Goal: Task Accomplishment & Management: Manage account settings

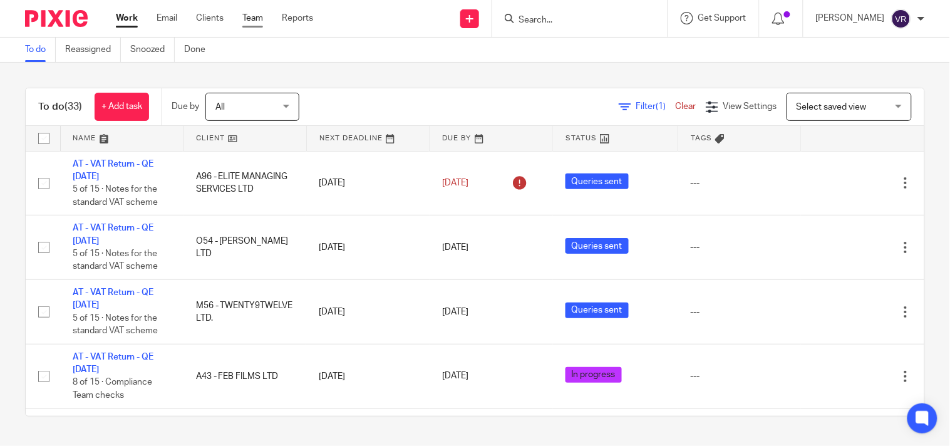
click at [247, 23] on link "Team" at bounding box center [252, 18] width 21 height 13
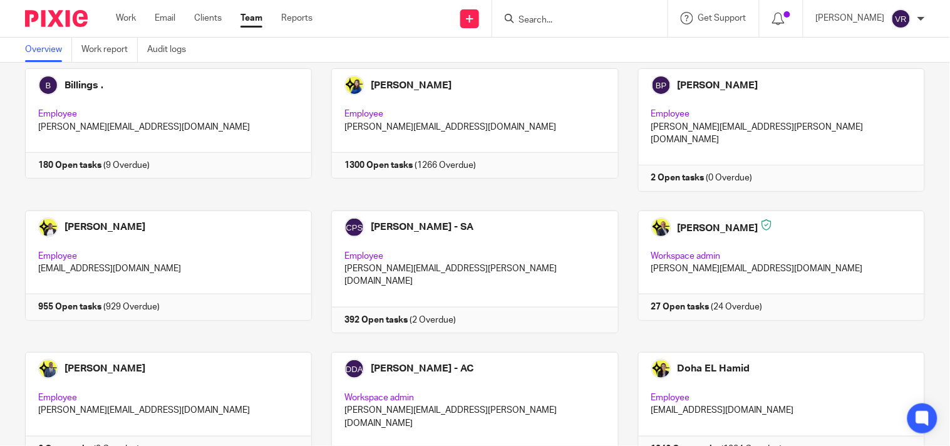
scroll to position [208, 0]
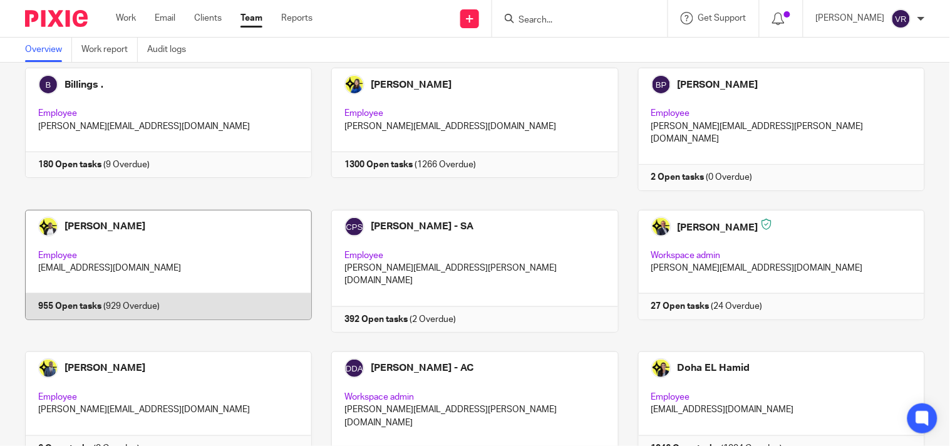
click at [214, 244] on link at bounding box center [159, 271] width 306 height 123
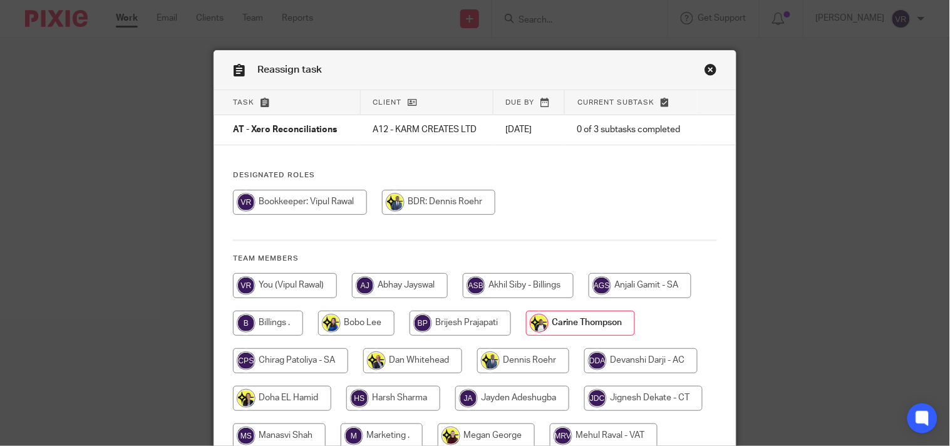
click at [298, 292] on input "radio" at bounding box center [285, 285] width 104 height 25
radio input "true"
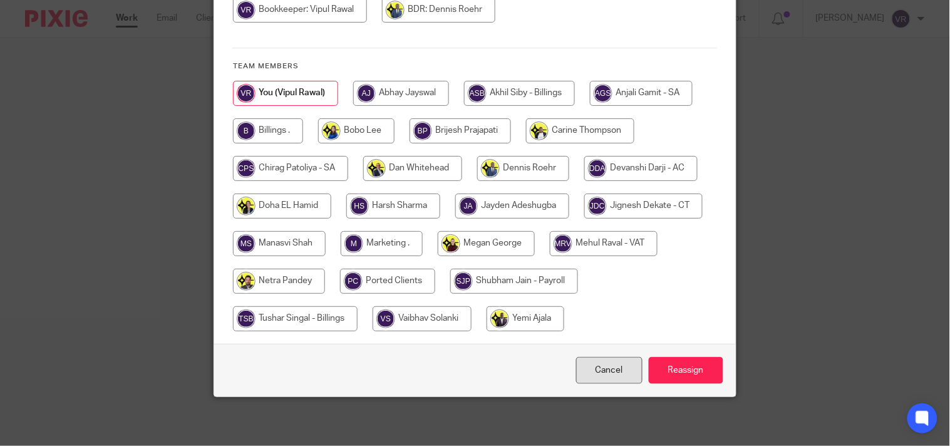
scroll to position [194, 0]
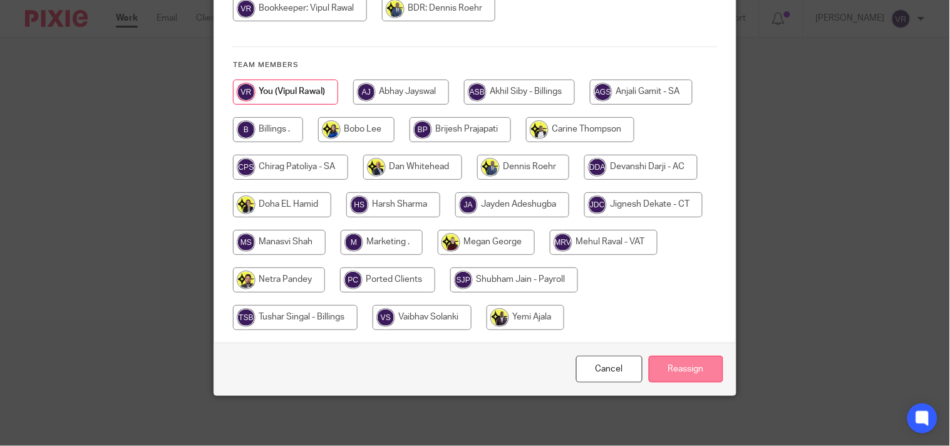
click at [689, 367] on input "Reassign" at bounding box center [685, 369] width 74 height 27
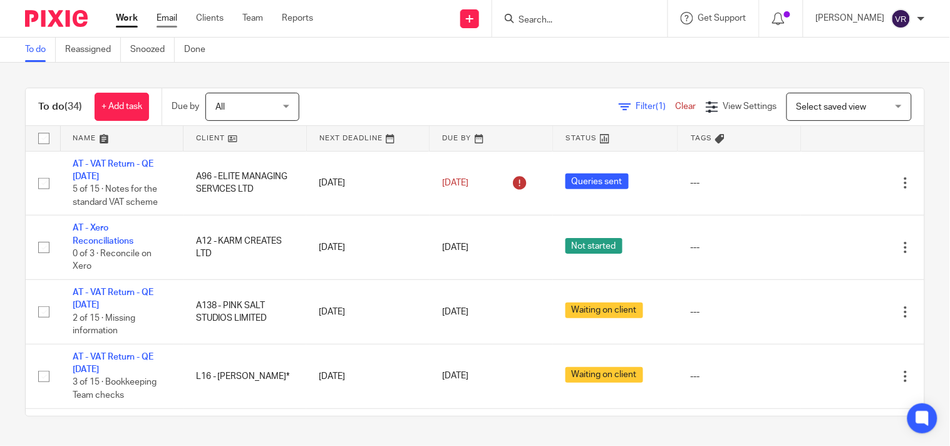
click at [171, 19] on link "Email" at bounding box center [166, 18] width 21 height 13
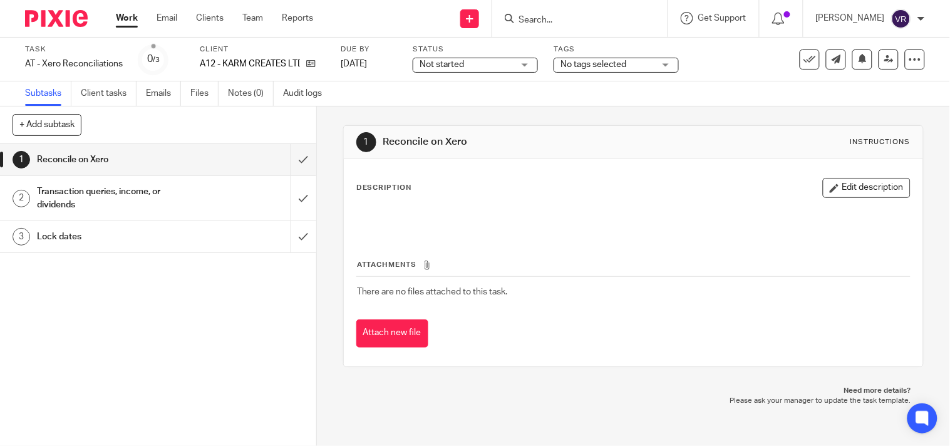
click at [528, 63] on div "Not started Not started" at bounding box center [474, 65] width 125 height 15
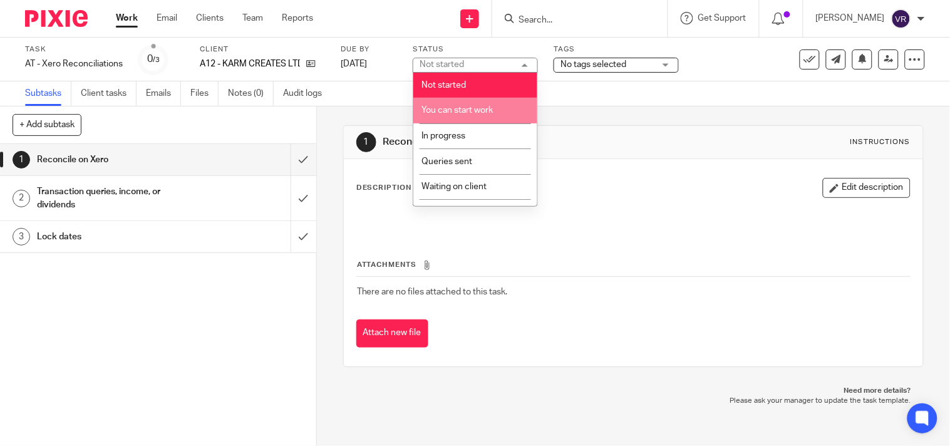
click at [491, 110] on span "You can start work" at bounding box center [456, 110] width 71 height 9
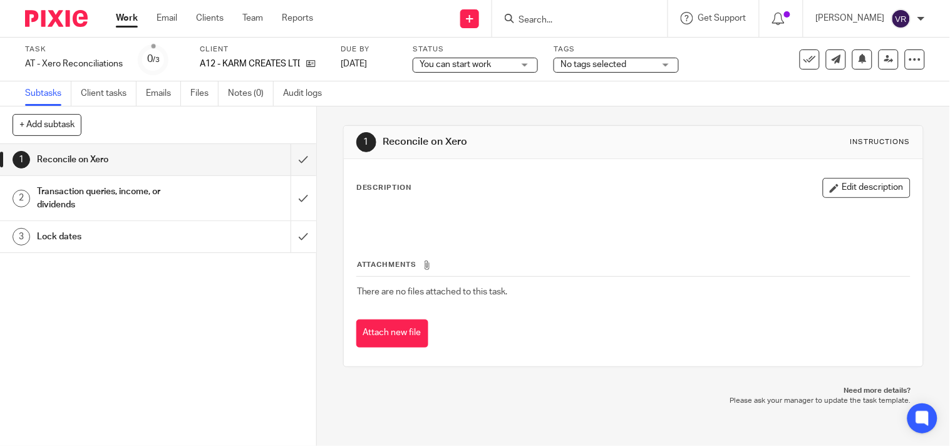
click at [397, 81] on div "Subtasks Client tasks Emails Files Notes (0) Audit logs" at bounding box center [475, 93] width 950 height 25
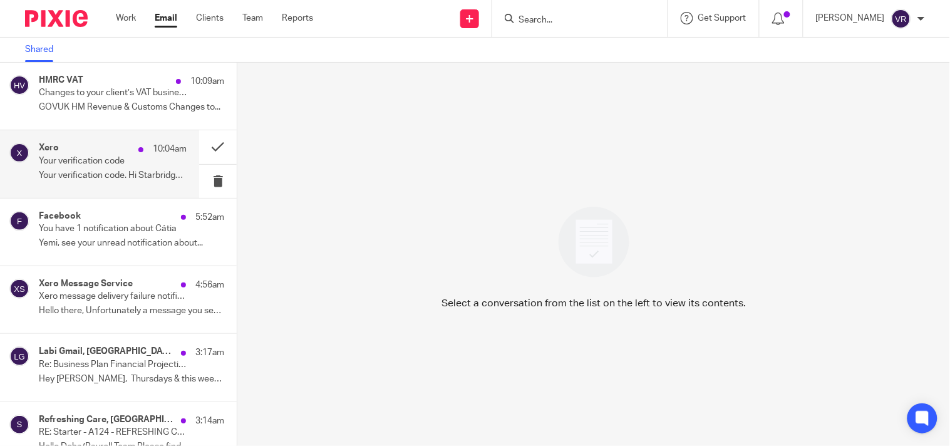
click at [97, 161] on p "Your verification code" at bounding box center [98, 161] width 118 height 11
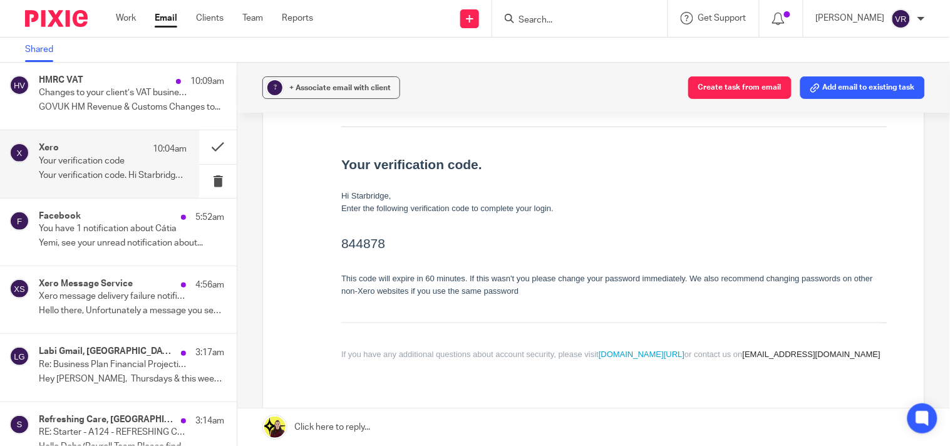
scroll to position [208, 0]
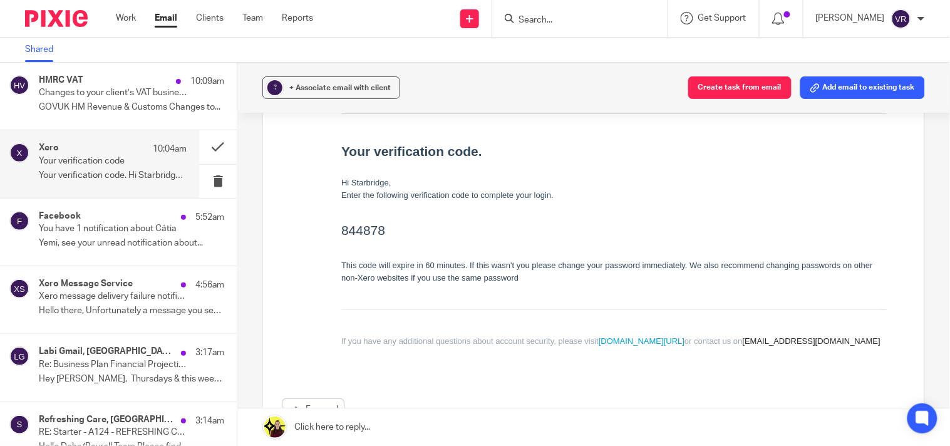
click at [374, 235] on h2 "844878" at bounding box center [612, 230] width 545 height 20
copy h2 "844878"
click at [121, 15] on link "Work" at bounding box center [126, 18] width 20 height 13
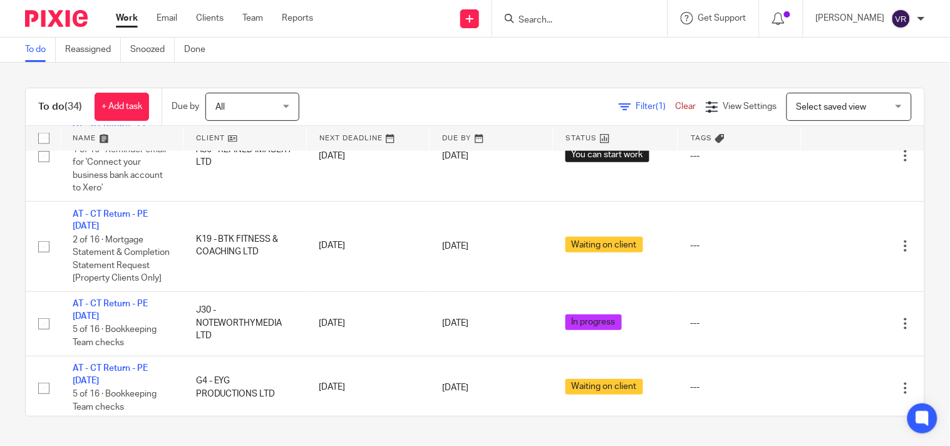
scroll to position [1808, 0]
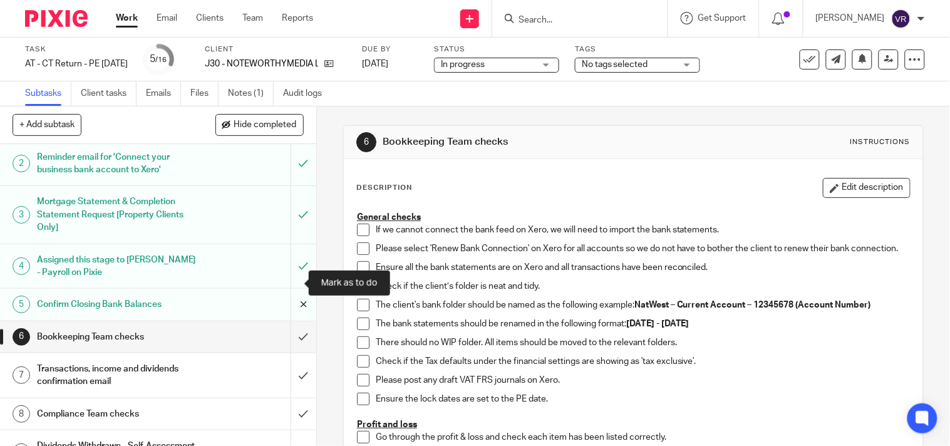
scroll to position [69, 0]
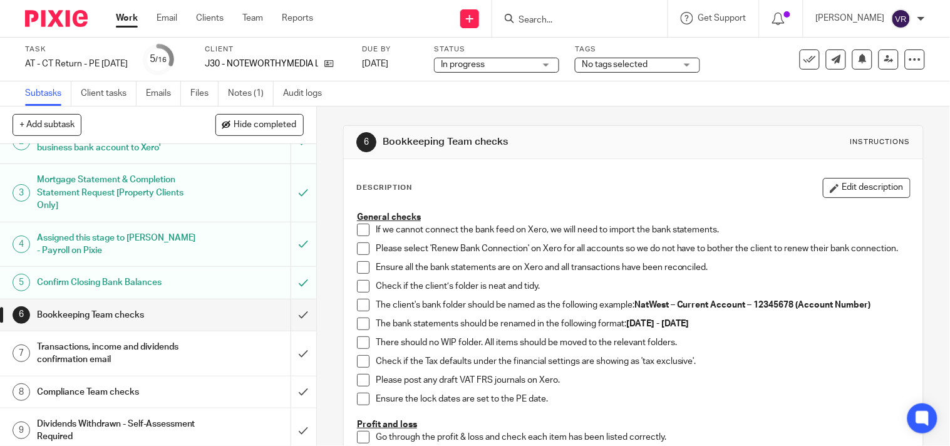
click at [360, 227] on span at bounding box center [363, 229] width 13 height 13
click at [359, 249] on span at bounding box center [363, 248] width 13 height 13
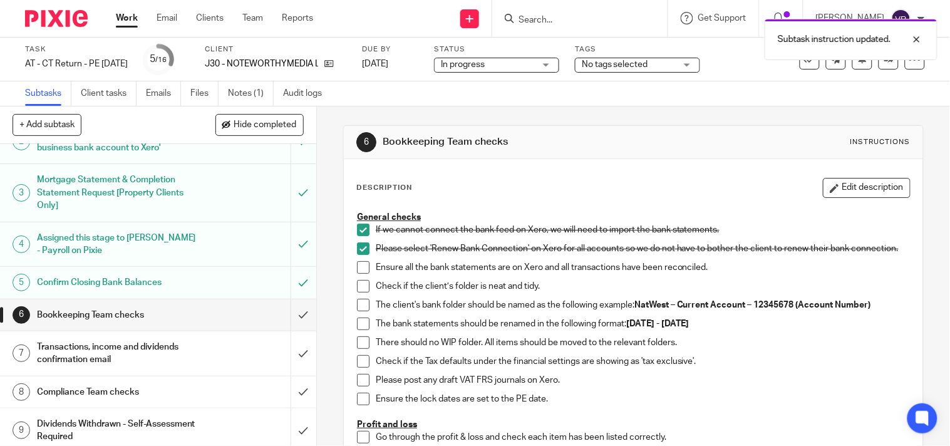
click at [357, 272] on span at bounding box center [363, 267] width 13 height 13
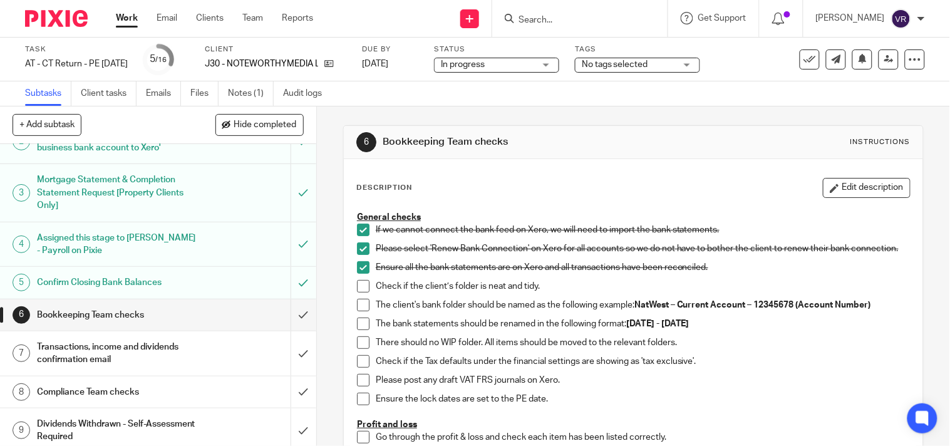
click at [357, 292] on span at bounding box center [363, 286] width 13 height 13
click at [357, 311] on span at bounding box center [363, 305] width 13 height 13
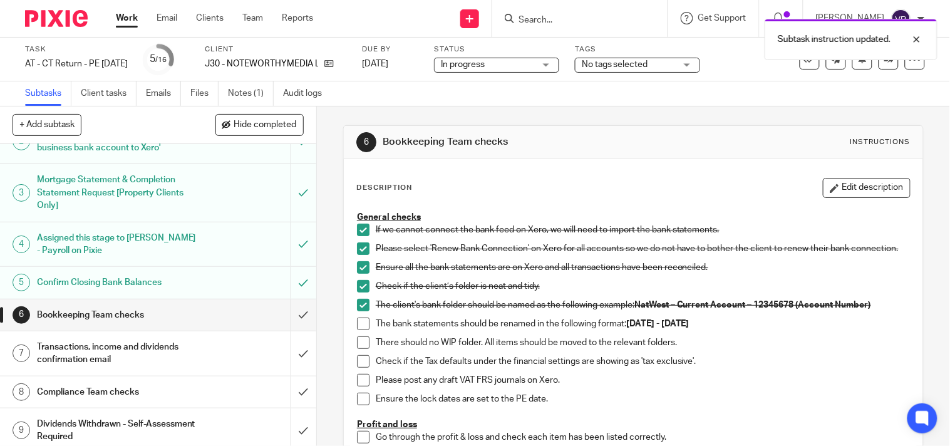
click at [357, 317] on li "The client's bank folder should be named as the following example: NatWest – Cu…" at bounding box center [633, 308] width 553 height 19
click at [357, 330] on span at bounding box center [363, 323] width 13 height 13
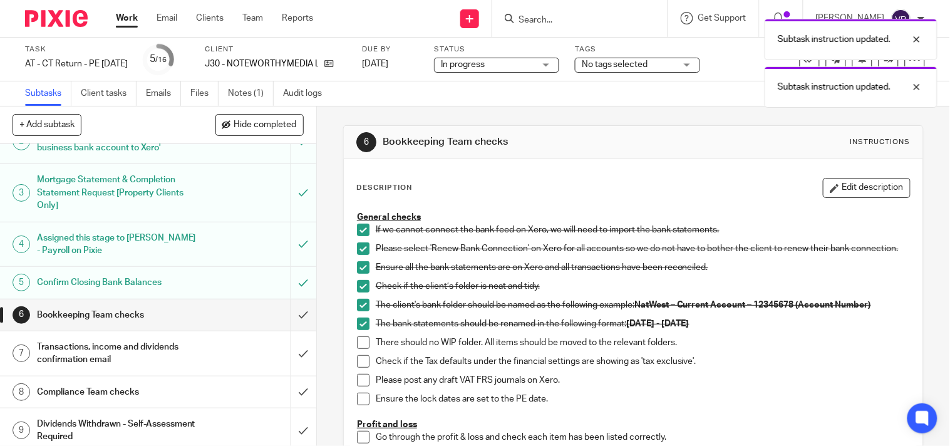
click at [357, 349] on span at bounding box center [363, 342] width 13 height 13
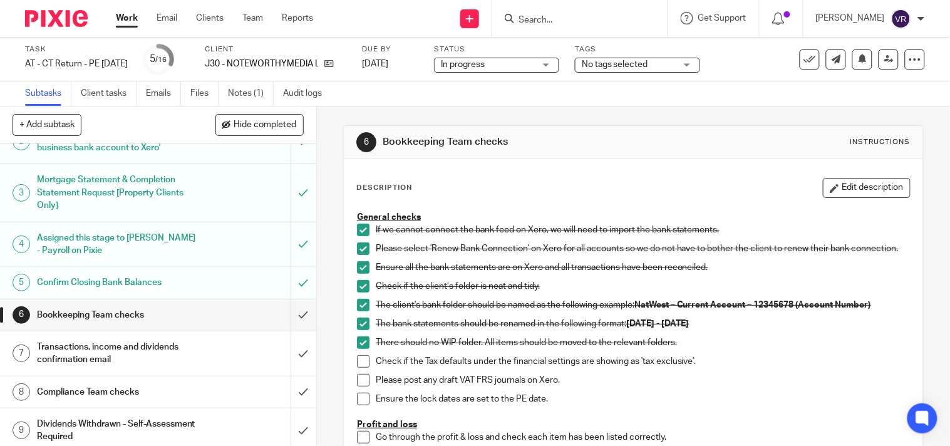
click at [359, 367] on span at bounding box center [363, 361] width 13 height 13
click at [358, 386] on span at bounding box center [363, 380] width 13 height 13
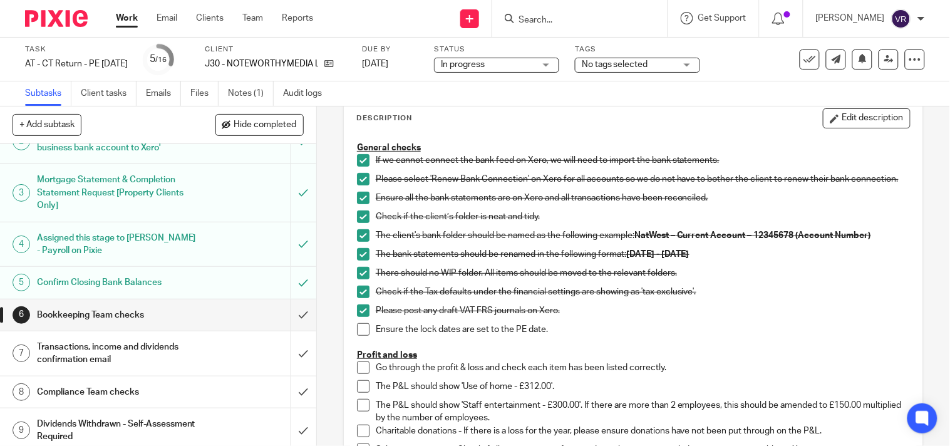
click at [360, 335] on span at bounding box center [363, 329] width 13 height 13
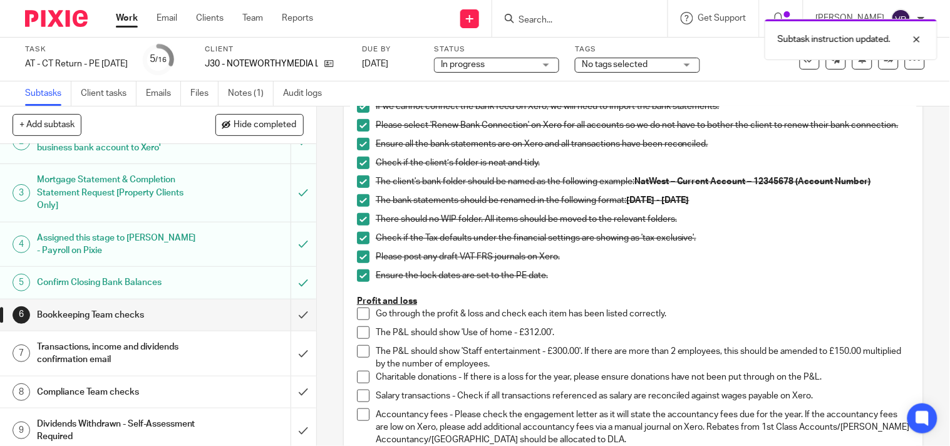
scroll to position [139, 0]
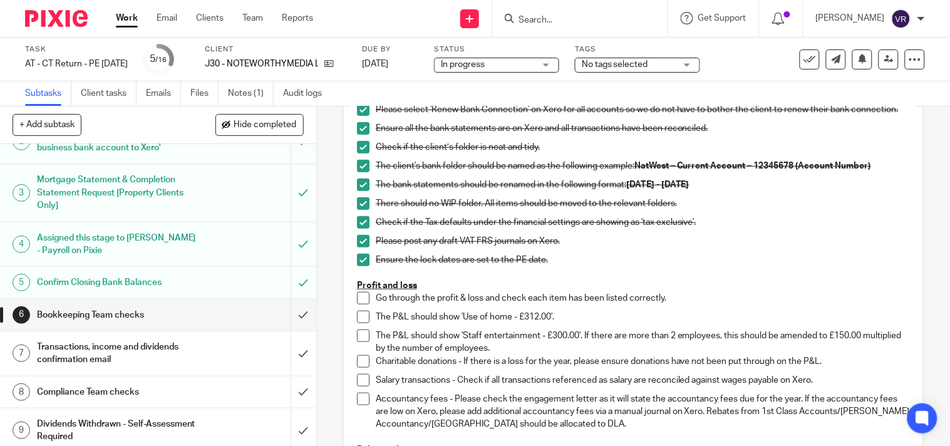
click at [359, 304] on span at bounding box center [363, 298] width 13 height 13
click at [361, 323] on span at bounding box center [363, 316] width 13 height 13
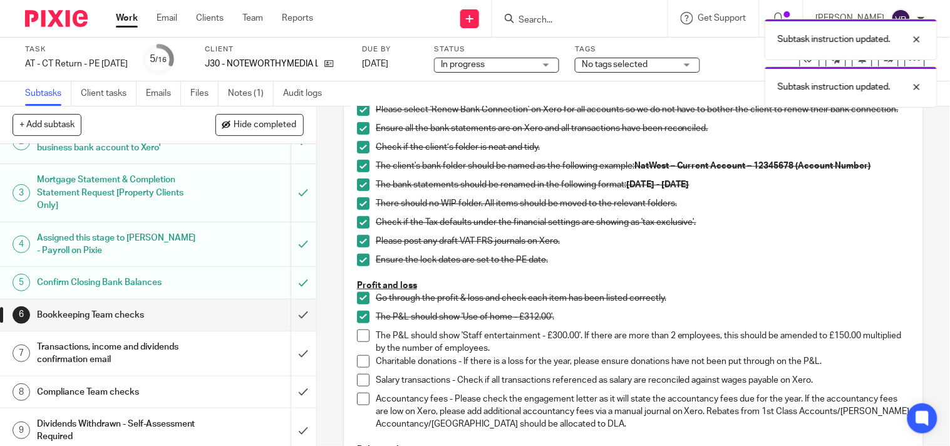
click at [359, 339] on span at bounding box center [363, 335] width 13 height 13
click at [357, 366] on span at bounding box center [363, 361] width 13 height 13
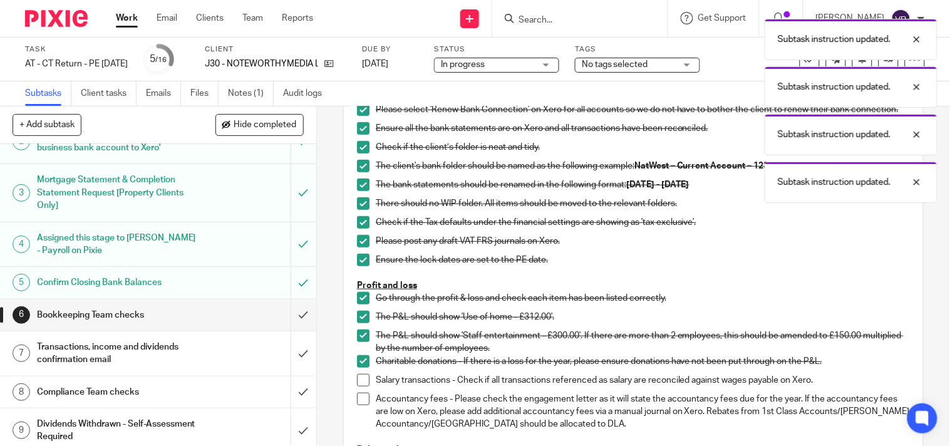
click at [360, 386] on span at bounding box center [363, 380] width 13 height 13
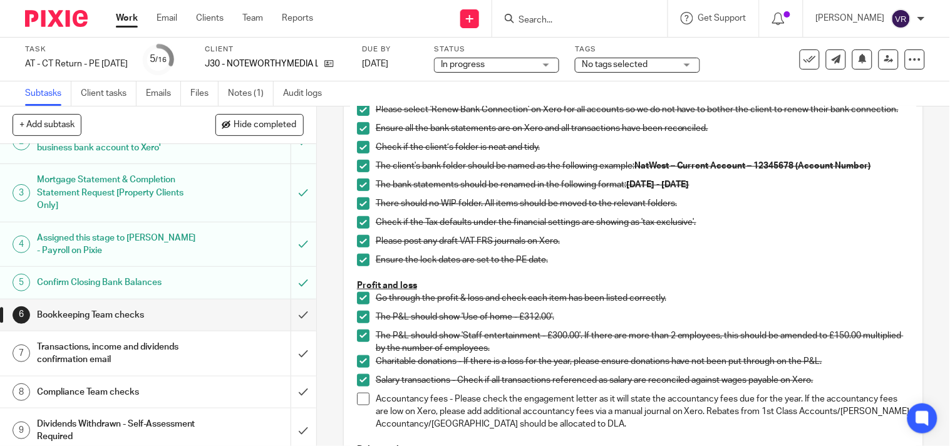
scroll to position [208, 0]
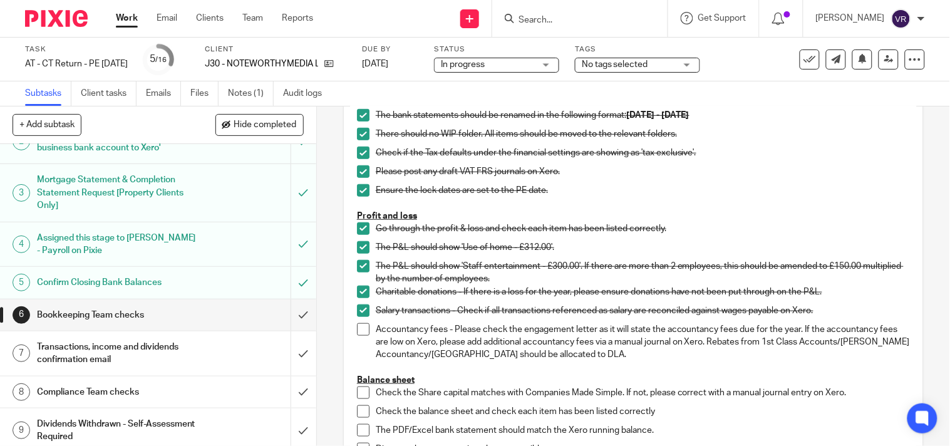
click at [357, 335] on span at bounding box center [363, 329] width 13 height 13
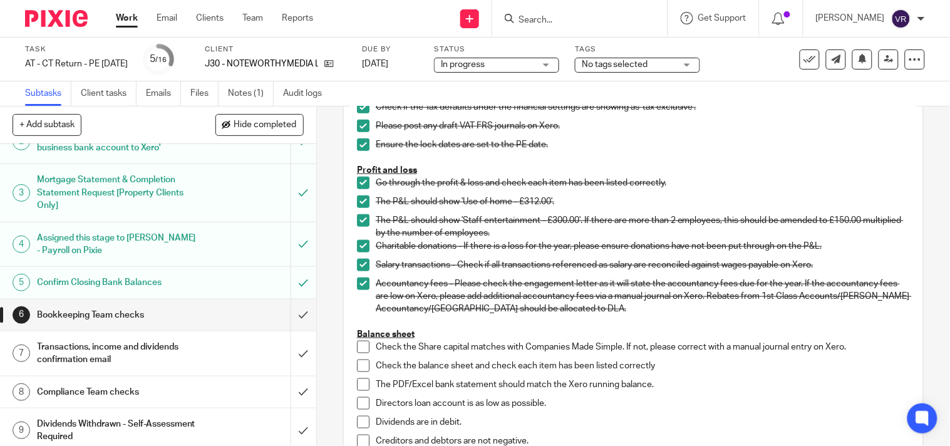
scroll to position [278, 0]
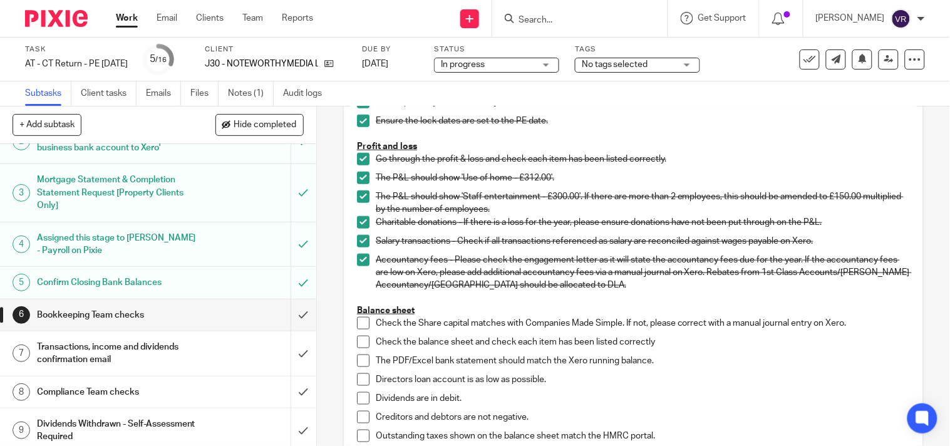
click at [357, 335] on li "Check the Share capital matches with Companies Made Simple. If not, please corr…" at bounding box center [633, 326] width 553 height 19
click at [357, 329] on span at bounding box center [363, 323] width 13 height 13
click at [357, 346] on span at bounding box center [363, 341] width 13 height 13
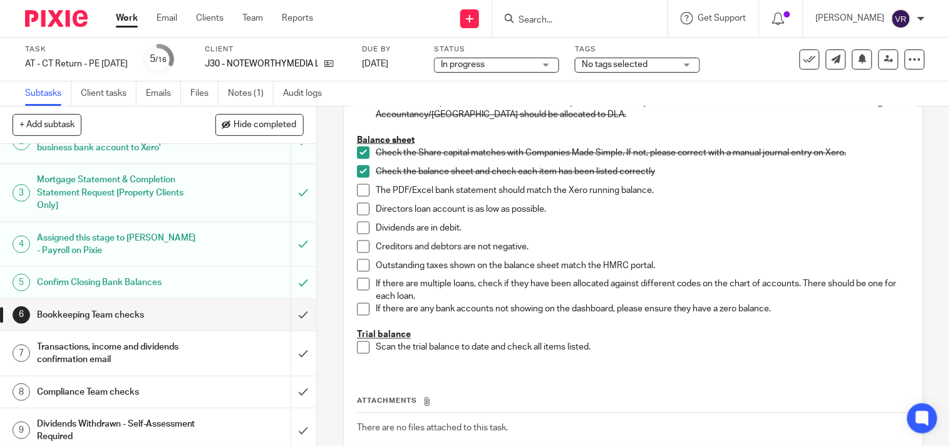
scroll to position [417, 0]
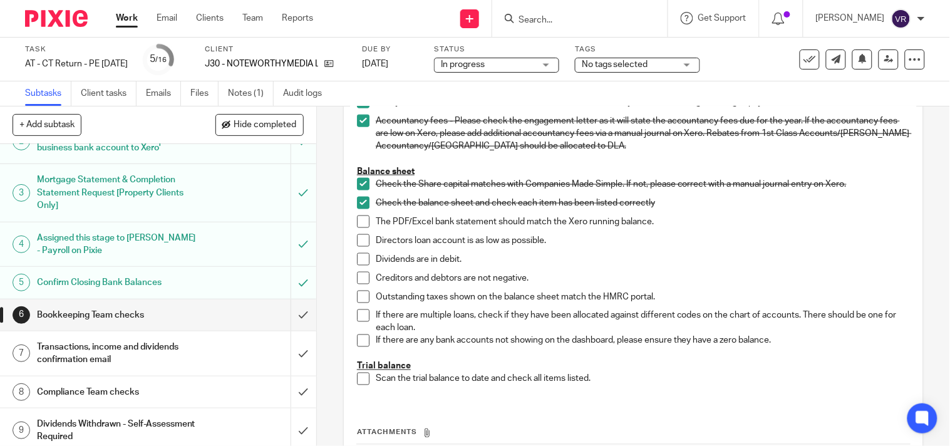
click at [362, 228] on span at bounding box center [363, 221] width 13 height 13
click at [357, 247] on span at bounding box center [363, 240] width 13 height 13
click at [359, 265] on span at bounding box center [363, 259] width 13 height 13
click at [363, 280] on span at bounding box center [363, 278] width 13 height 13
click at [361, 303] on span at bounding box center [363, 296] width 13 height 13
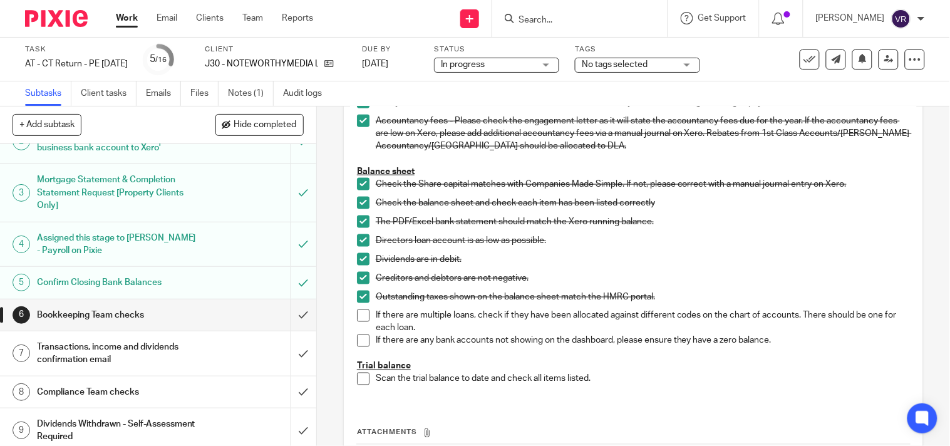
click at [359, 321] on span at bounding box center [363, 315] width 13 height 13
click at [359, 347] on span at bounding box center [363, 340] width 13 height 13
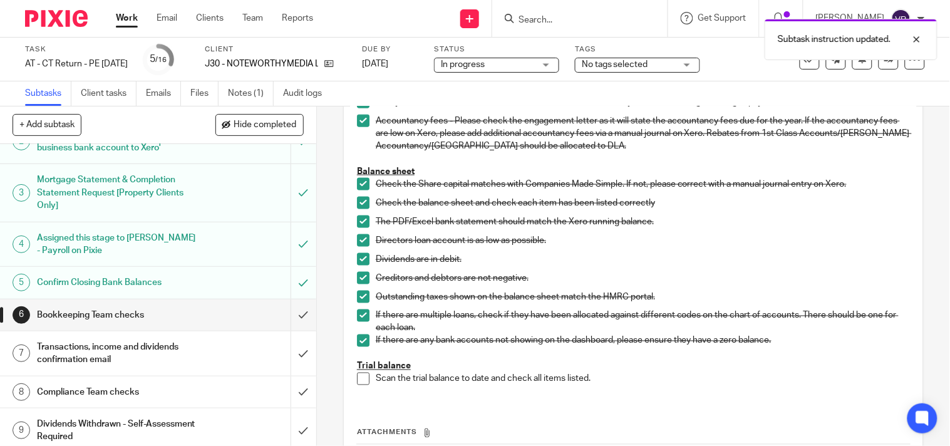
click at [361, 385] on span at bounding box center [363, 378] width 13 height 13
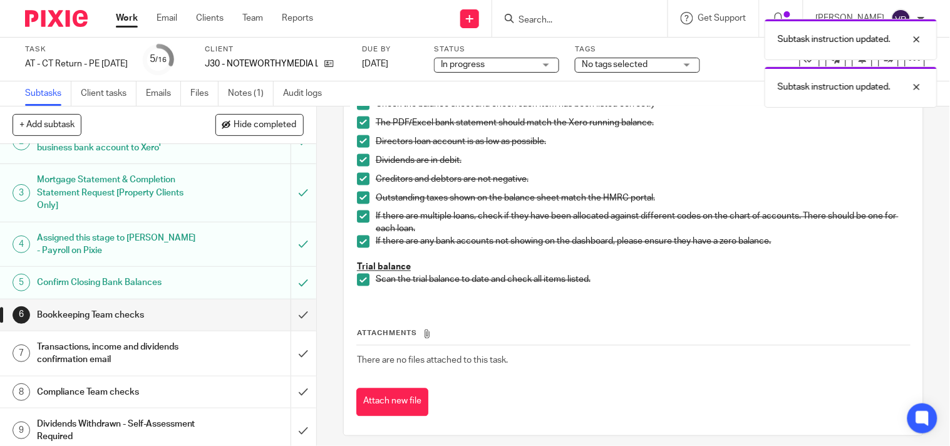
scroll to position [531, 0]
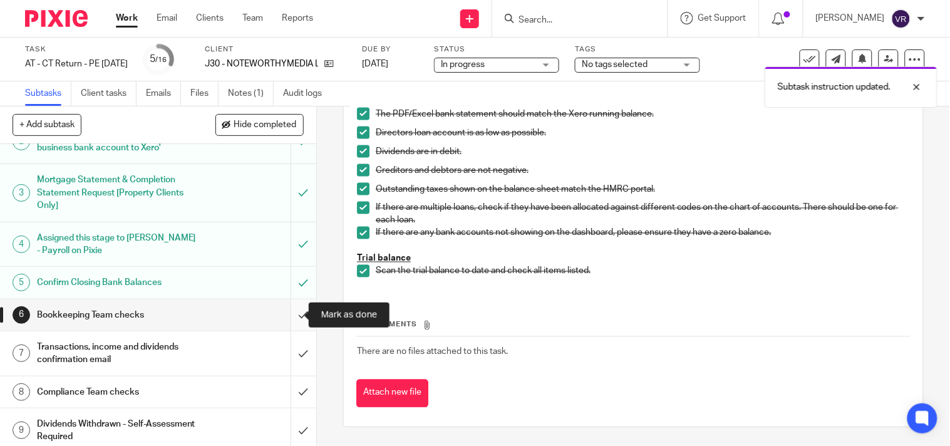
click at [290, 316] on input "submit" at bounding box center [158, 314] width 316 height 31
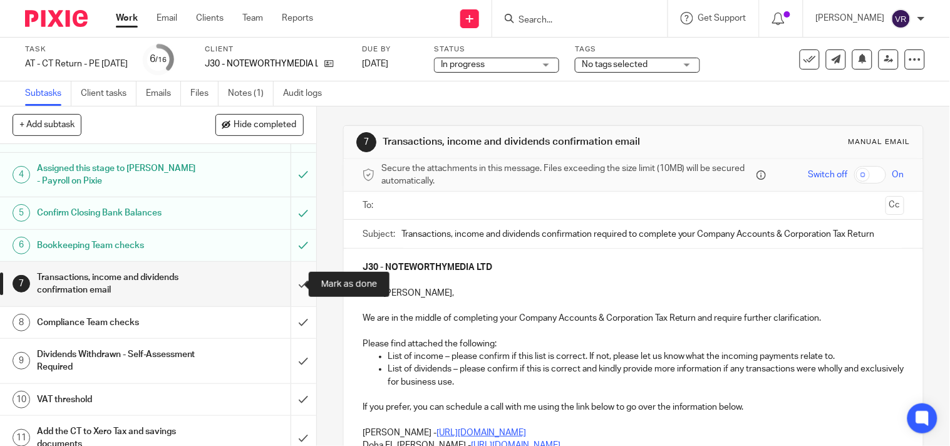
click at [288, 285] on input "submit" at bounding box center [158, 284] width 316 height 44
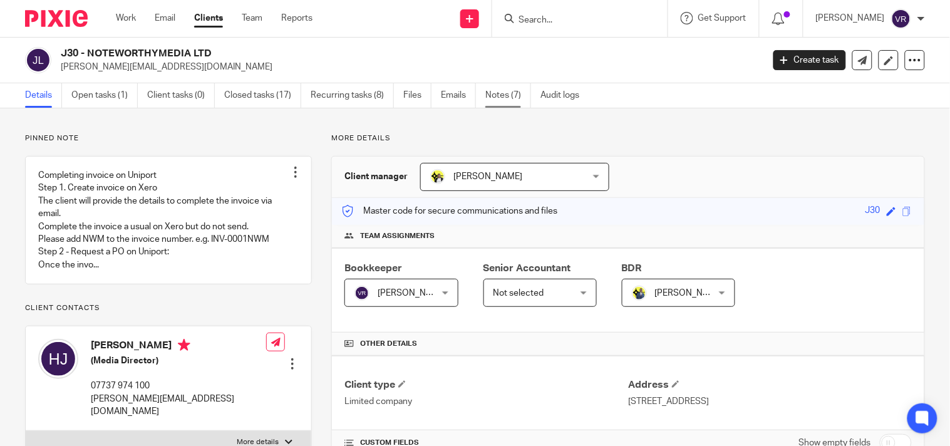
click at [499, 94] on link "Notes (7)" at bounding box center [508, 95] width 46 height 24
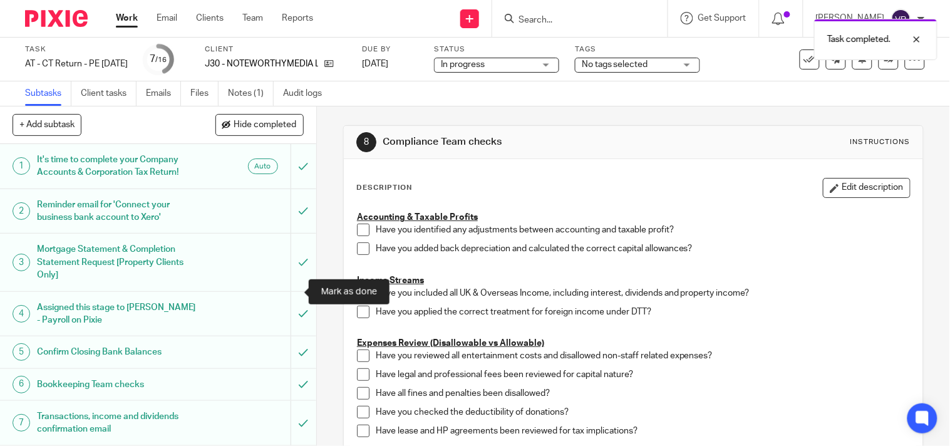
scroll to position [208, 0]
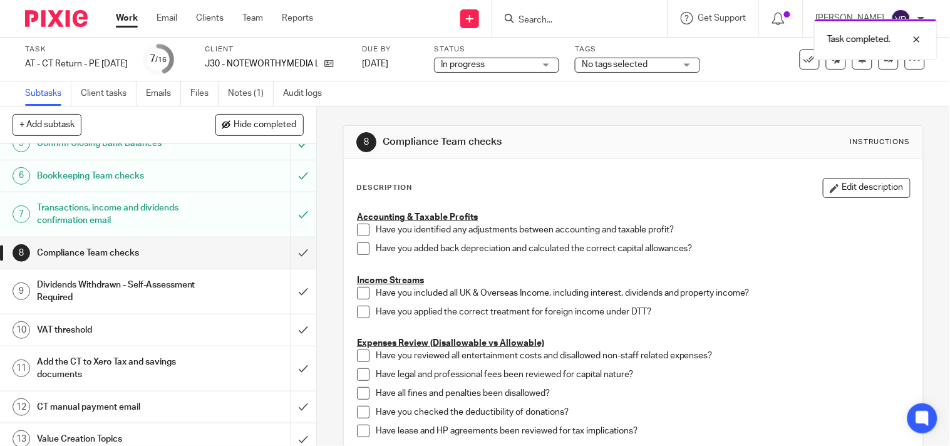
click at [559, 63] on div "In progress In progress" at bounding box center [496, 65] width 125 height 15
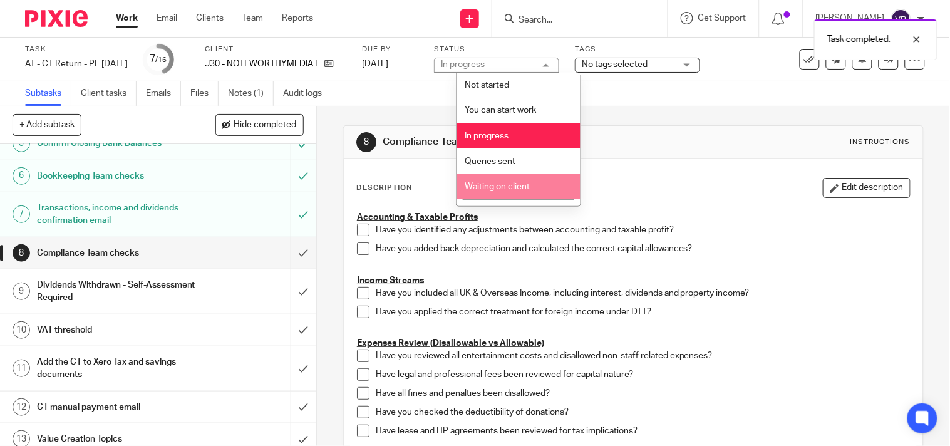
scroll to position [69, 0]
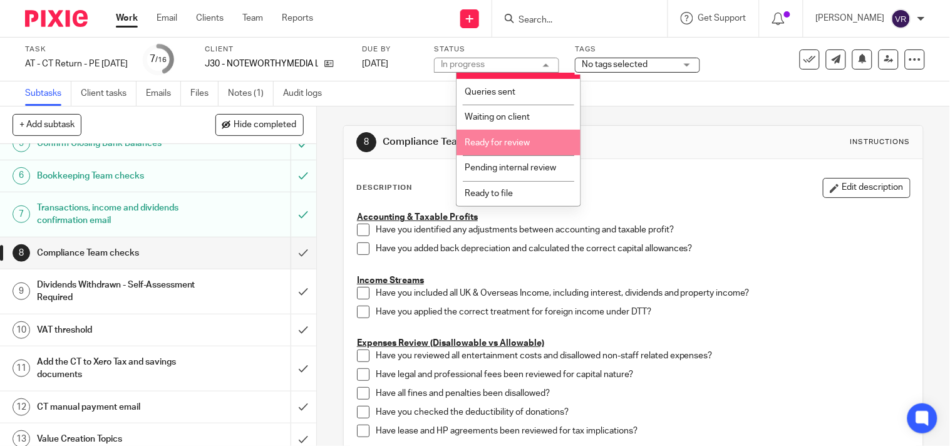
click at [513, 144] on span "Ready for review" at bounding box center [496, 142] width 65 height 9
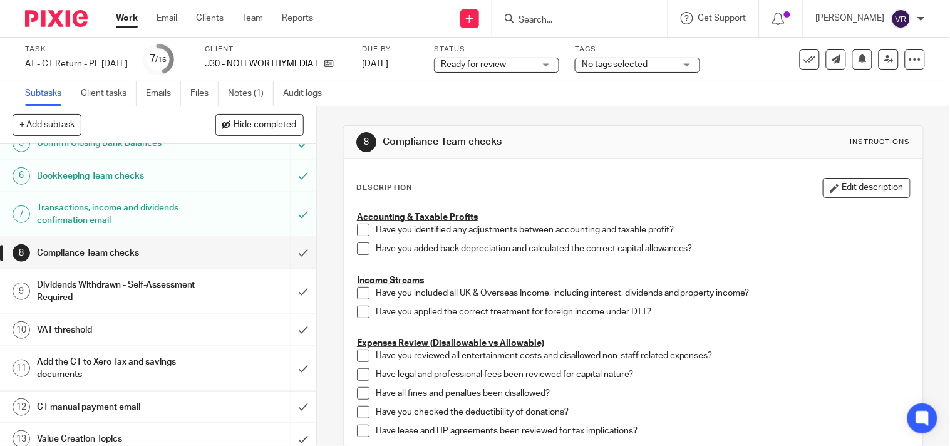
click at [627, 98] on div "Subtasks Client tasks Emails Files Notes (1) Audit logs" at bounding box center [475, 93] width 950 height 25
click at [878, 64] on link at bounding box center [888, 59] width 20 height 20
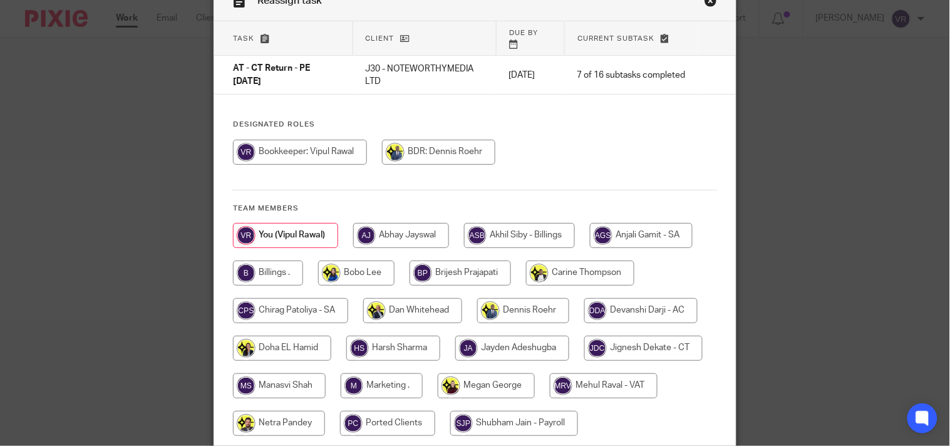
scroll to position [139, 0]
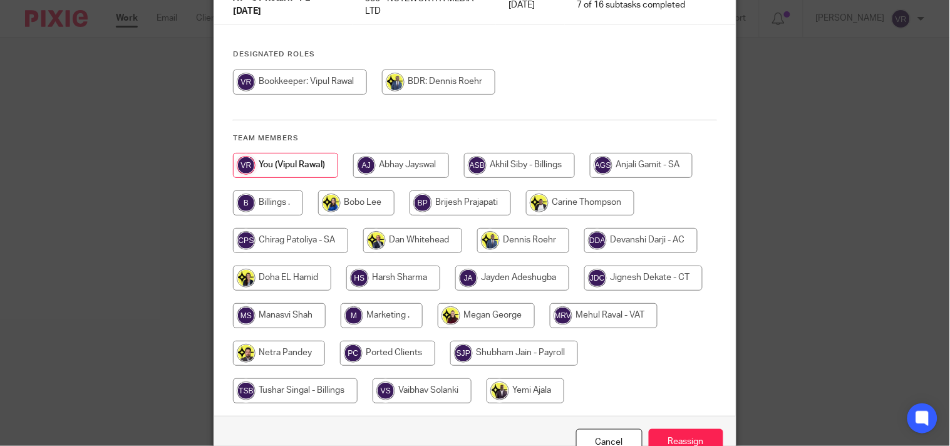
click at [584, 290] on input "radio" at bounding box center [643, 277] width 118 height 25
radio input "true"
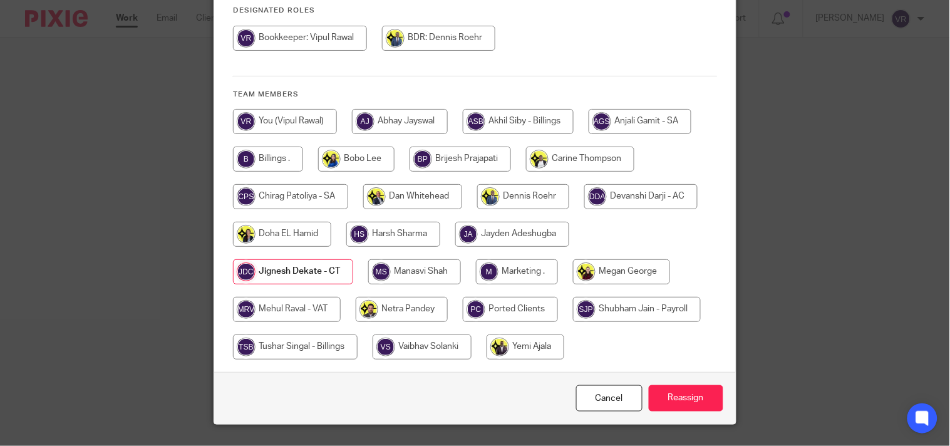
scroll to position [203, 0]
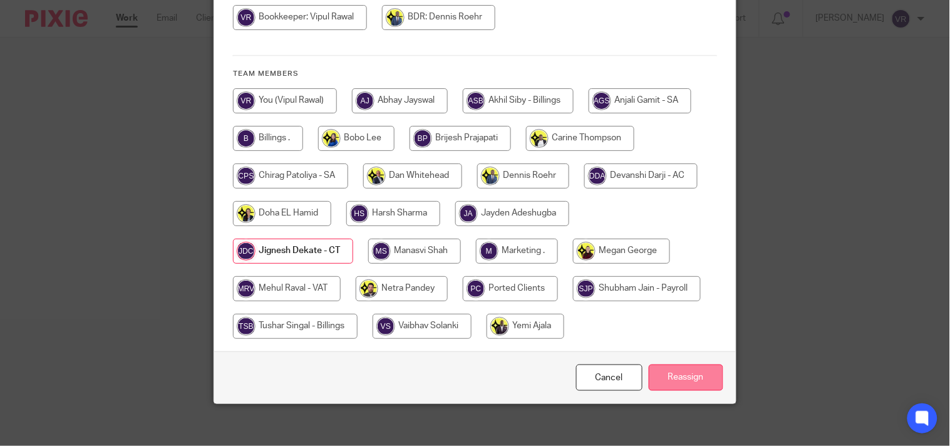
click at [690, 369] on input "Reassign" at bounding box center [685, 377] width 74 height 27
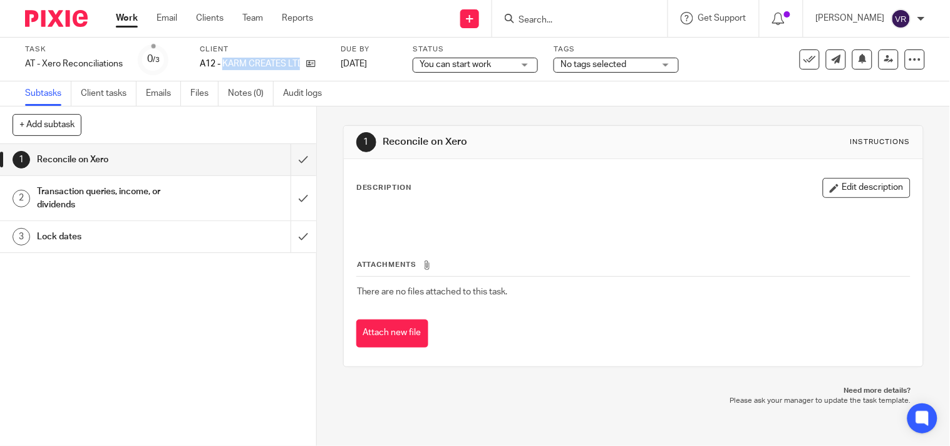
drag, startPoint x: 223, startPoint y: 61, endPoint x: 322, endPoint y: 71, distance: 98.8
click at [322, 71] on div "Client A12 - KARM CREATES LTD" at bounding box center [262, 59] width 125 height 30
copy div "KARM CREATES LTD"
click at [445, 108] on div "1 Reconcile on Xero Instructions Description Edit description Attachments There…" at bounding box center [633, 245] width 580 height 279
click at [516, 66] on div "You can start work You can start work" at bounding box center [474, 65] width 125 height 15
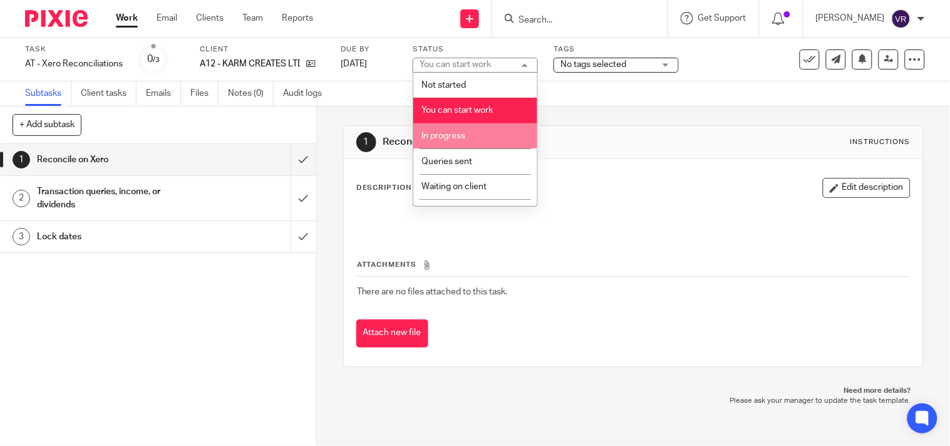
click at [463, 131] on li "In progress" at bounding box center [475, 136] width 124 height 26
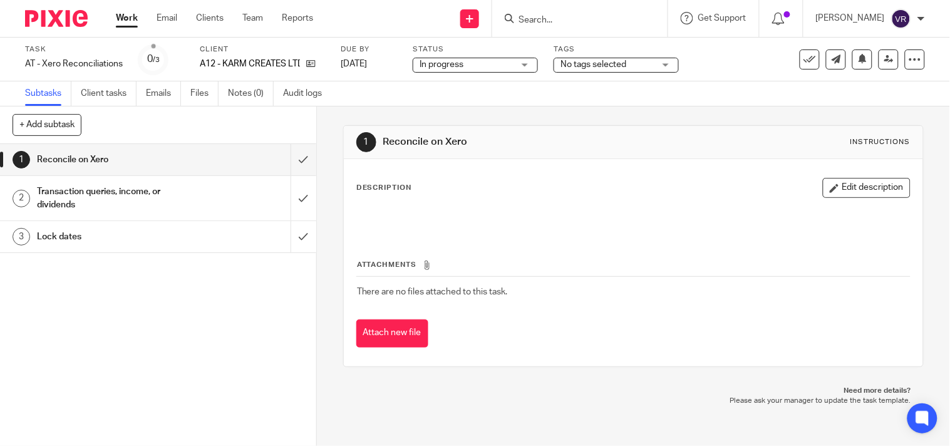
click at [416, 102] on div "Subtasks Client tasks Emails Files Notes (0) Audit logs" at bounding box center [475, 93] width 950 height 25
click at [293, 163] on input "submit" at bounding box center [158, 159] width 316 height 31
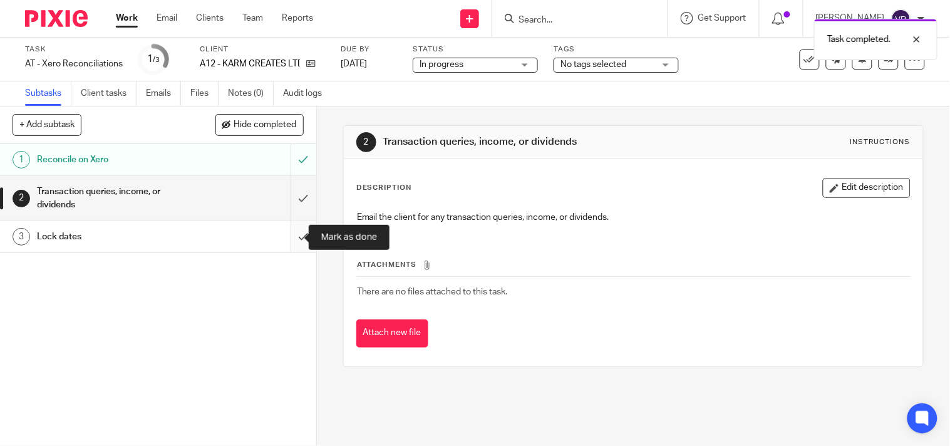
click at [289, 237] on input "submit" at bounding box center [158, 236] width 316 height 31
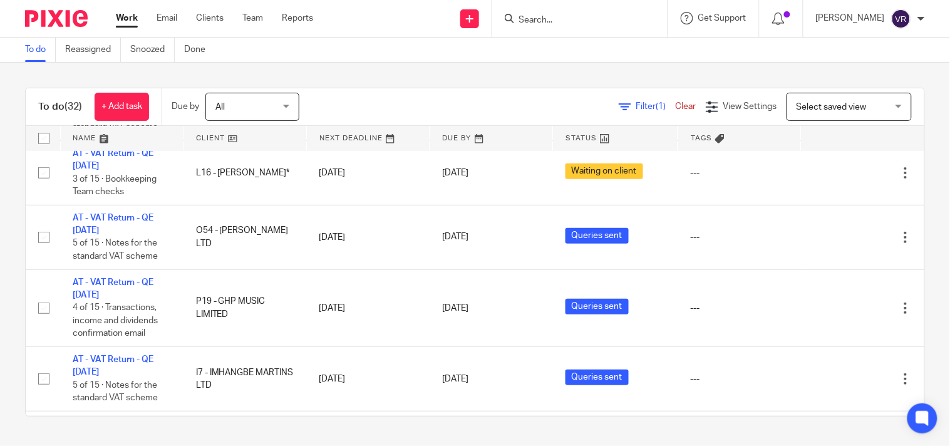
scroll to position [57, 0]
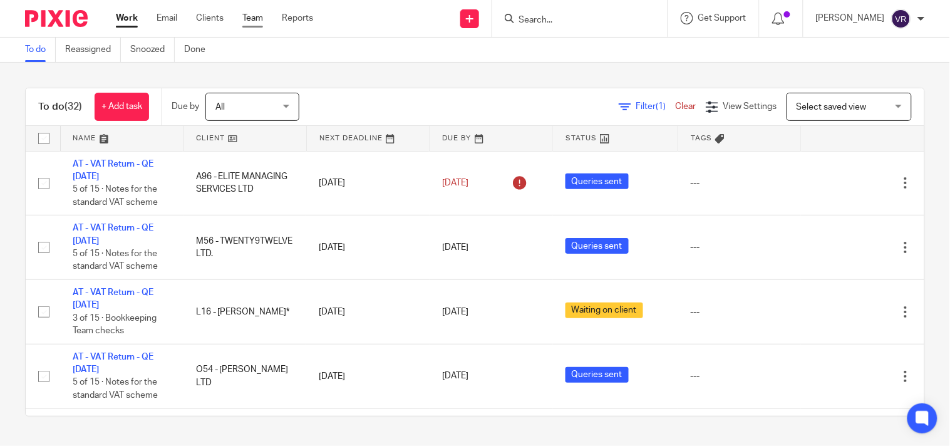
click at [253, 18] on link "Team" at bounding box center [252, 18] width 21 height 13
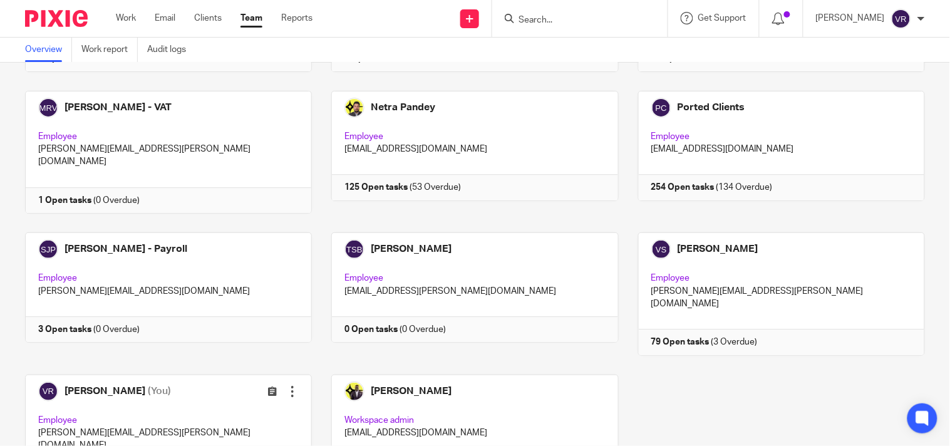
scroll to position [877, 0]
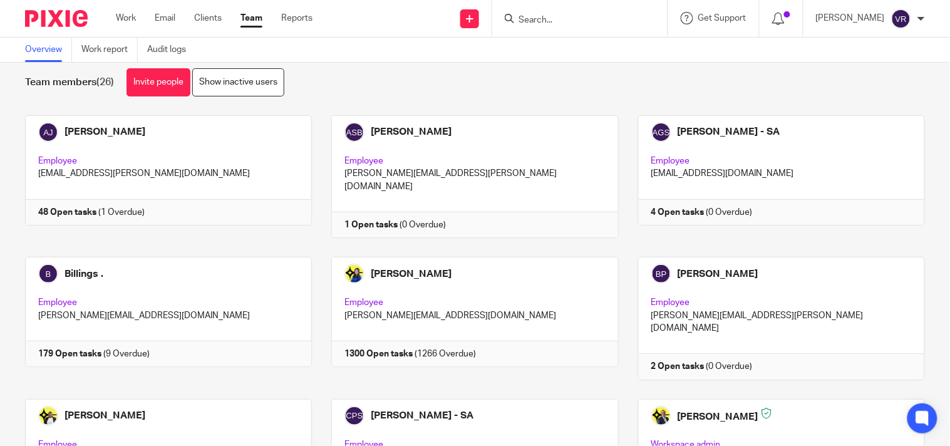
scroll to position [0, 0]
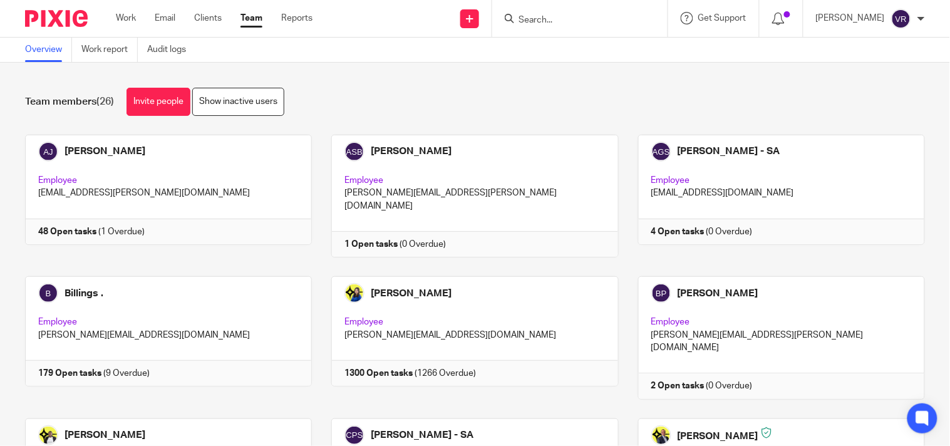
click at [374, 97] on div "Team members (26) Invite people Show inactive users" at bounding box center [474, 102] width 899 height 28
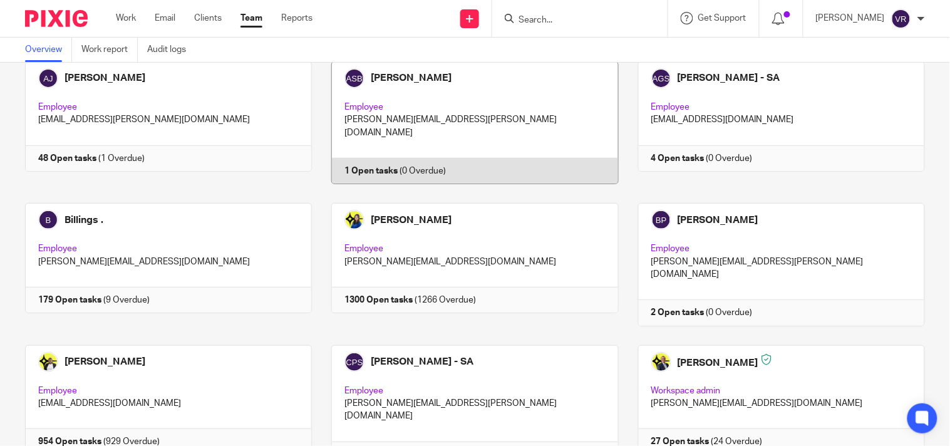
scroll to position [278, 0]
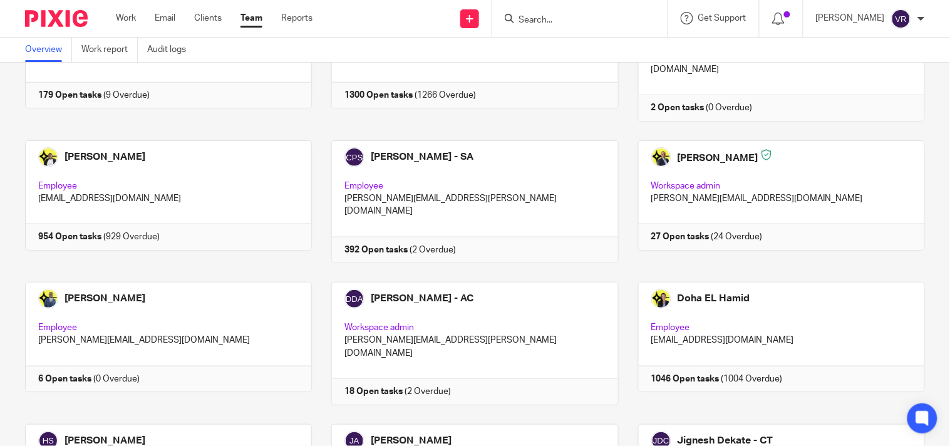
click at [914, 126] on div "Team members (26) Invite people Show inactive users Invite team members Add inv…" at bounding box center [475, 254] width 950 height 383
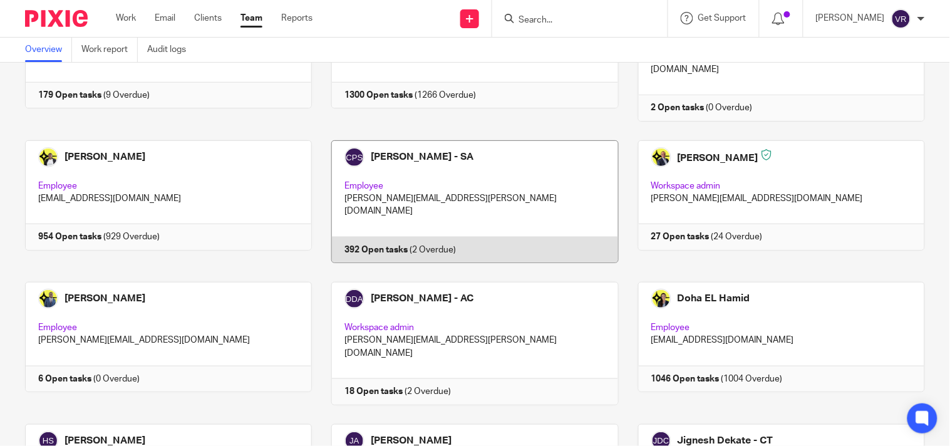
scroll to position [0, 0]
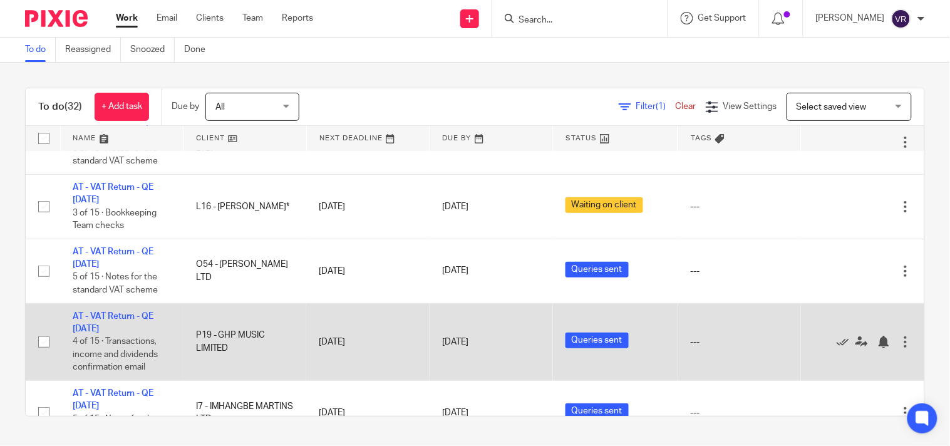
scroll to position [139, 0]
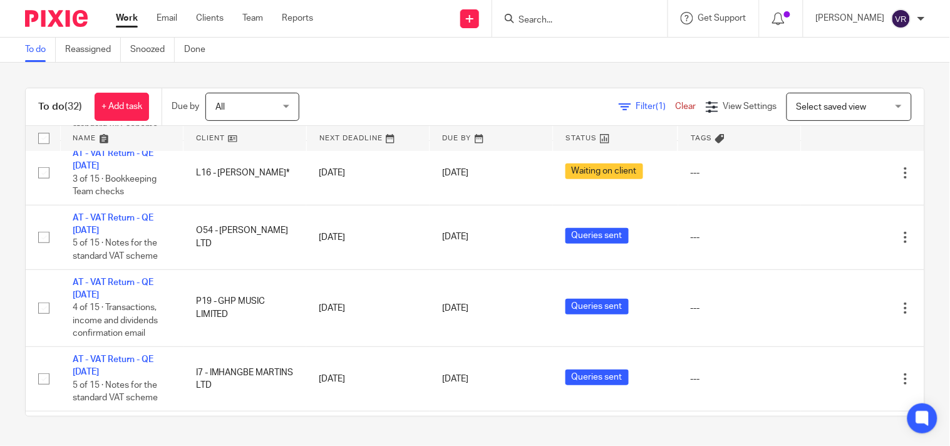
click at [122, 13] on link "Work" at bounding box center [127, 18] width 22 height 13
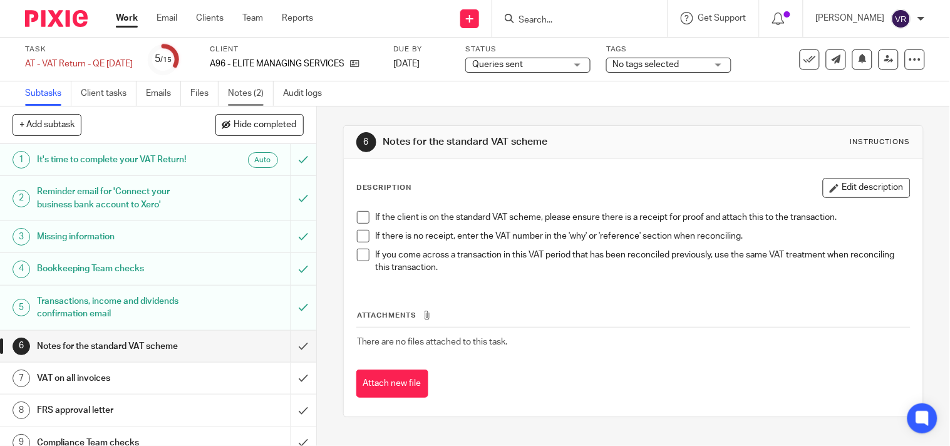
click at [232, 94] on link "Notes (2)" at bounding box center [251, 93] width 46 height 24
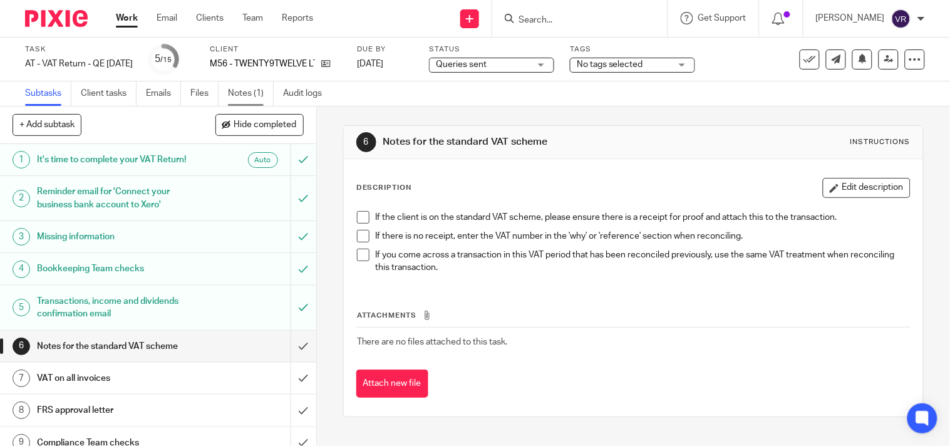
click at [260, 90] on link "Notes (1)" at bounding box center [251, 93] width 46 height 24
click at [241, 89] on link "Notes (1)" at bounding box center [251, 93] width 46 height 24
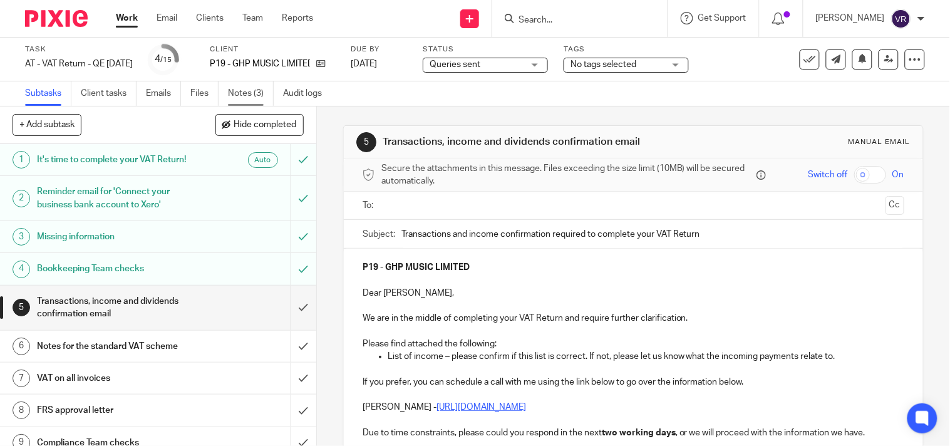
click at [238, 91] on link "Notes (3)" at bounding box center [251, 93] width 46 height 24
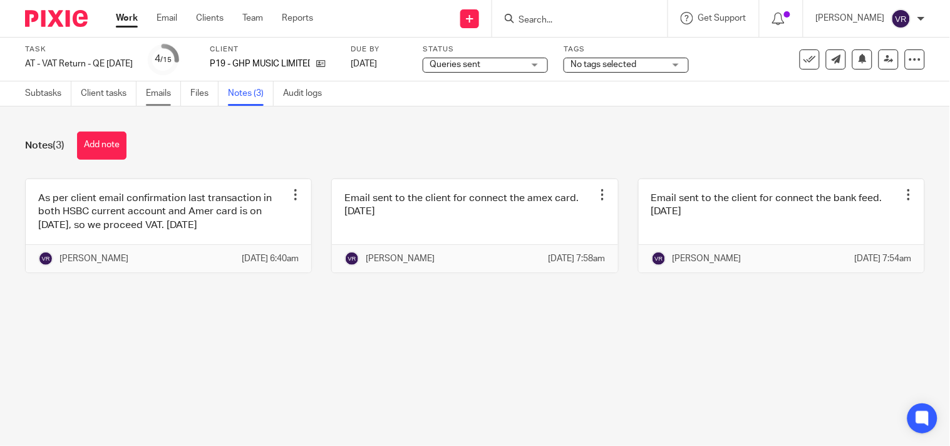
click at [165, 98] on link "Emails" at bounding box center [163, 93] width 35 height 24
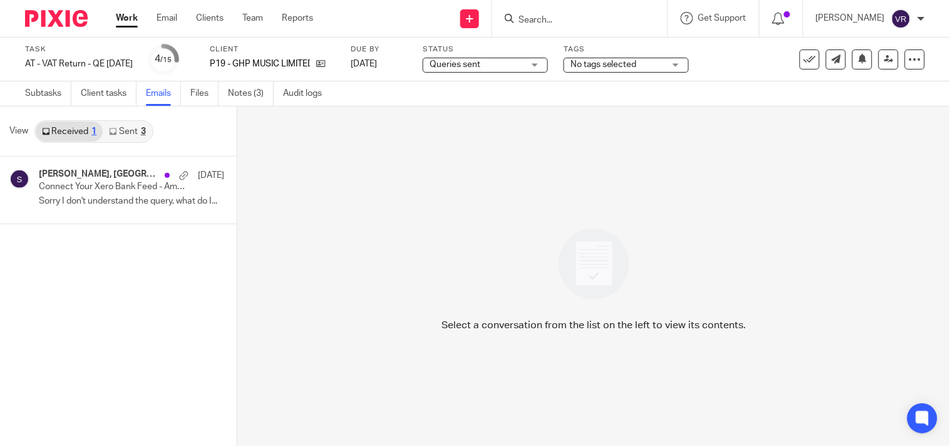
click at [133, 138] on link "Sent 3" at bounding box center [127, 131] width 49 height 20
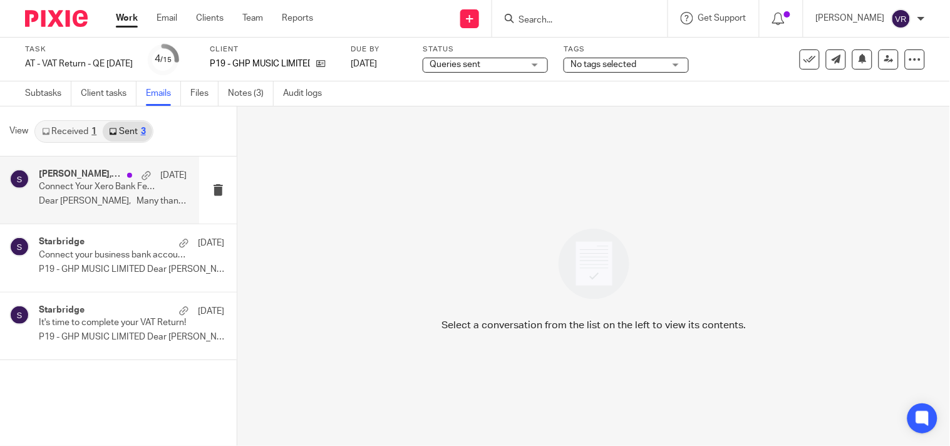
click at [94, 208] on div "George Powell, Starbridge 5 Sep Connect Your Xero Bank Feed - American Express …" at bounding box center [113, 190] width 148 height 42
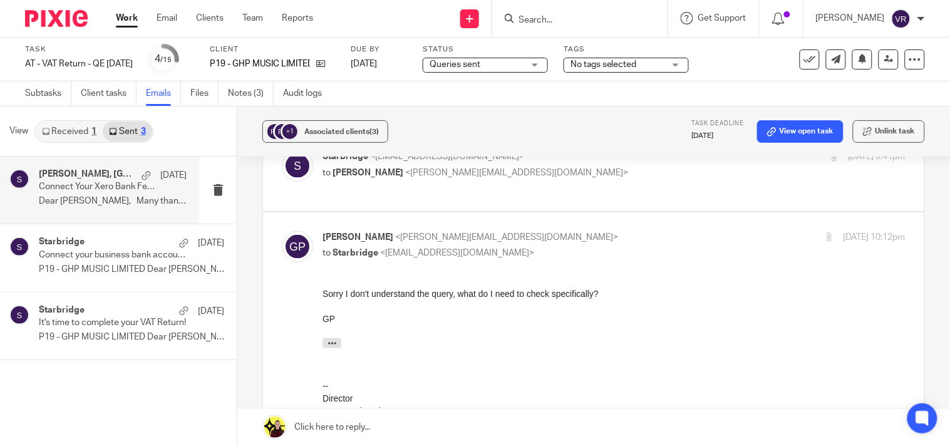
scroll to position [326, 0]
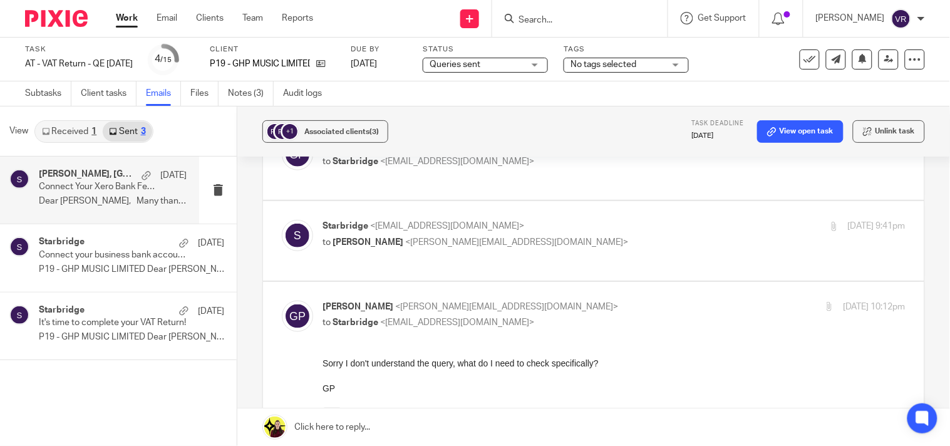
click at [613, 236] on p "to George Powell <george@genika.co.uk>" at bounding box center [516, 242] width 388 height 13
checkbox input "true"
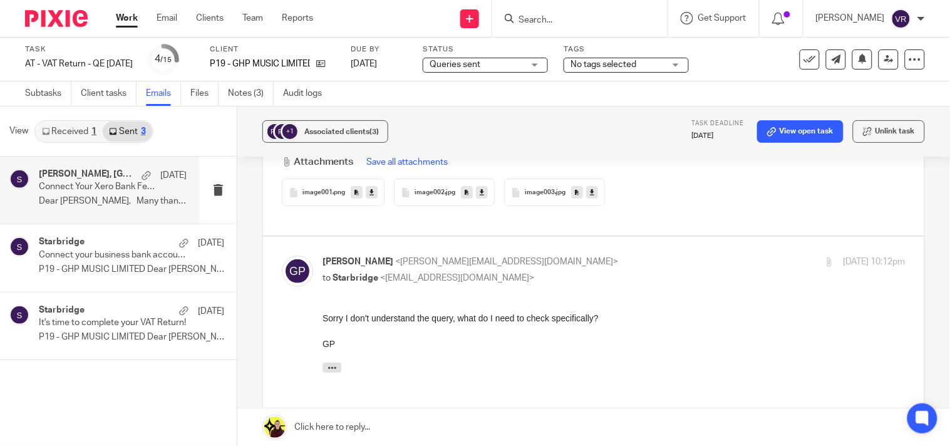
scroll to position [1296, 0]
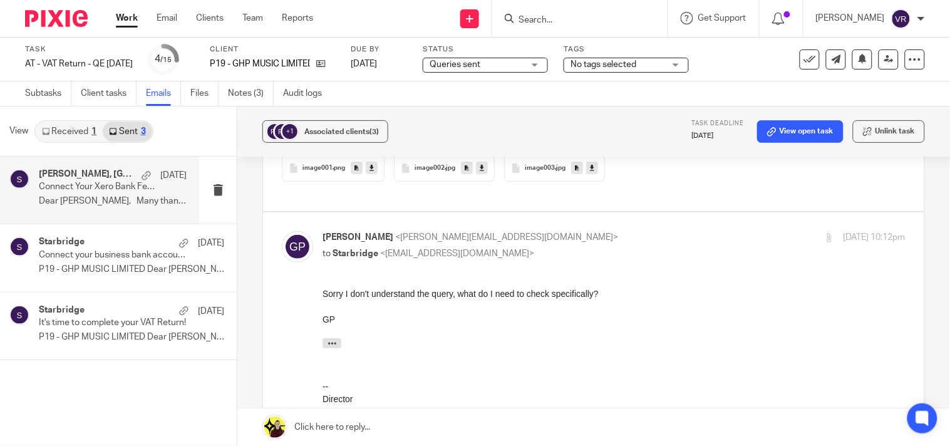
click at [115, 191] on p "Connect Your Xero Bank Feed - American Express business credit card" at bounding box center [98, 187] width 118 height 11
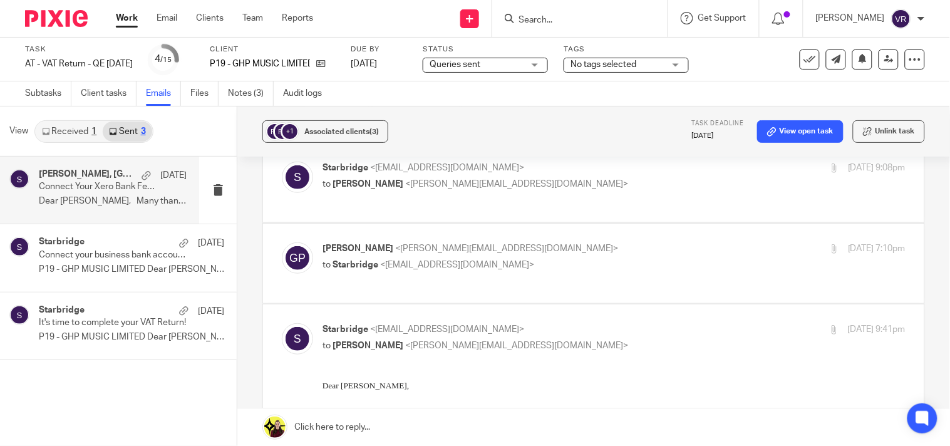
scroll to position [183, 0]
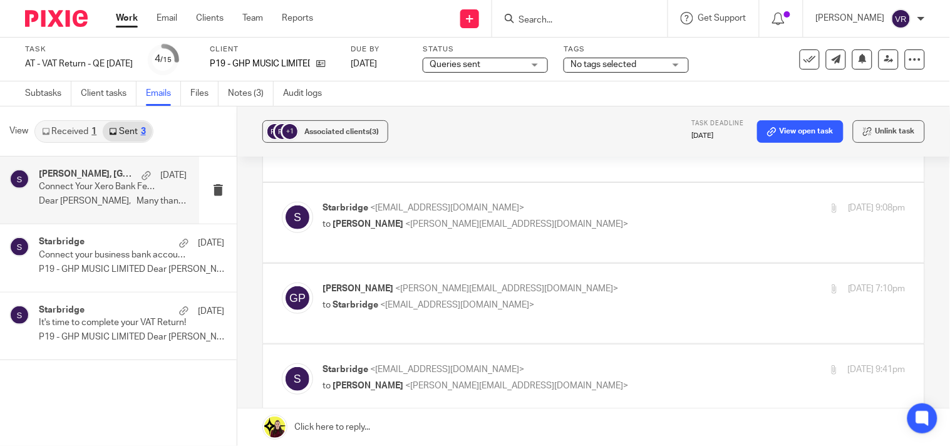
click at [645, 282] on div "George Powell <george@genika.co.uk> to Starbridge <info@starbridge.uk>" at bounding box center [516, 296] width 388 height 29
checkbox input "true"
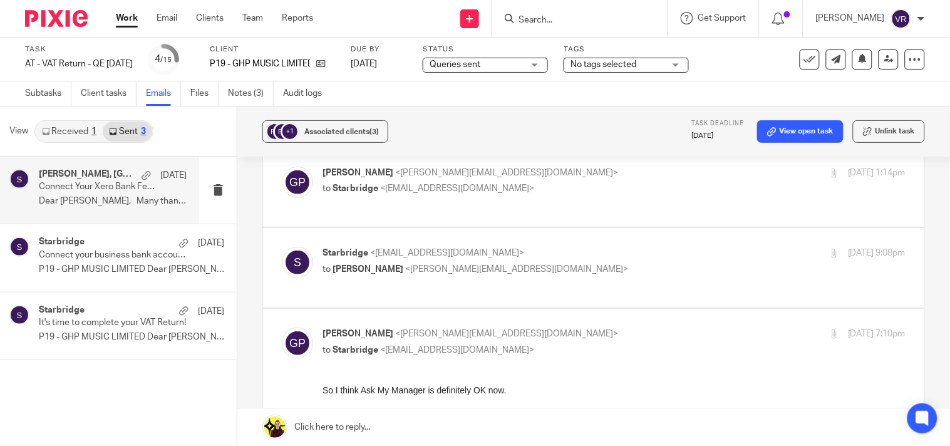
scroll to position [113, 0]
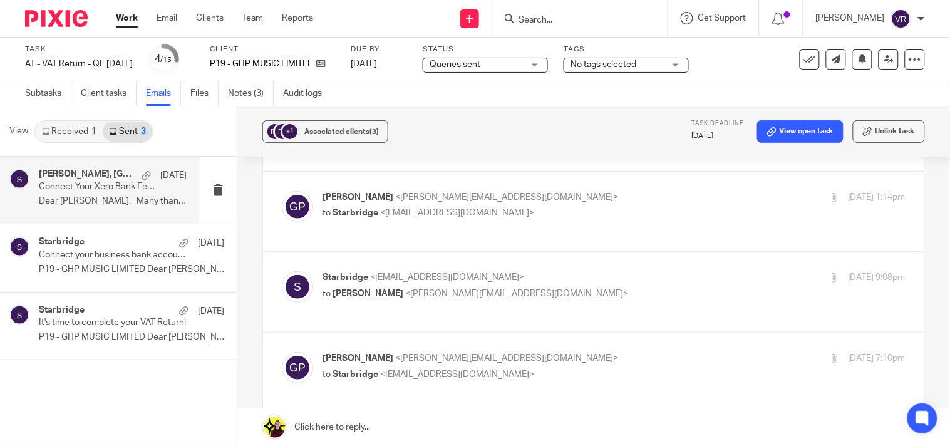
click at [645, 275] on div "Starbridge <info@starbridge.uk> to George Powell <george@genika.co.uk>" at bounding box center [516, 285] width 388 height 29
checkbox input "true"
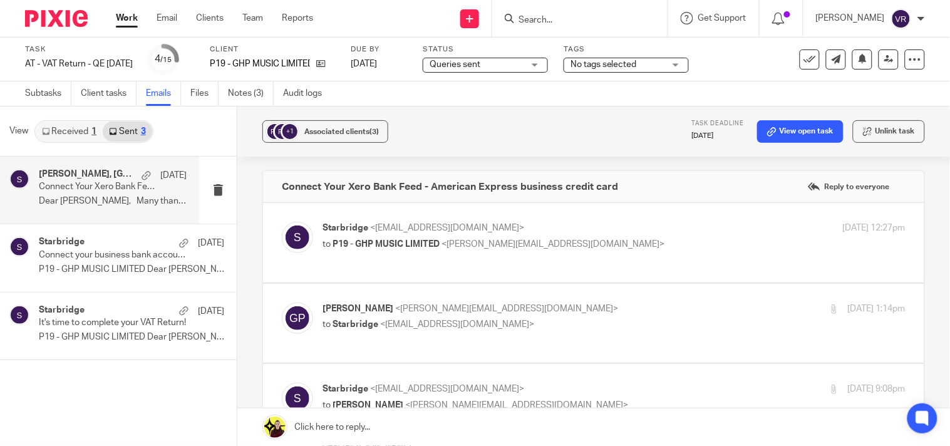
scroll to position [0, 0]
click at [202, 91] on link "Files" at bounding box center [204, 93] width 28 height 24
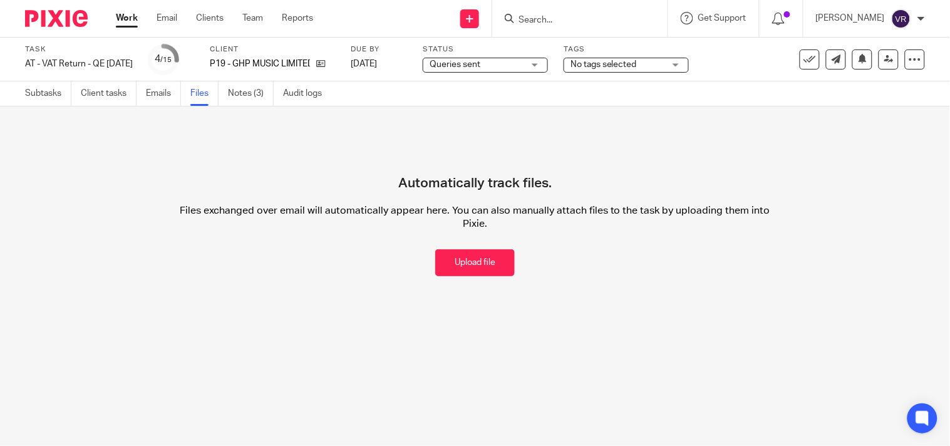
click at [548, 66] on div "Queries sent Queries sent" at bounding box center [484, 65] width 125 height 15
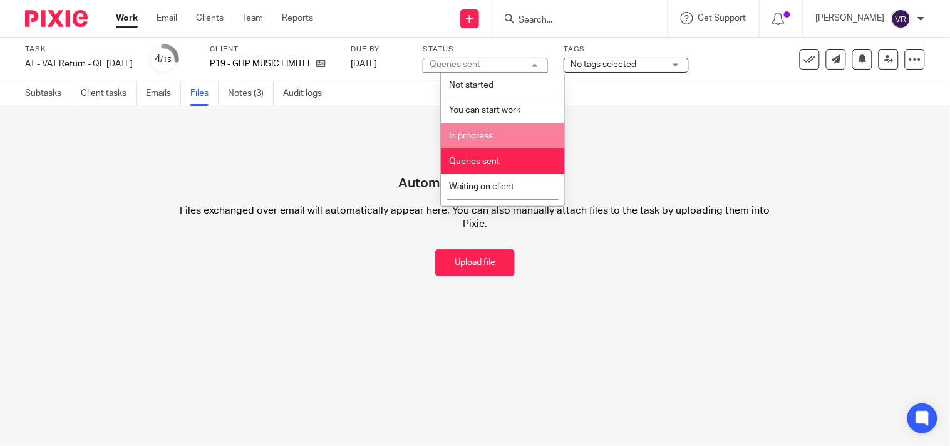
click at [493, 133] on li "In progress" at bounding box center [503, 136] width 124 height 26
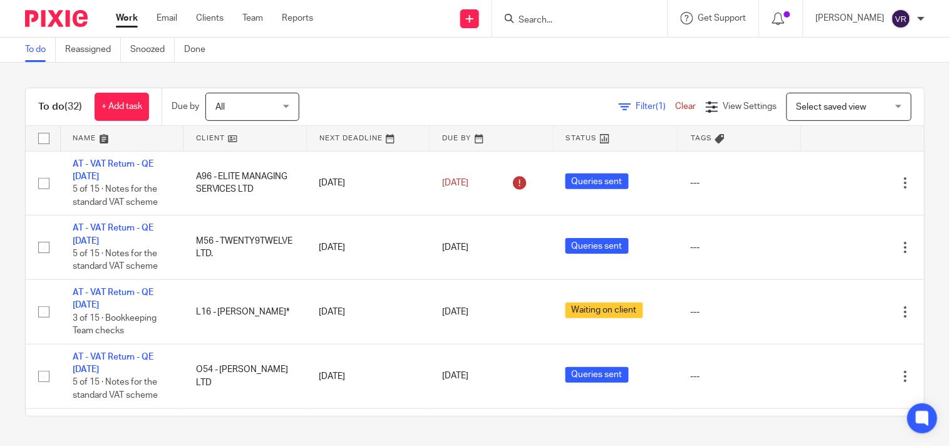
click at [913, 270] on div "To do (32) + Add task Due by All All Today Tomorrow This week Next week This mo…" at bounding box center [475, 252] width 950 height 379
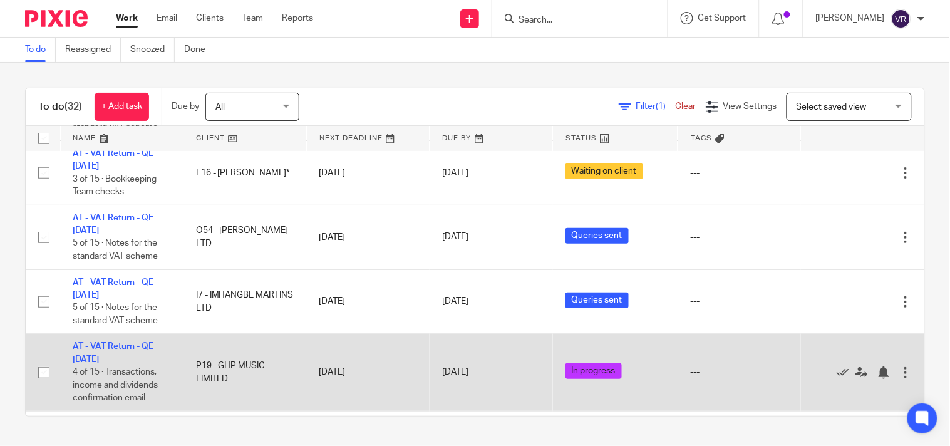
scroll to position [69, 0]
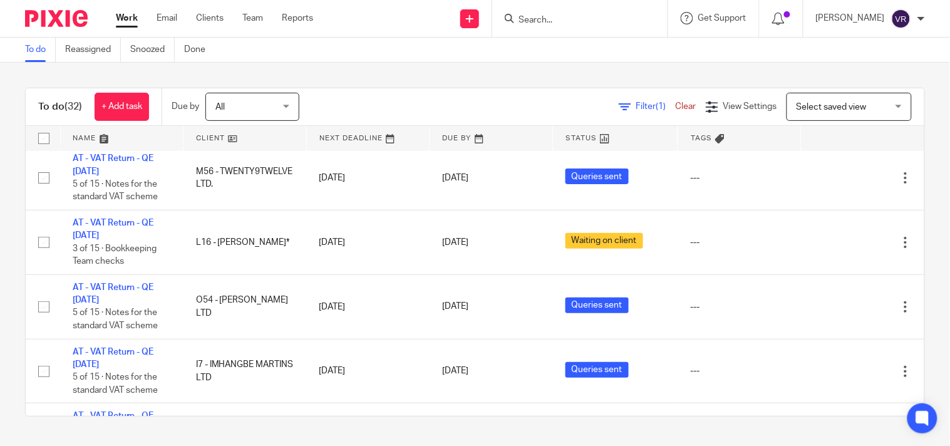
click at [913, 202] on div "To do (32) + Add task Due by All All Today Tomorrow This week Next week This mo…" at bounding box center [475, 252] width 950 height 379
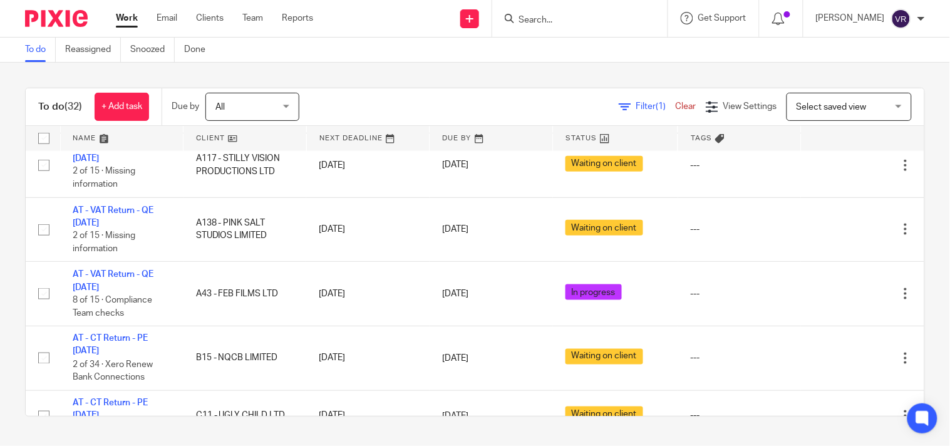
scroll to position [486, 0]
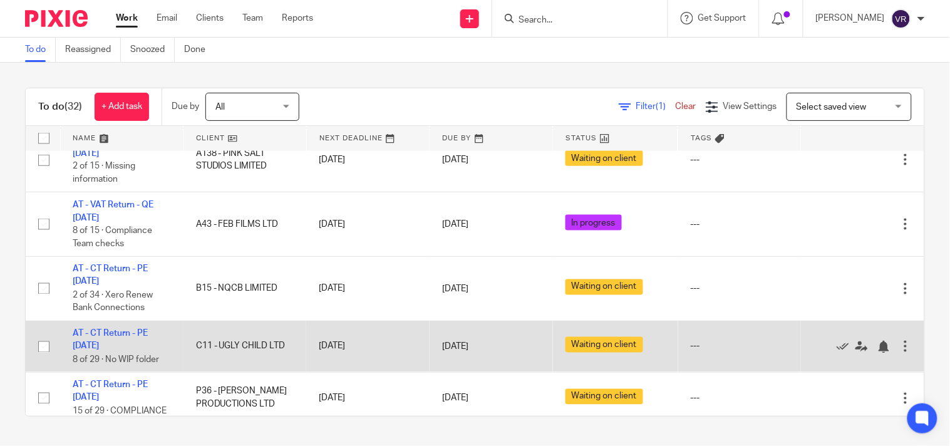
drag, startPoint x: 922, startPoint y: 327, endPoint x: 804, endPoint y: 334, distance: 118.5
click at [922, 327] on div "To do (32) + Add task Due by All All Today Tomorrow This week Next week This mo…" at bounding box center [475, 252] width 950 height 379
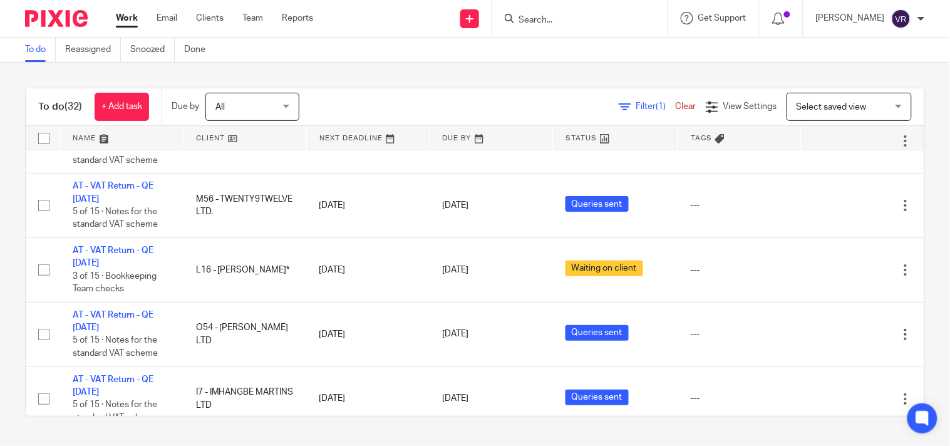
scroll to position [0, 0]
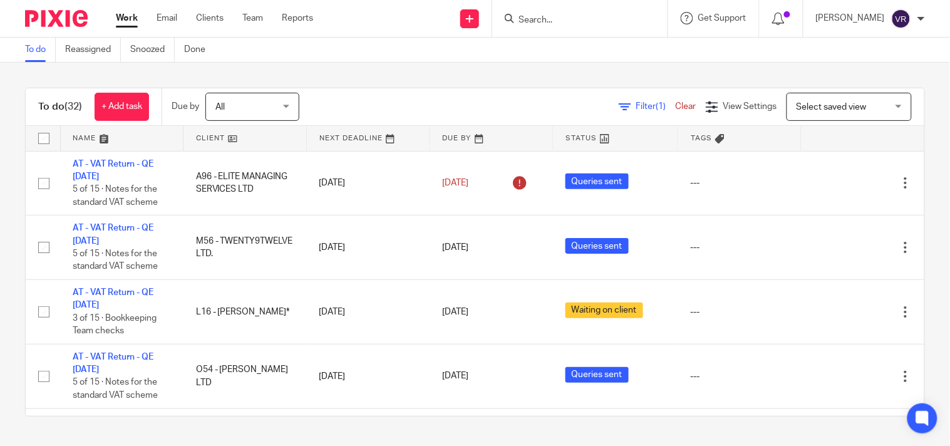
click at [906, 254] on div "To do (32) + Add task Due by All All Today Tomorrow This week Next week This mo…" at bounding box center [475, 252] width 950 height 379
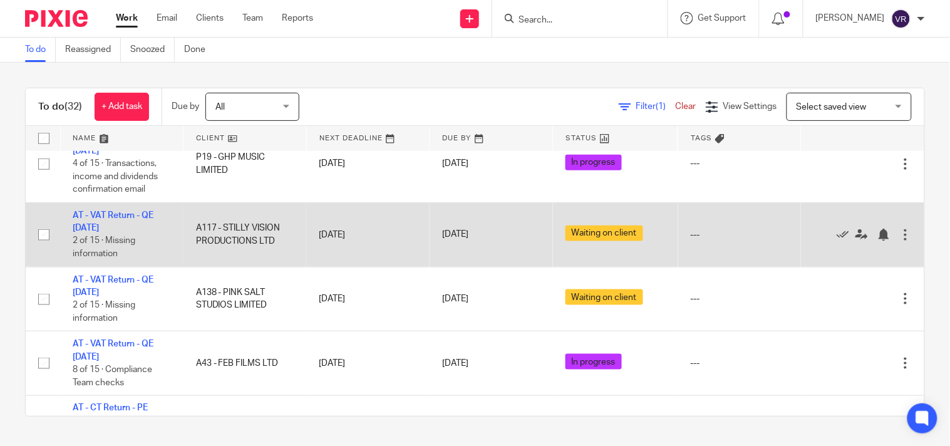
scroll to position [417, 0]
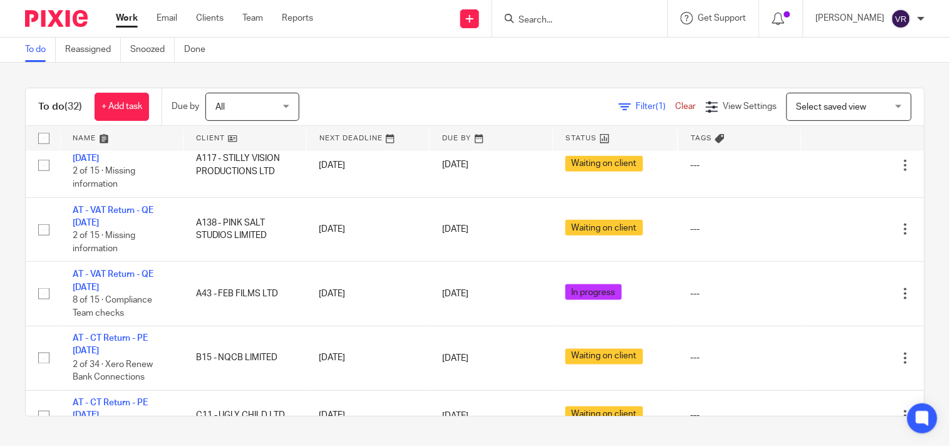
click at [673, 57] on div "To do Reassigned Snoozed Done" at bounding box center [475, 50] width 950 height 25
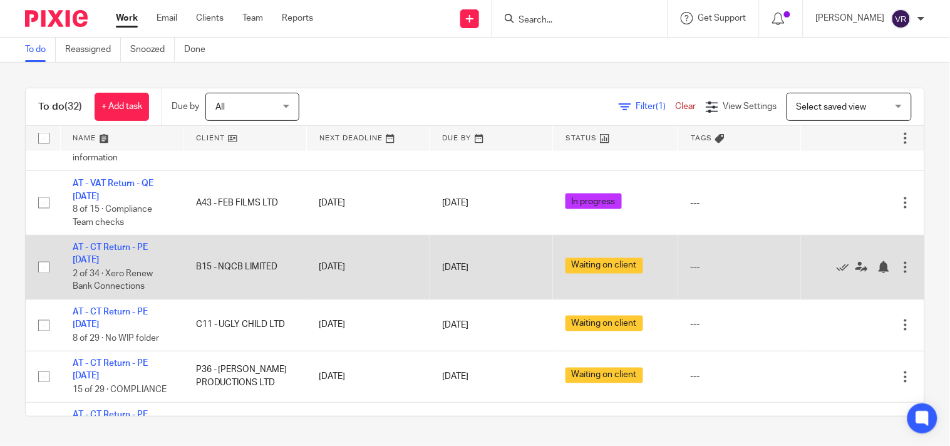
scroll to position [486, 0]
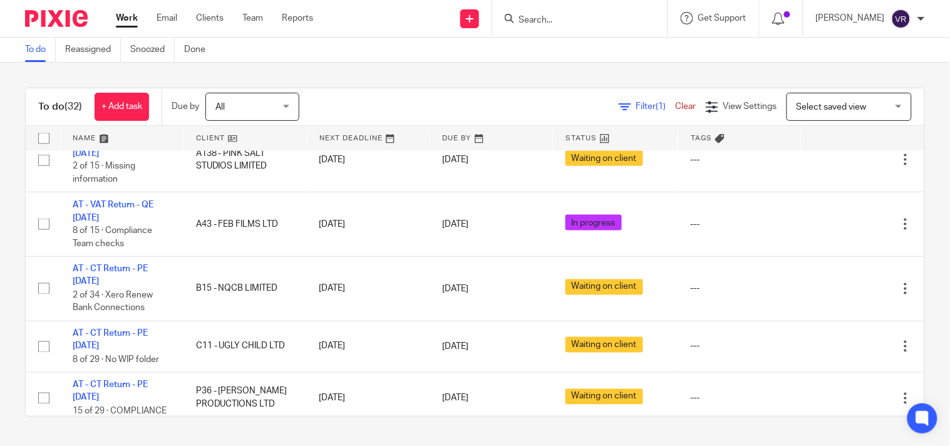
click at [496, 65] on div "To do (32) + Add task Due by All All Today Tomorrow This week Next week This mo…" at bounding box center [475, 252] width 950 height 379
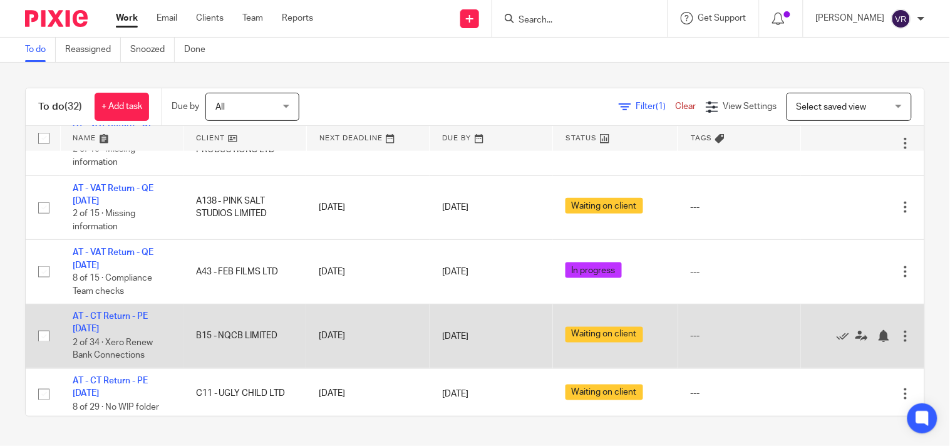
scroll to position [417, 0]
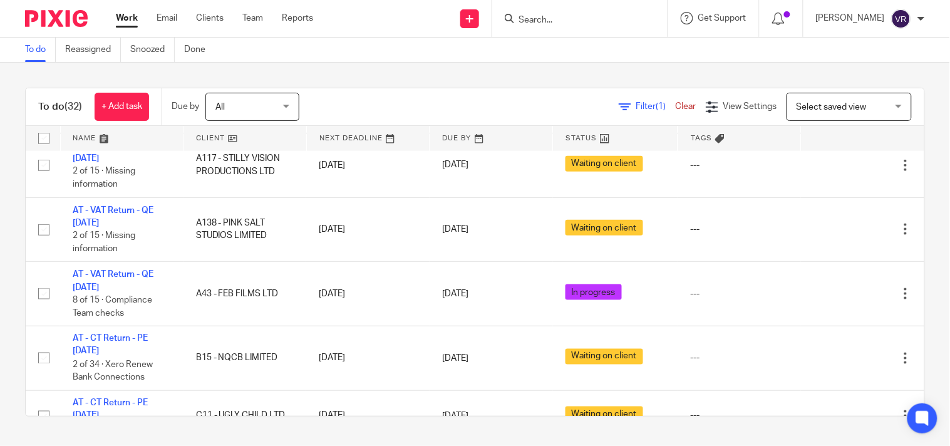
click at [923, 187] on div "To do (32) + Add task Due by All All Today Tomorrow This week Next week This mo…" at bounding box center [475, 252] width 950 height 379
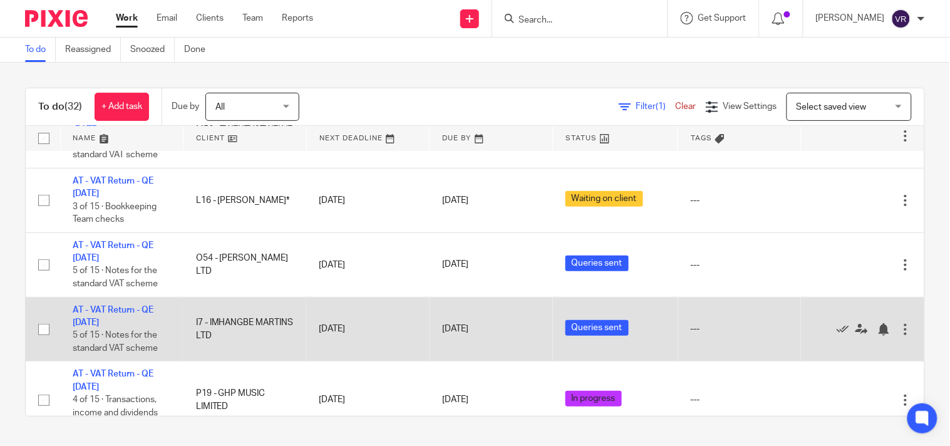
scroll to position [0, 0]
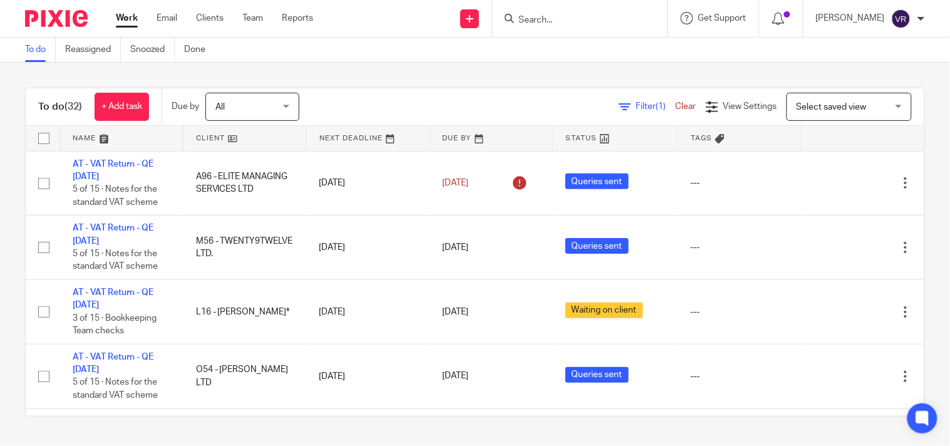
click at [0, 308] on div "To do (32) + Add task Due by All All Today Tomorrow This week Next week This mo…" at bounding box center [475, 252] width 950 height 379
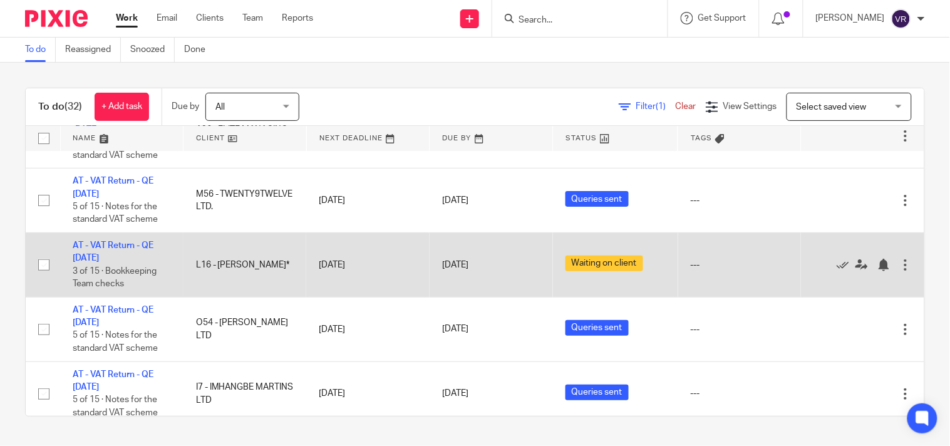
scroll to position [69, 0]
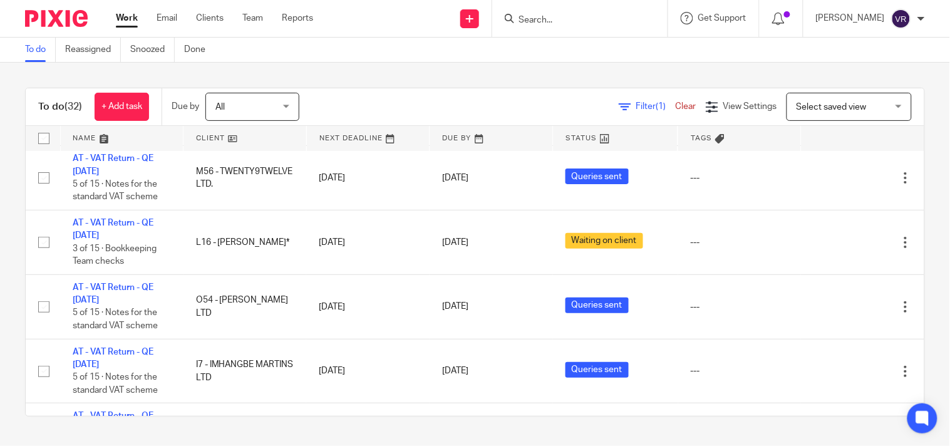
click at [916, 251] on div "To do (32) + Add task Due by All All Today Tomorrow This week Next week This mo…" at bounding box center [475, 252] width 950 height 379
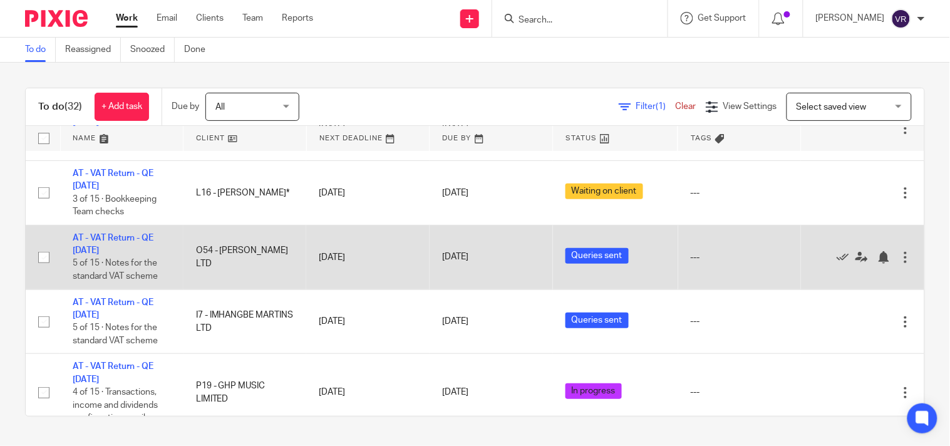
scroll to position [139, 0]
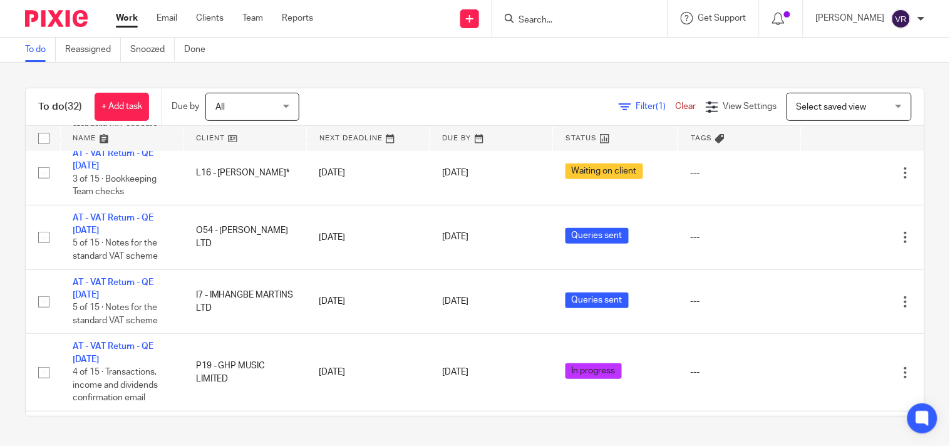
click at [913, 289] on div "To do (32) + Add task Due by All All Today Tomorrow This week Next week This mo…" at bounding box center [475, 252] width 950 height 379
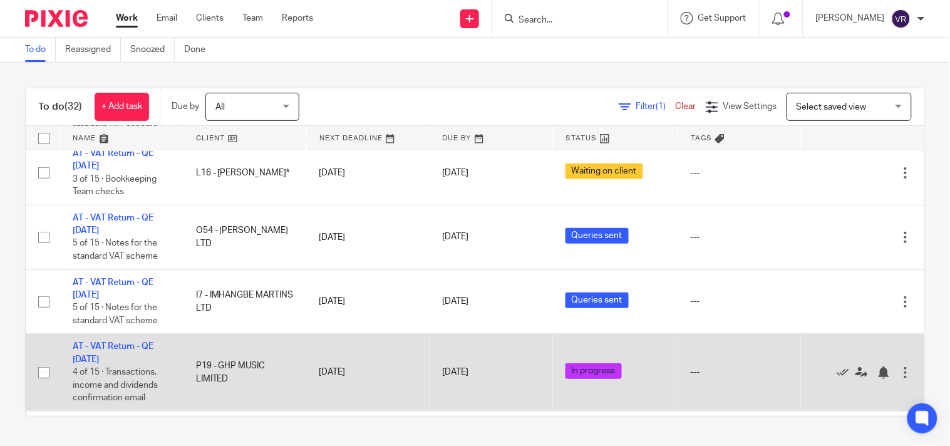
scroll to position [208, 0]
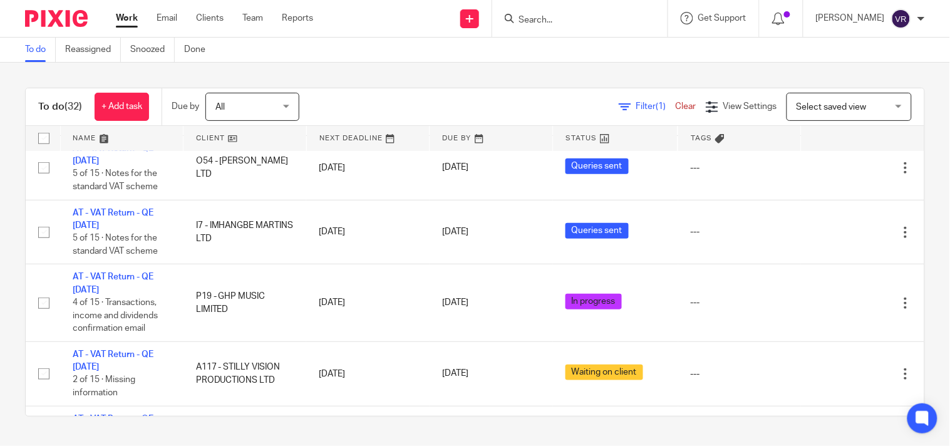
click at [918, 267] on div "To do (32) + Add task Due by All All Today Tomorrow This week Next week This mo…" at bounding box center [475, 252] width 950 height 379
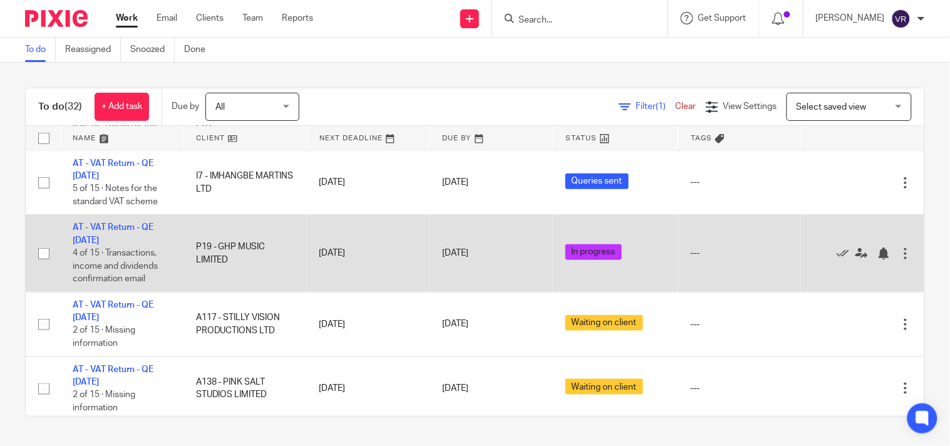
scroll to position [278, 0]
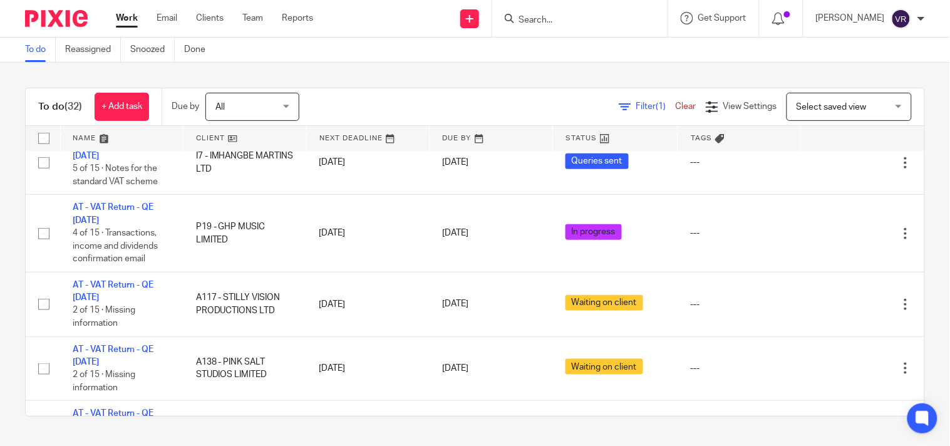
click at [908, 238] on div "To do (32) + Add task Due by All All Today Tomorrow This week Next week This mo…" at bounding box center [475, 252] width 950 height 379
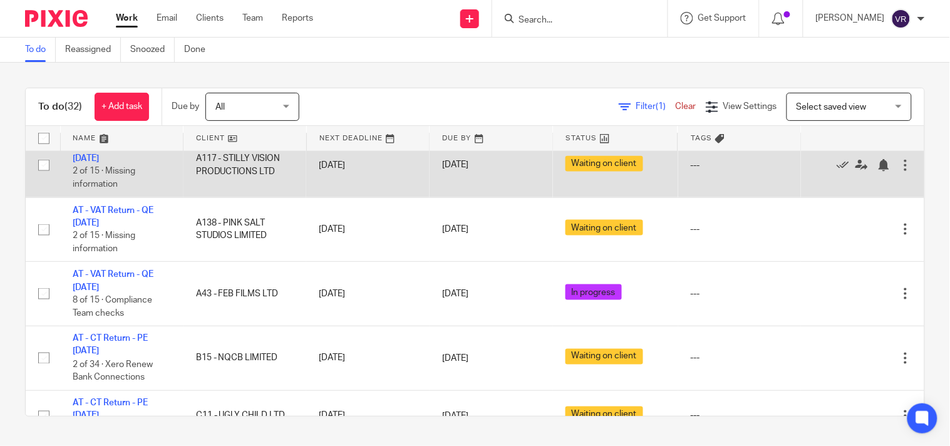
scroll to position [486, 0]
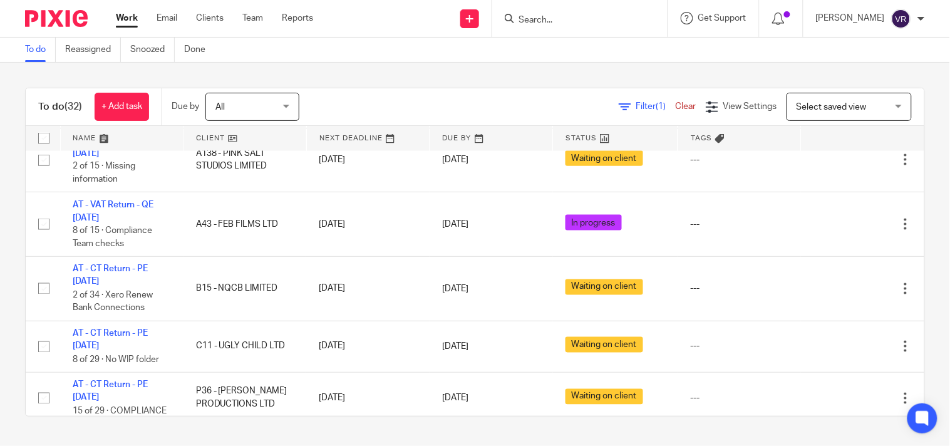
click at [918, 238] on div "To do (32) + Add task Due by All All Today Tomorrow This week Next week This mo…" at bounding box center [475, 252] width 950 height 379
click at [915, 217] on div "To do (32) + Add task Due by All All Today Tomorrow This week Next week This mo…" at bounding box center [475, 252] width 950 height 379
click at [927, 212] on div "To do (32) + Add task Due by All All Today Tomorrow This week Next week This mo…" at bounding box center [475, 252] width 950 height 379
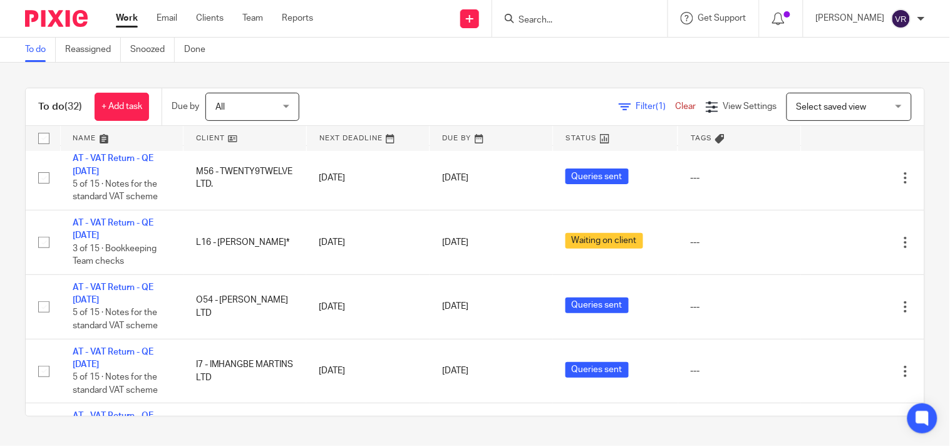
scroll to position [0, 0]
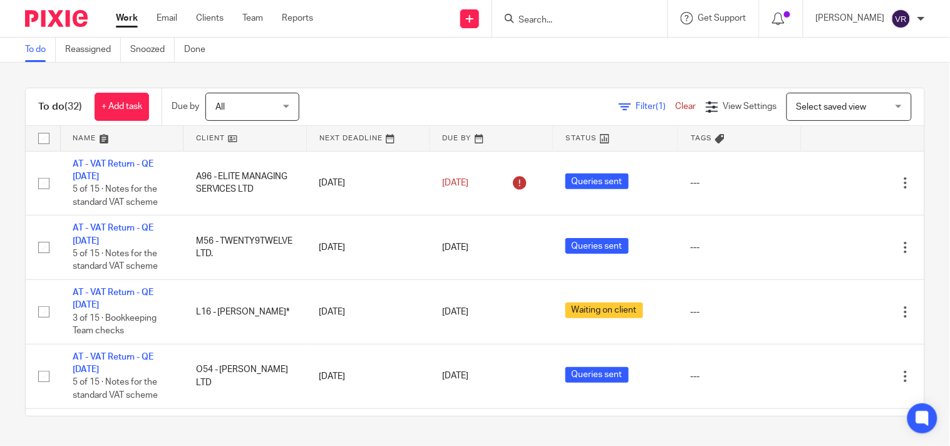
click at [4, 334] on div "To do (32) + Add task Due by All All Today Tomorrow This week Next week This mo…" at bounding box center [475, 252] width 950 height 379
click at [910, 203] on div "To do (32) + Add task Due by All All Today Tomorrow This week Next week This mo…" at bounding box center [475, 252] width 950 height 379
click at [911, 266] on div "To do (32) + Add task Due by All All Today Tomorrow This week Next week This mo…" at bounding box center [475, 252] width 950 height 379
click at [915, 325] on div "To do (32) + Add task Due by All All Today Tomorrow This week Next week This mo…" at bounding box center [475, 252] width 950 height 379
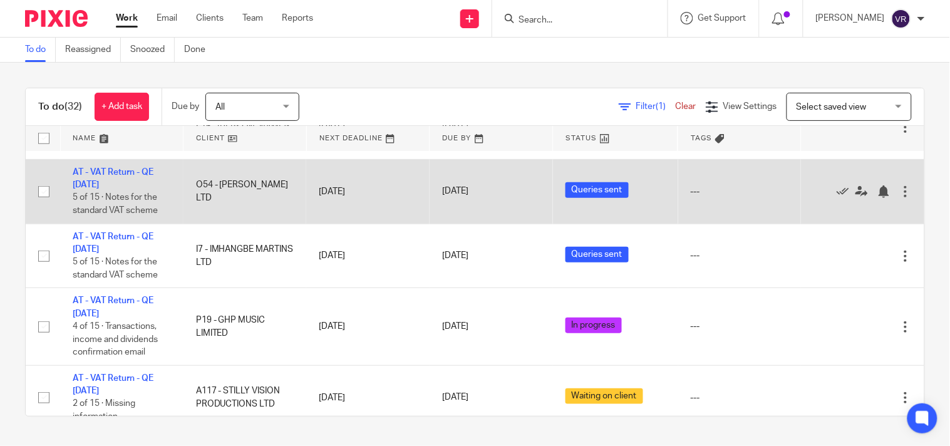
scroll to position [208, 0]
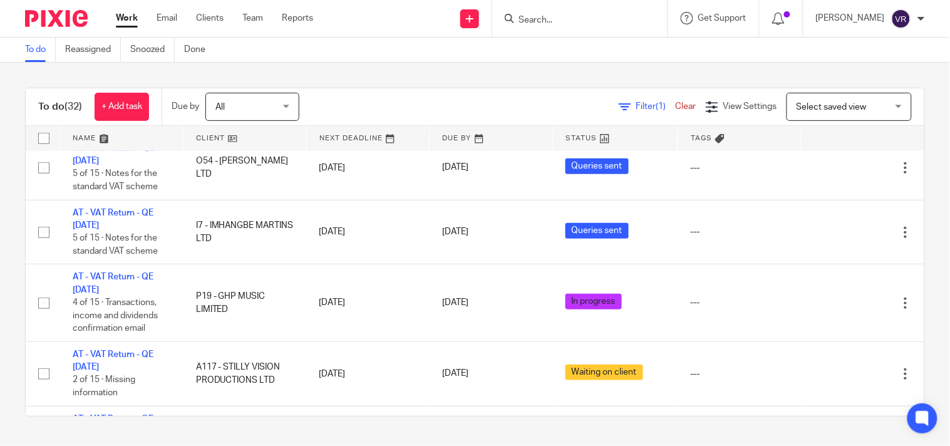
click at [916, 264] on div "To do (32) + Add task Due by All All Today Tomorrow This week Next week This mo…" at bounding box center [475, 252] width 950 height 379
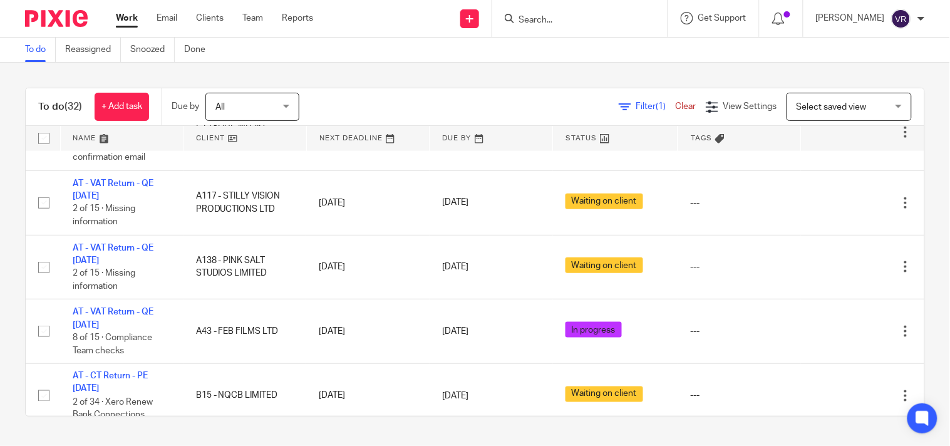
scroll to position [347, 0]
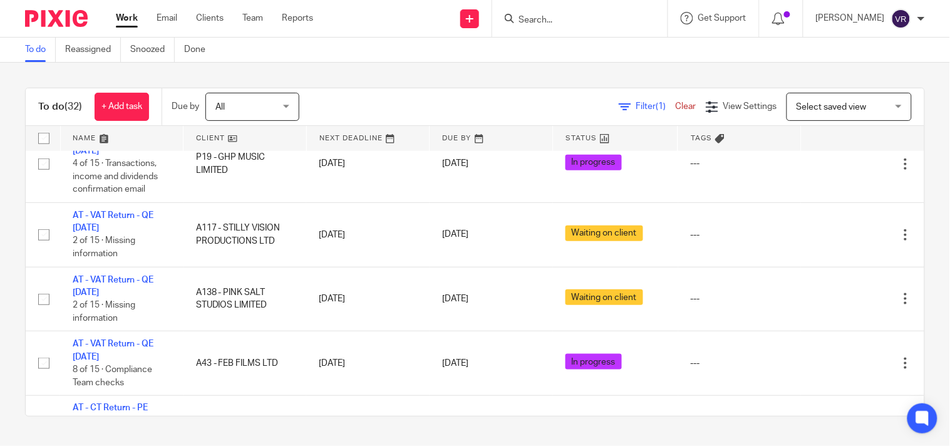
click at [667, 69] on div "To do (32) + Add task Due by All All Today Tomorrow This week Next week This mo…" at bounding box center [475, 252] width 950 height 379
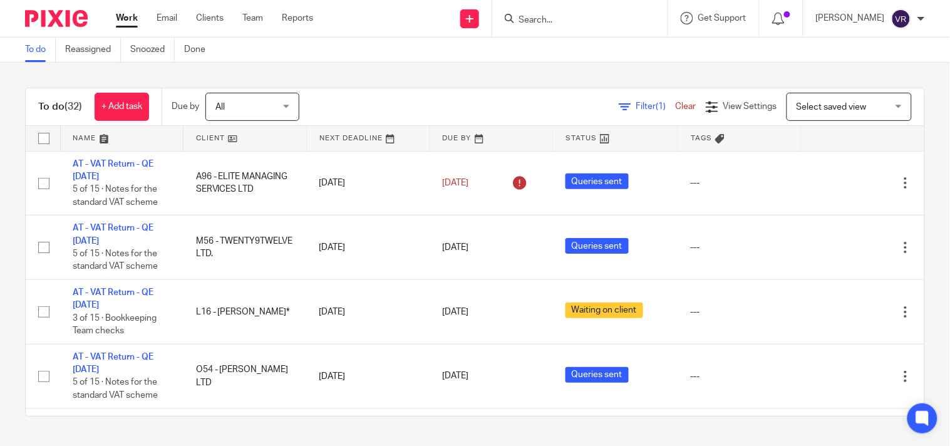
click at [922, 169] on div "To do (32) + Add task Due by All All Today Tomorrow This week Next week This mo…" at bounding box center [475, 252] width 950 height 379
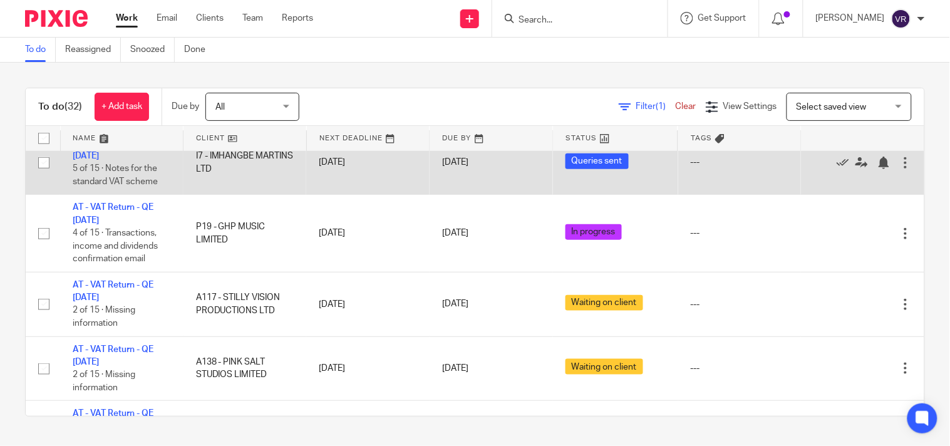
scroll to position [347, 0]
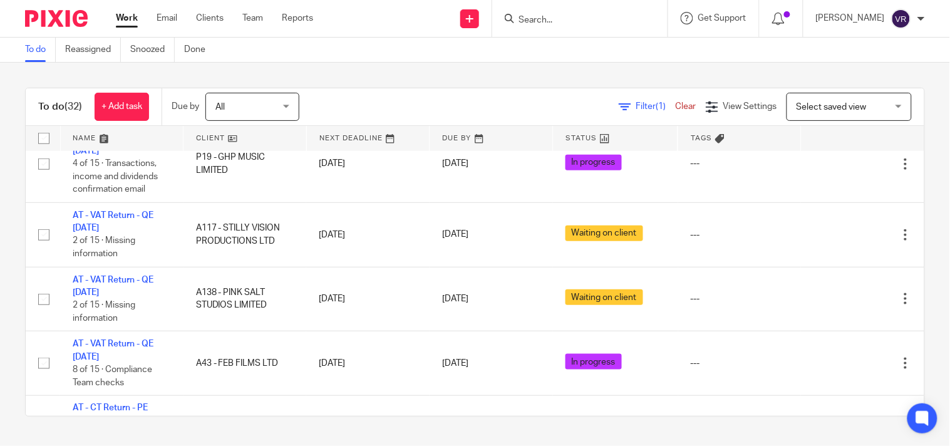
click at [917, 250] on div "To do (32) + Add task Due by All All Today Tomorrow This week Next week This mo…" at bounding box center [475, 252] width 950 height 379
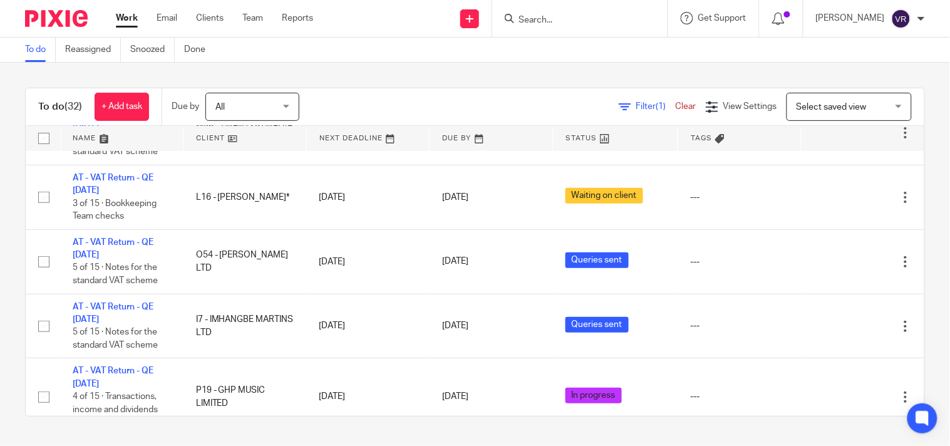
scroll to position [139, 0]
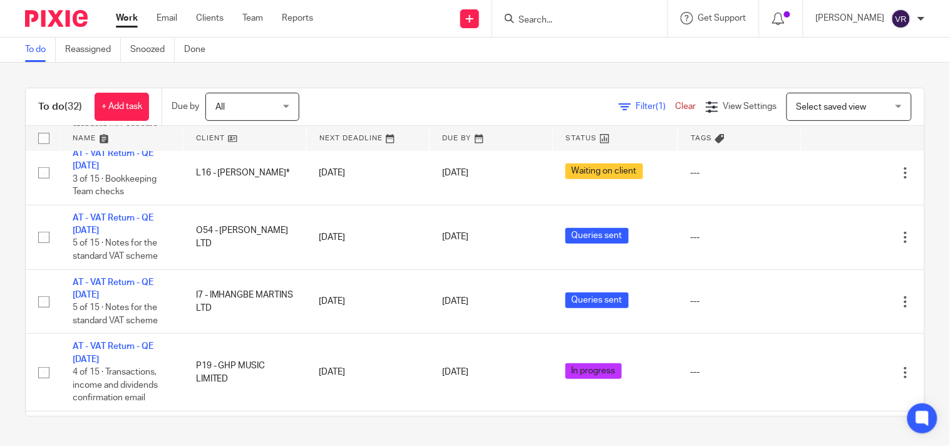
click at [704, 69] on div "To do (32) + Add task Due by All All Today Tomorrow This week Next week This mo…" at bounding box center [475, 252] width 950 height 379
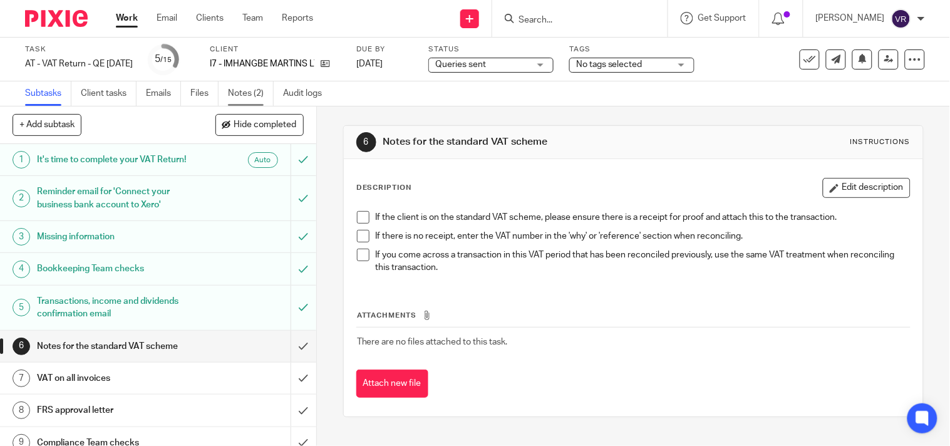
click at [258, 92] on link "Notes (2)" at bounding box center [251, 93] width 46 height 24
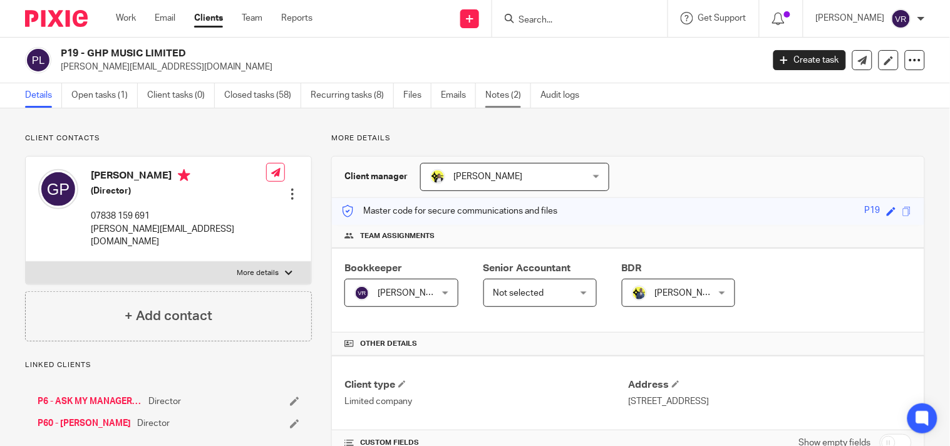
click at [496, 95] on link "Notes (2)" at bounding box center [508, 95] width 46 height 24
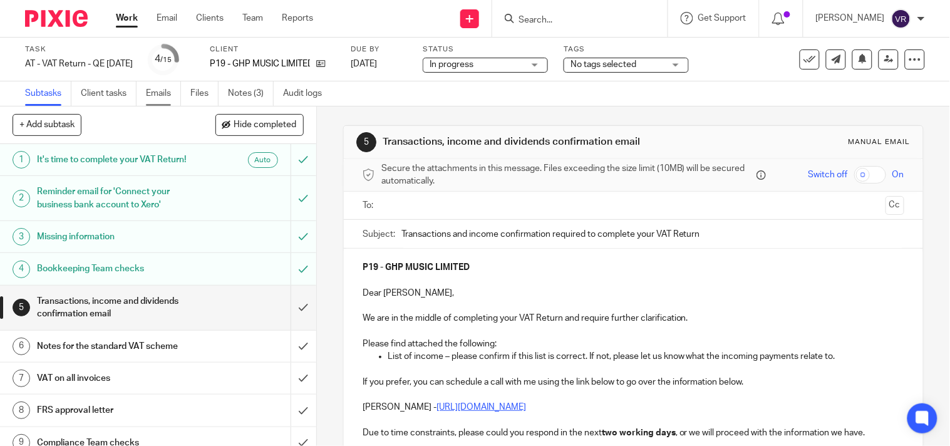
click at [166, 98] on link "Emails" at bounding box center [163, 93] width 35 height 24
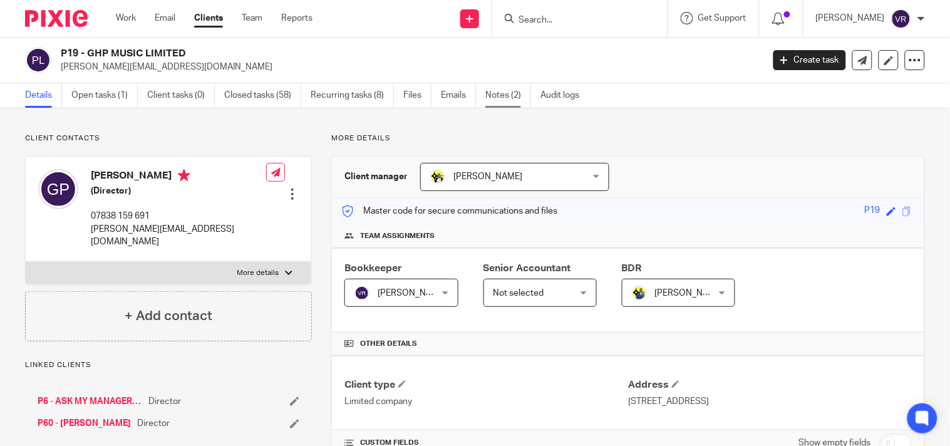
click at [493, 98] on link "Notes (2)" at bounding box center [508, 95] width 46 height 24
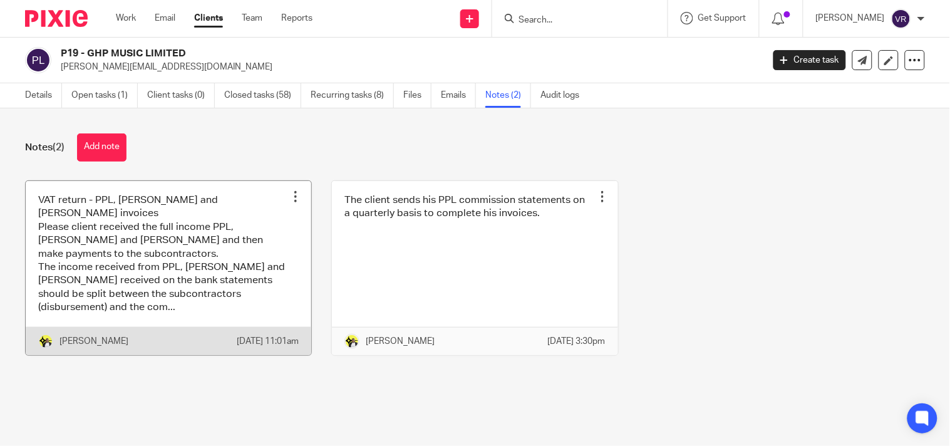
click at [202, 242] on link at bounding box center [168, 268] width 285 height 174
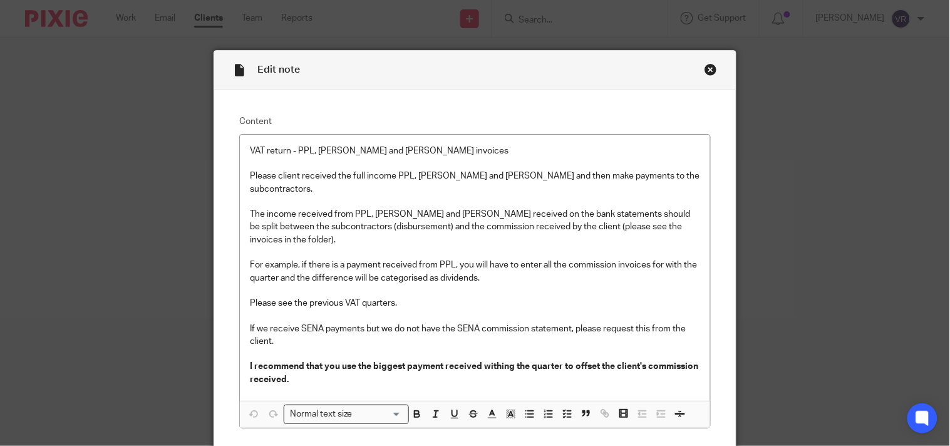
click at [705, 69] on div "Close this dialog window" at bounding box center [710, 69] width 13 height 13
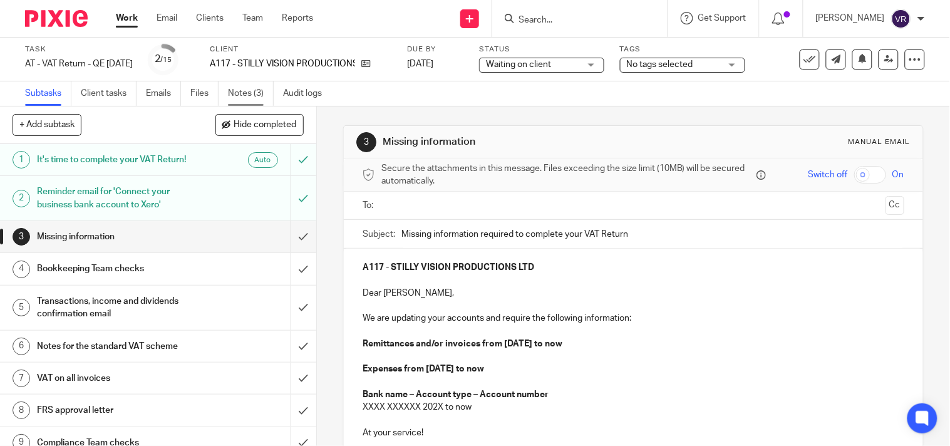
click at [260, 95] on link "Notes (3)" at bounding box center [251, 93] width 46 height 24
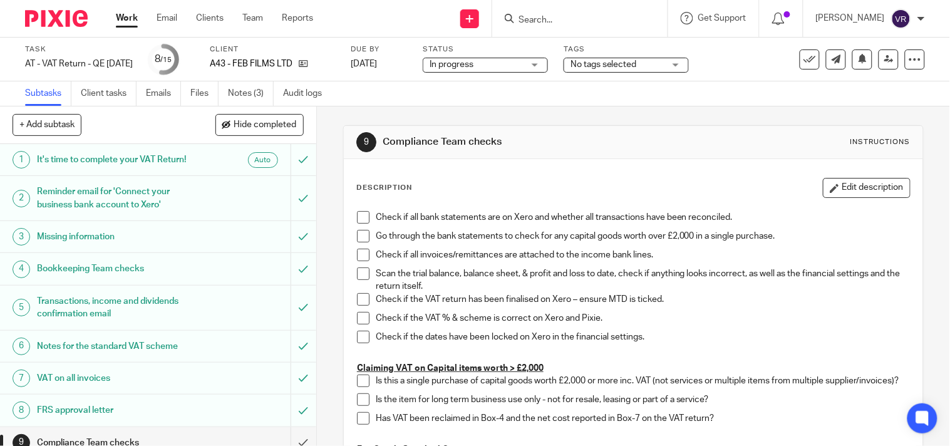
click at [690, 97] on div "Subtasks Client tasks Emails Files Notes (3) Audit logs" at bounding box center [475, 93] width 950 height 25
click at [255, 95] on link "Notes (3)" at bounding box center [251, 93] width 46 height 24
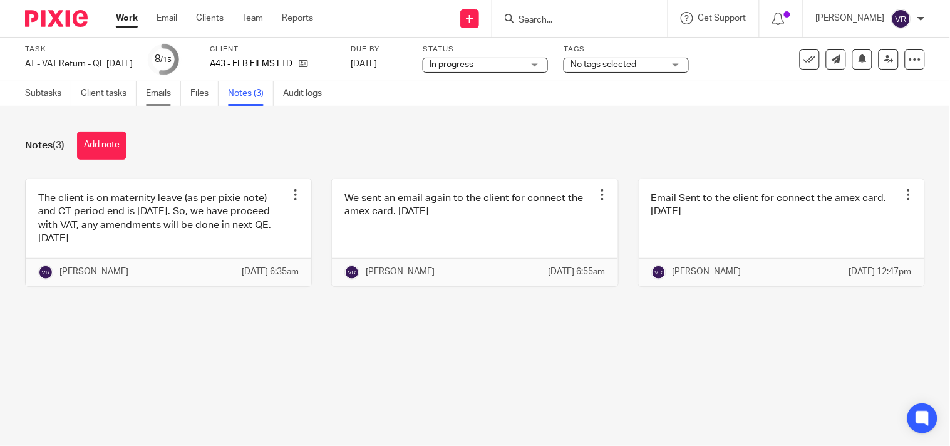
click at [149, 100] on link "Emails" at bounding box center [163, 93] width 35 height 24
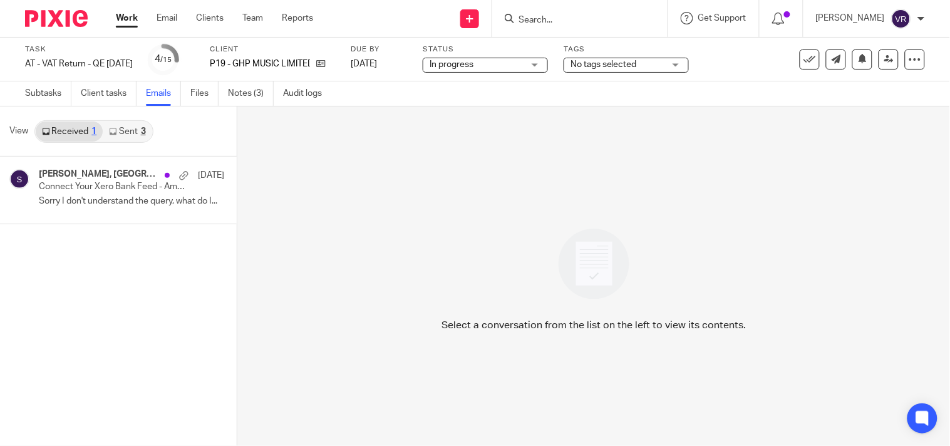
click at [120, 128] on link "Sent 3" at bounding box center [127, 131] width 49 height 20
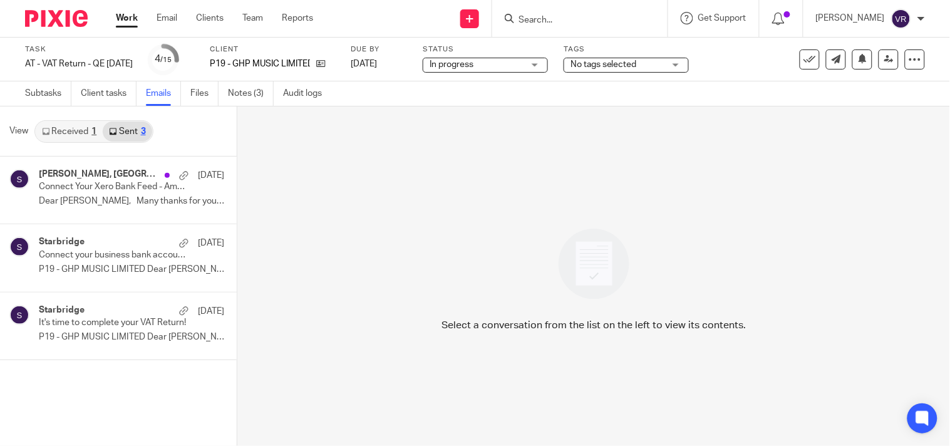
click at [57, 134] on link "Received 1" at bounding box center [69, 131] width 67 height 20
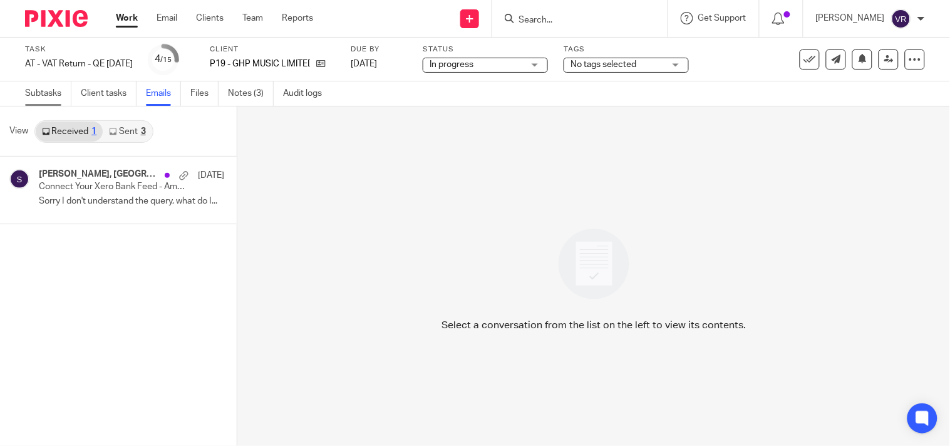
click at [51, 97] on link "Subtasks" at bounding box center [48, 93] width 46 height 24
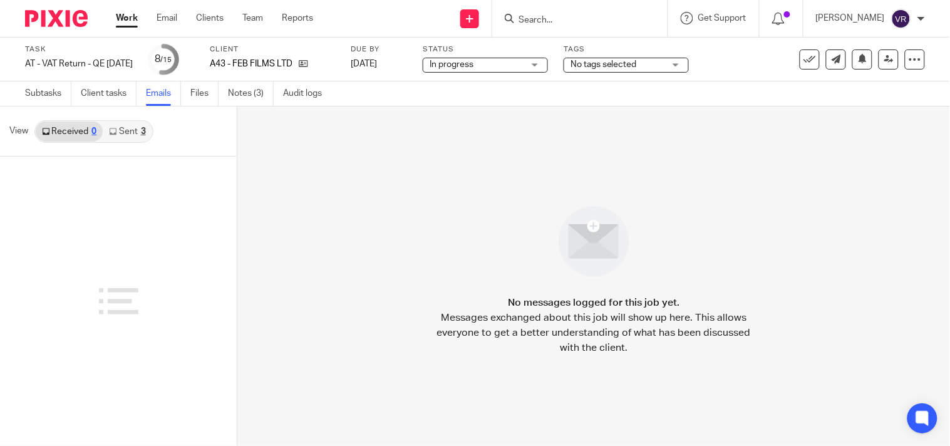
click at [128, 130] on link "Sent 3" at bounding box center [127, 131] width 49 height 20
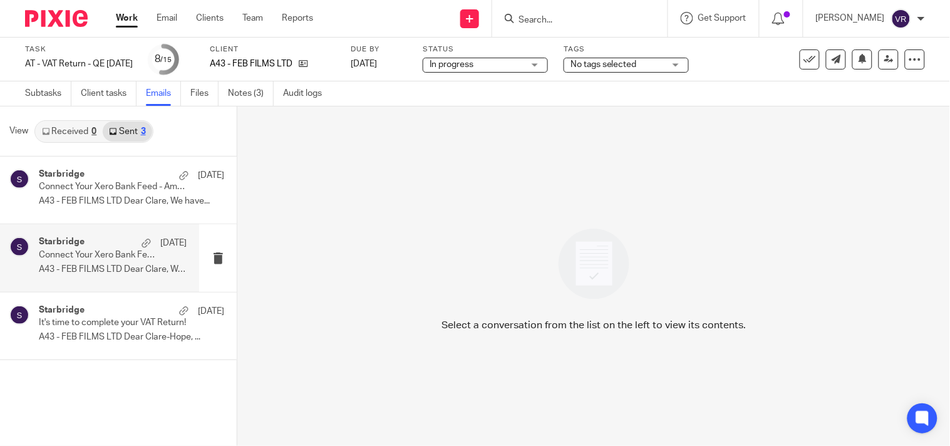
click at [126, 262] on div "Starbridge 2 Sep Connect Your Xero Bank Feed - American Express business credit…" at bounding box center [113, 258] width 148 height 42
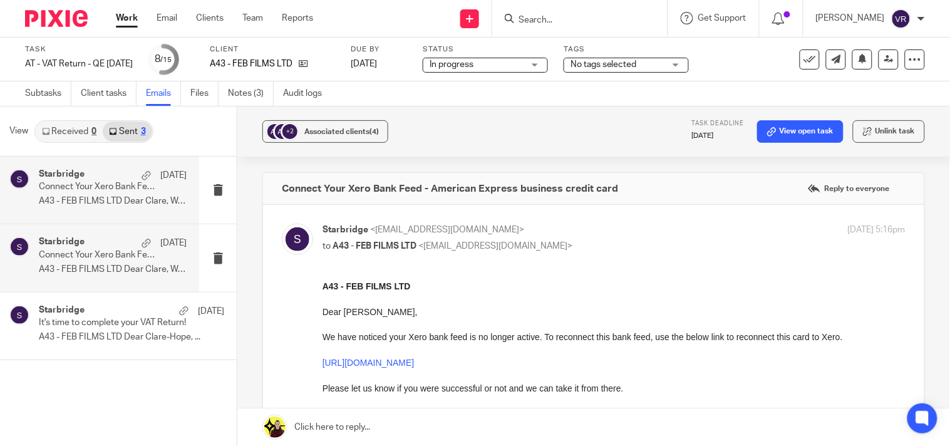
click at [145, 212] on div "Starbridge [DATE] Connect Your Xero Bank Feed - American Express business credi…" at bounding box center [99, 189] width 199 height 67
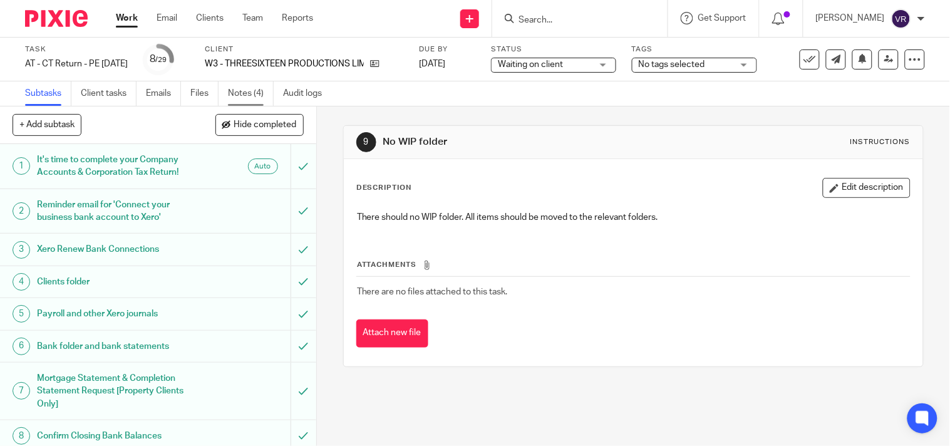
click at [248, 95] on link "Notes (4)" at bounding box center [251, 93] width 46 height 24
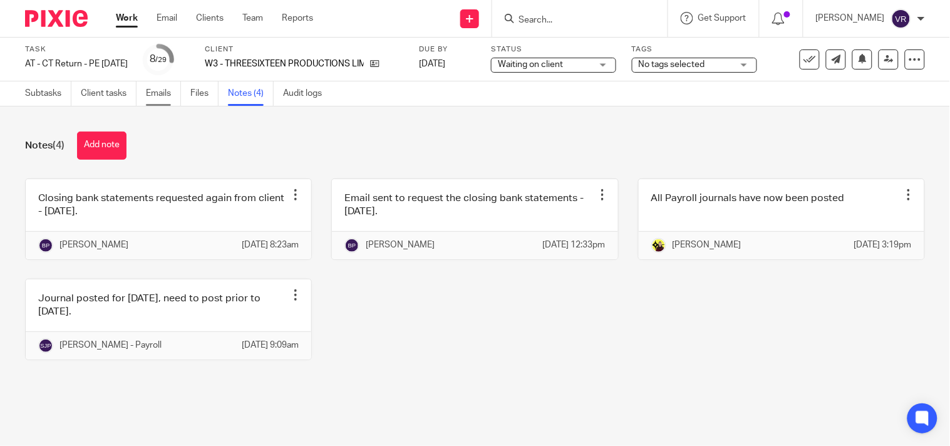
click at [155, 92] on link "Emails" at bounding box center [163, 93] width 35 height 24
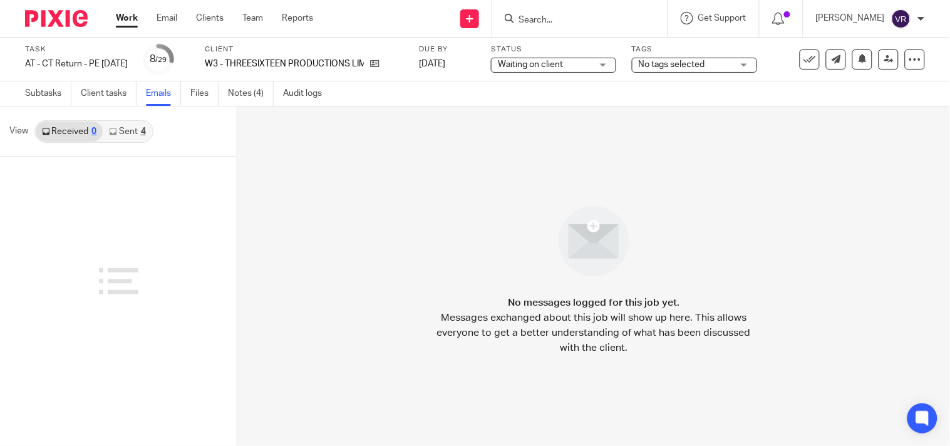
click at [129, 129] on link "Sent 4" at bounding box center [127, 131] width 49 height 20
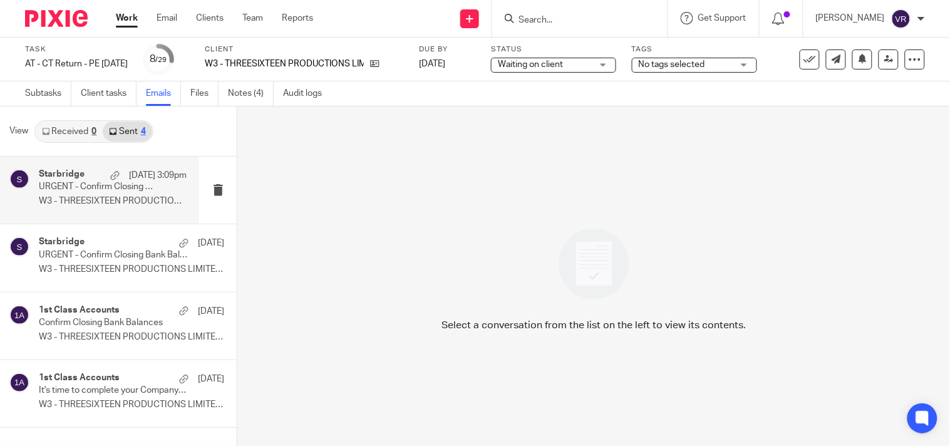
click at [113, 191] on p "URGENT - Confirm Closing Bank Balances" at bounding box center [98, 187] width 118 height 11
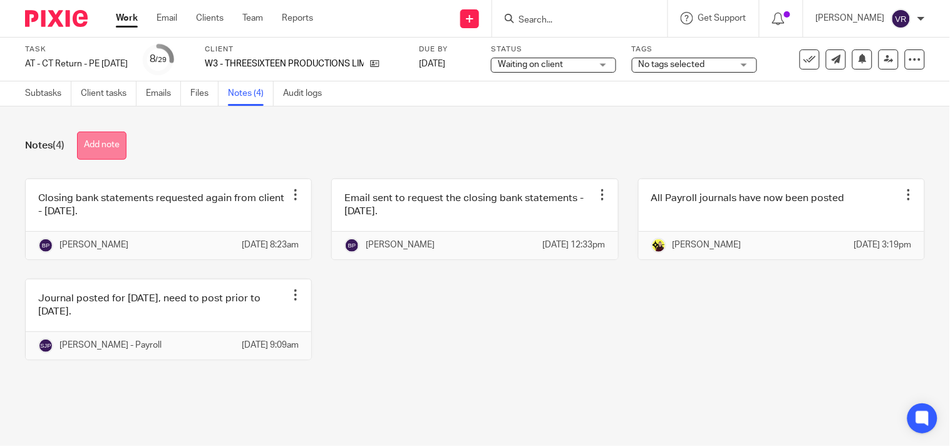
click at [119, 146] on button "Add note" at bounding box center [101, 145] width 49 height 28
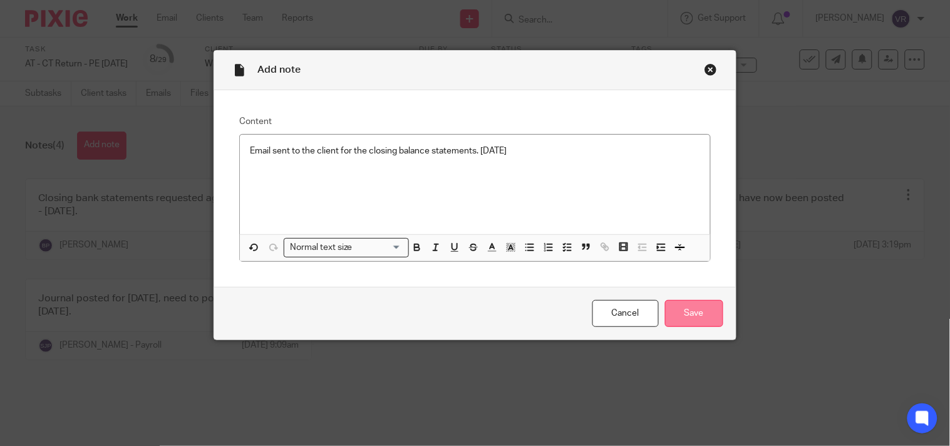
click at [691, 322] on input "Save" at bounding box center [694, 313] width 58 height 27
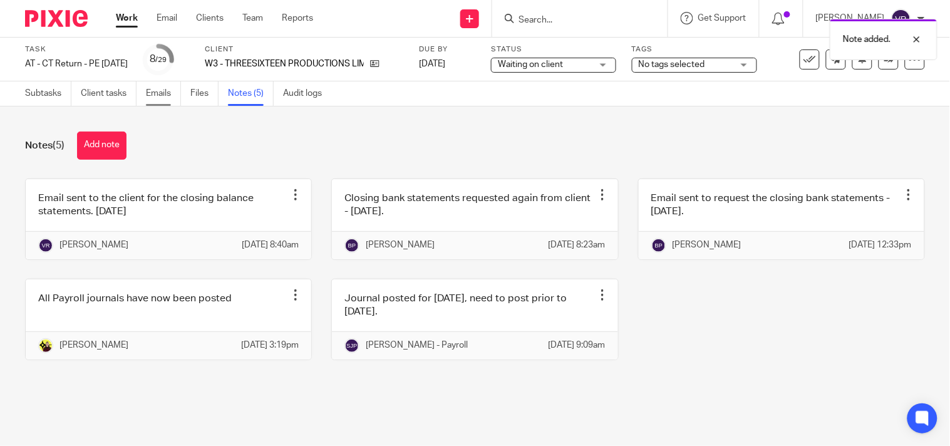
click at [160, 99] on link "Emails" at bounding box center [163, 93] width 35 height 24
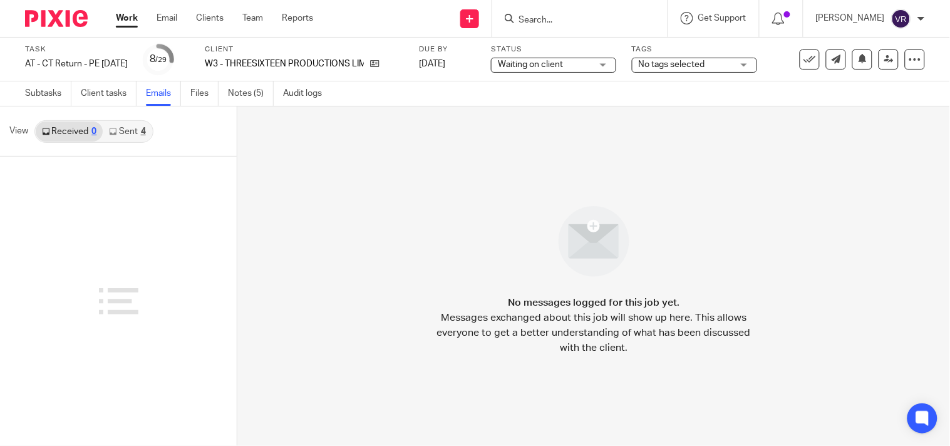
click at [115, 133] on icon at bounding box center [113, 132] width 8 height 8
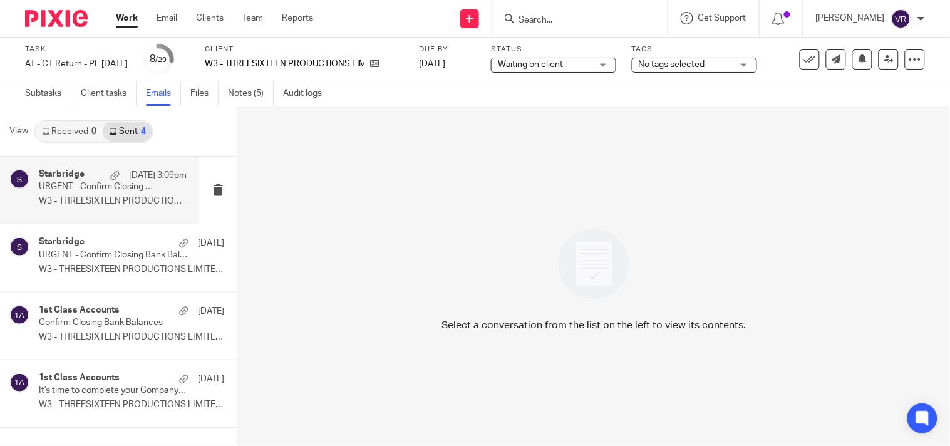
click at [113, 193] on div "Starbridge [DATE] 3:09pm URGENT - Confirm Closing Bank Balances W3 - THREESIXTE…" at bounding box center [113, 190] width 148 height 42
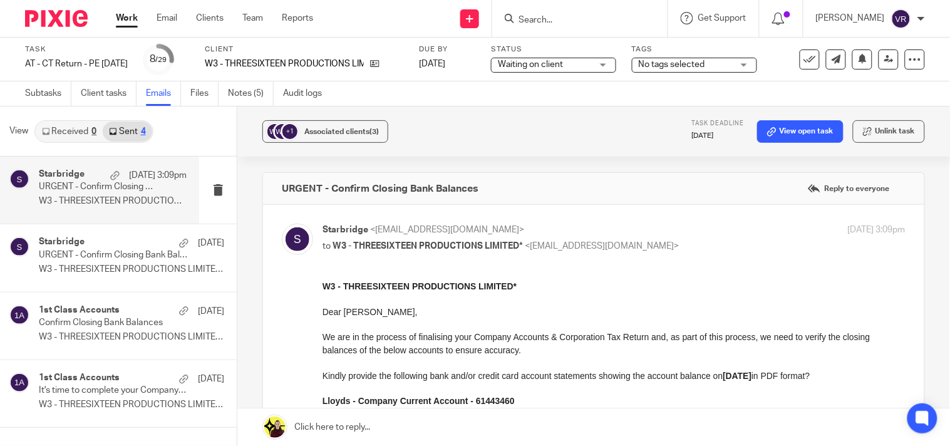
scroll to position [69, 0]
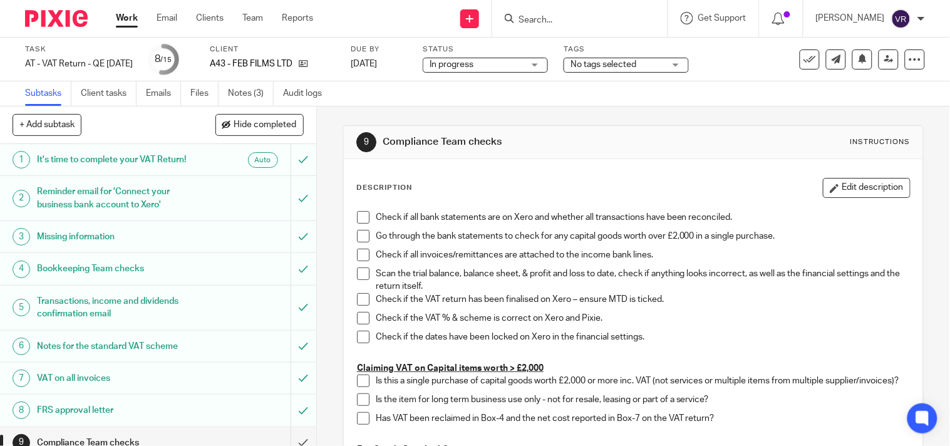
click at [248, 96] on link "Notes (3)" at bounding box center [251, 93] width 46 height 24
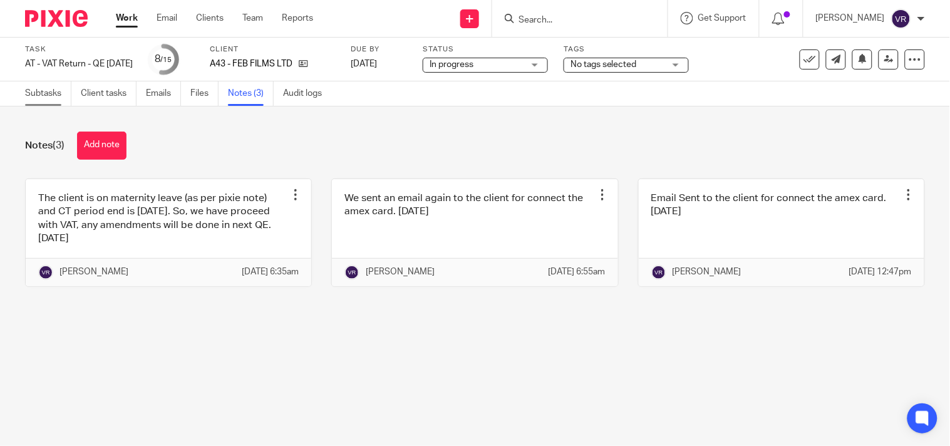
click at [33, 91] on link "Subtasks" at bounding box center [48, 93] width 46 height 24
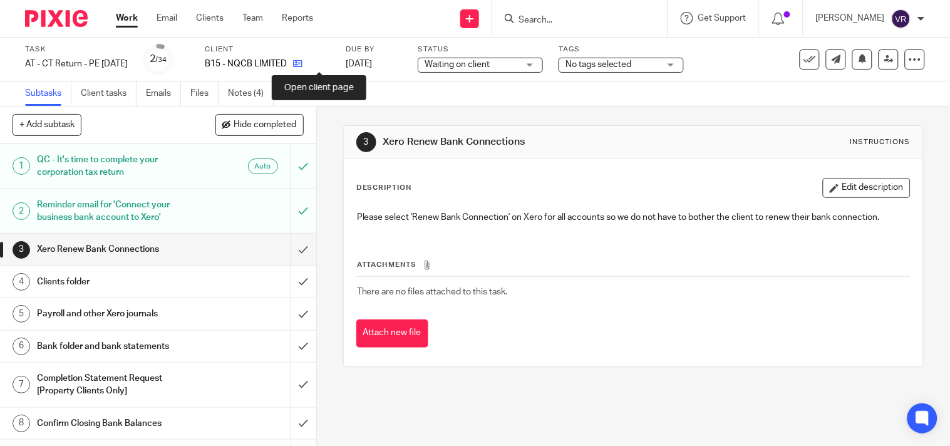
click at [302, 64] on icon at bounding box center [297, 63] width 9 height 9
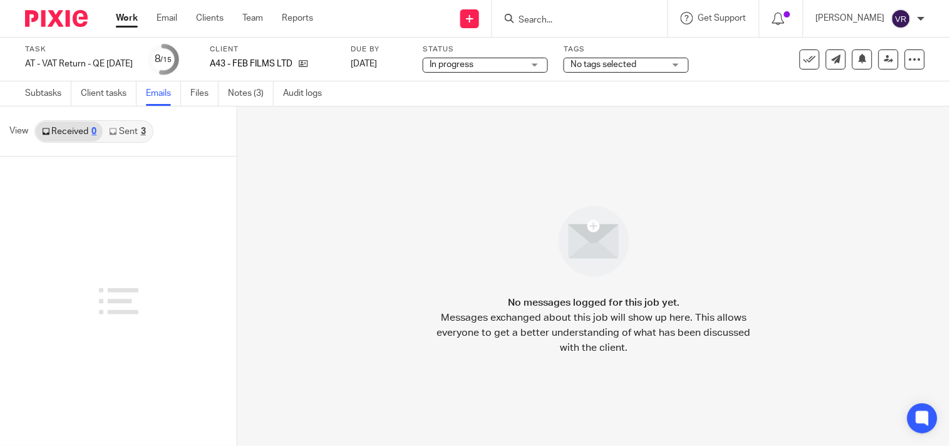
click at [141, 131] on div "3" at bounding box center [143, 131] width 5 height 9
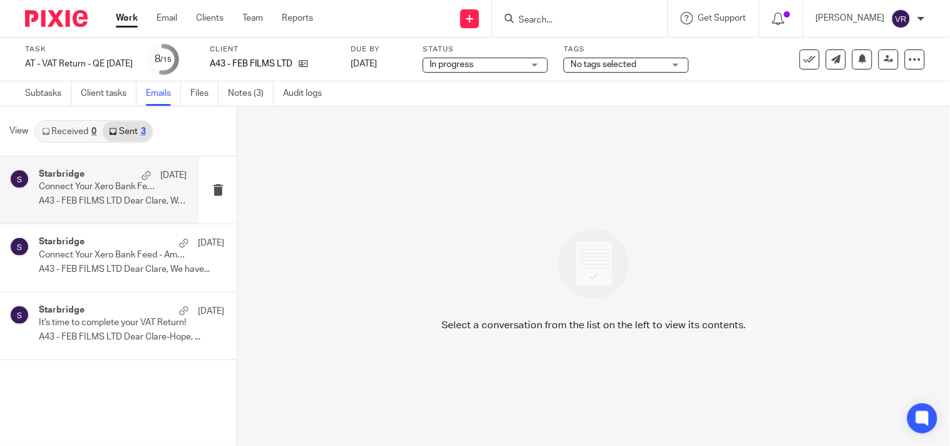
click at [145, 208] on div "Starbridge [DATE] Connect Your Xero Bank Feed - American Express business credi…" at bounding box center [113, 190] width 148 height 42
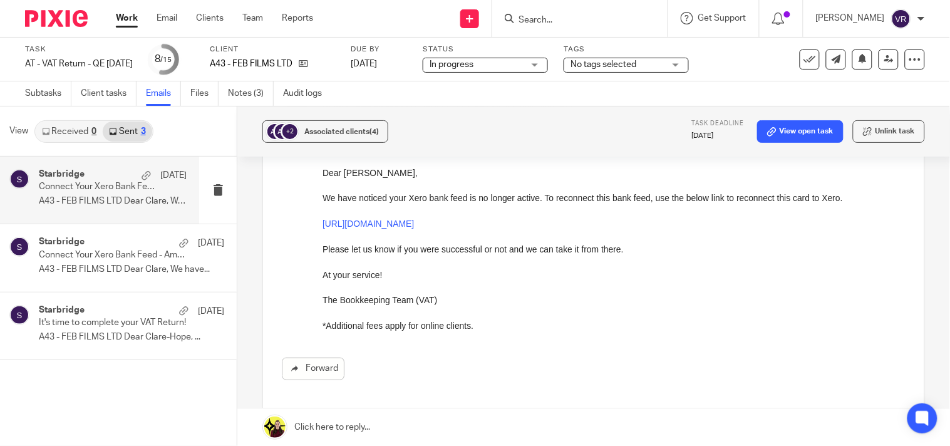
scroll to position [69, 0]
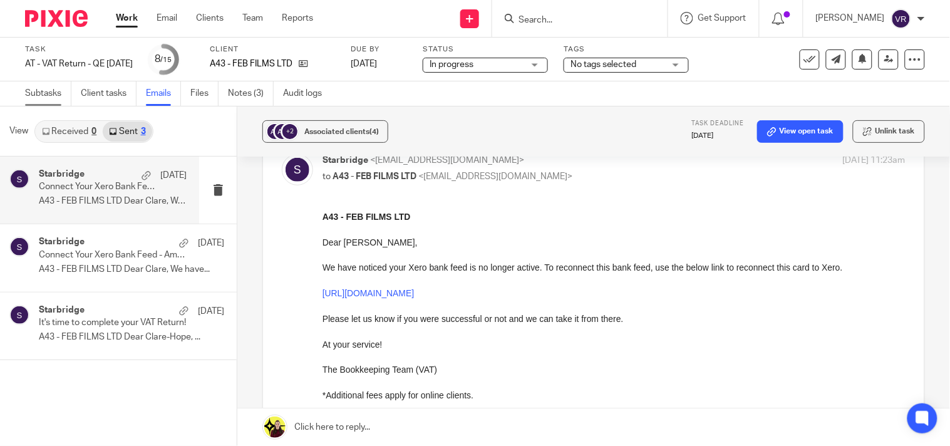
click at [48, 98] on link "Subtasks" at bounding box center [48, 93] width 46 height 24
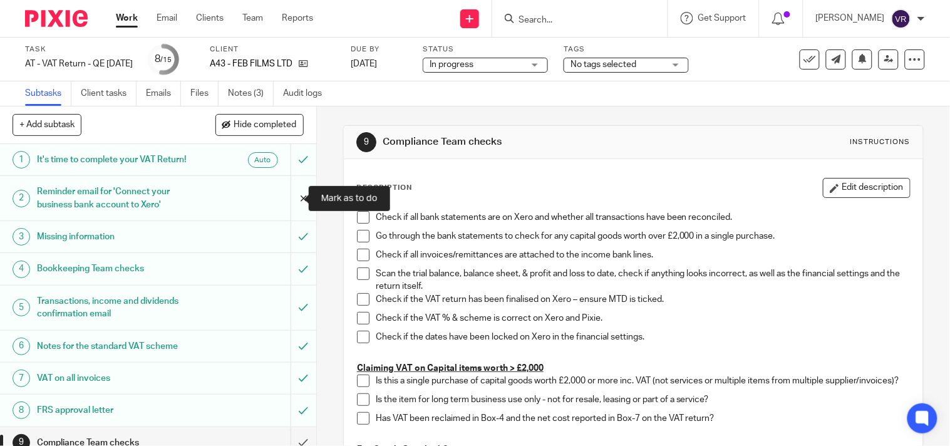
click at [286, 205] on input "submit" at bounding box center [158, 198] width 316 height 44
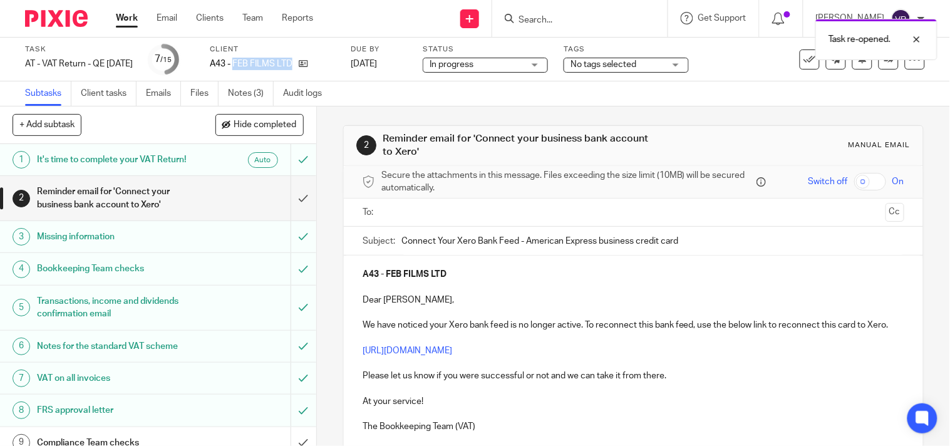
drag, startPoint x: 252, startPoint y: 63, endPoint x: 325, endPoint y: 71, distance: 74.3
click at [325, 71] on div "Client A43 - FEB FILMS LTD" at bounding box center [272, 59] width 125 height 30
copy div "FEB FILMS LTD"
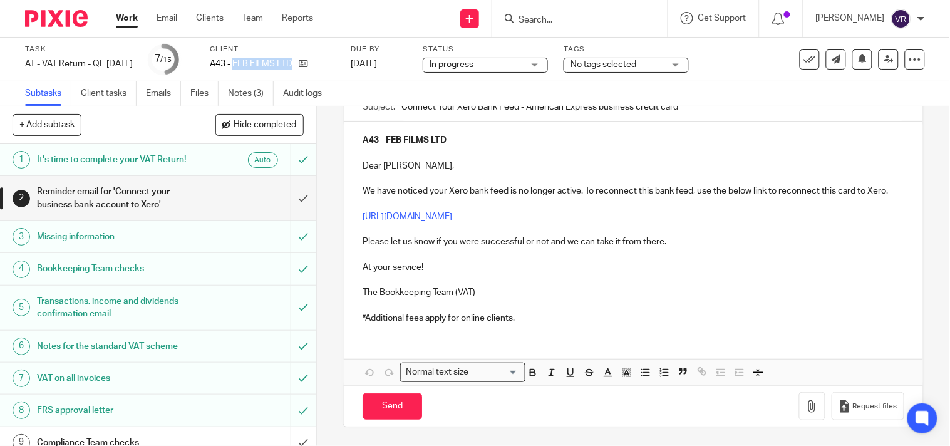
scroll to position [69, 0]
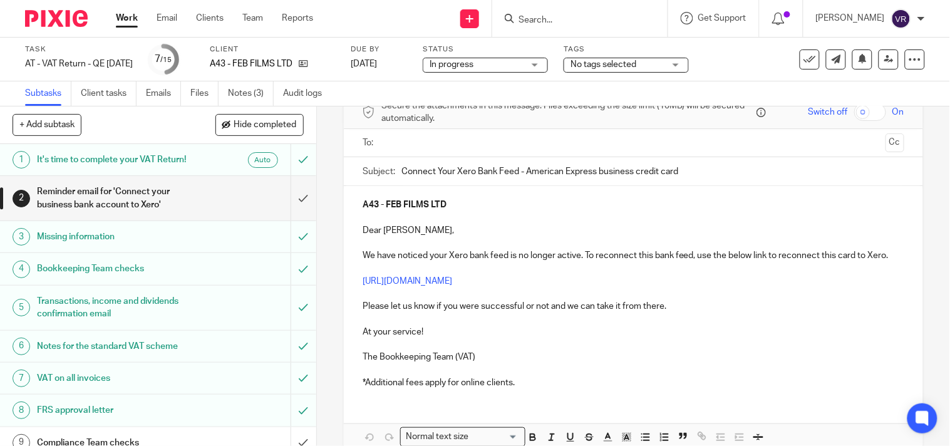
click at [478, 140] on input "text" at bounding box center [633, 143] width 494 height 14
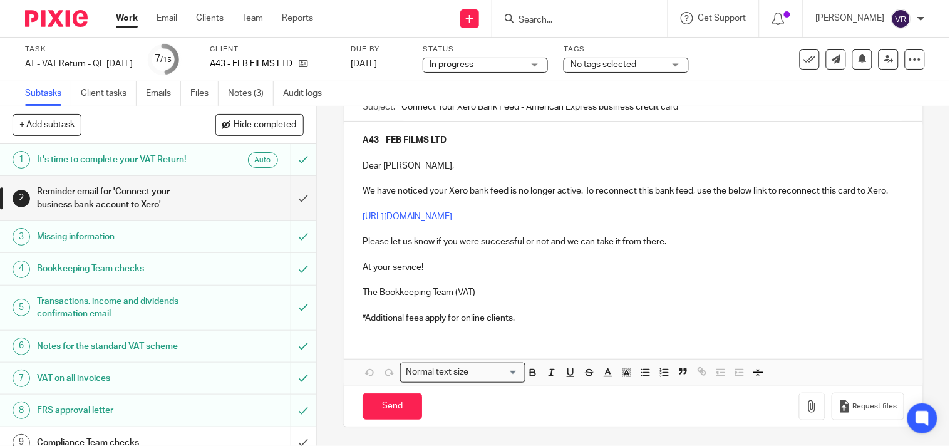
scroll to position [150, 0]
click at [529, 320] on p "*Additional fees apply for online clients." at bounding box center [632, 318] width 541 height 13
click at [613, 399] on button "Save draft" at bounding box center [623, 406] width 79 height 27
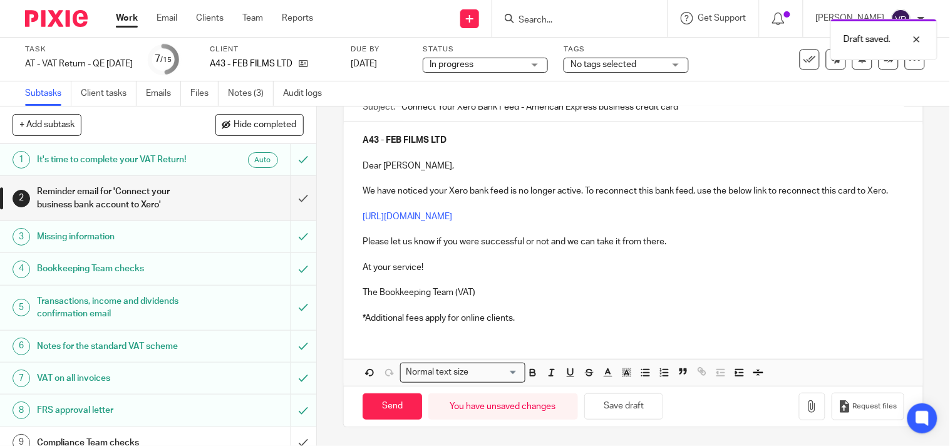
click at [517, 317] on p "*Additional fees apply for online clients." at bounding box center [632, 318] width 541 height 13
click at [620, 409] on button "Save draft" at bounding box center [623, 406] width 79 height 27
click at [613, 408] on button "Save draft" at bounding box center [623, 406] width 79 height 27
click at [394, 407] on input "Send" at bounding box center [391, 406] width 59 height 27
type input "Sent"
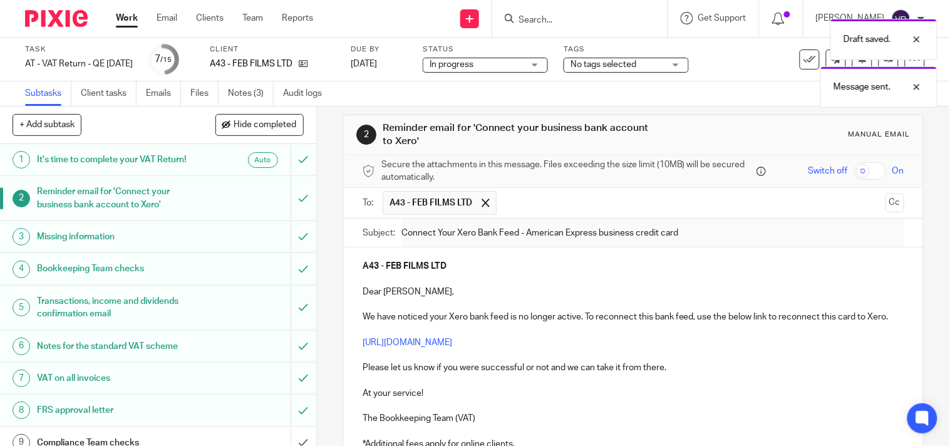
scroll to position [0, 0]
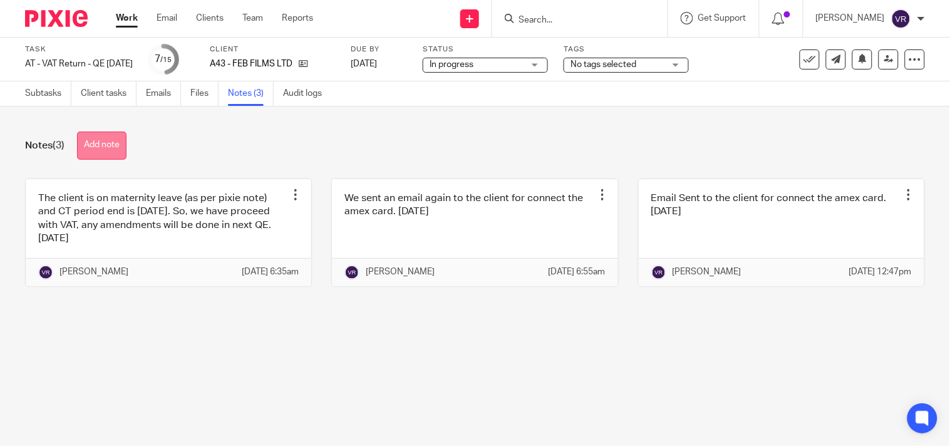
click at [122, 143] on button "Add note" at bounding box center [101, 145] width 49 height 28
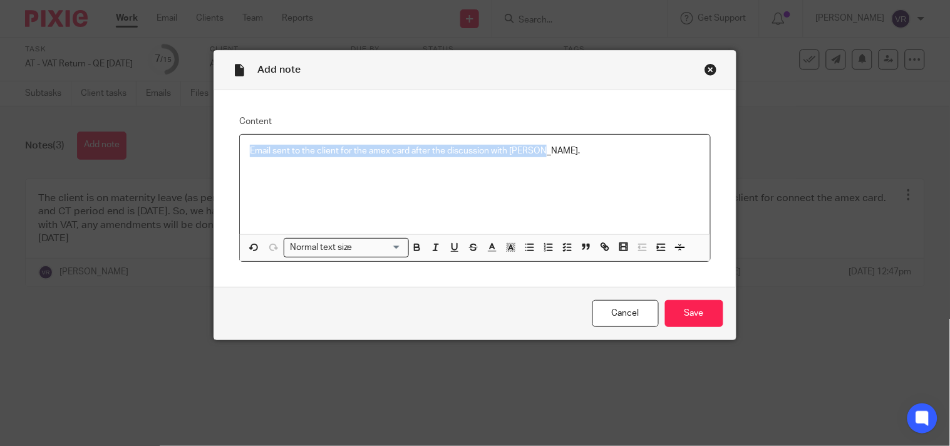
copy p "Email sent to the client for the amex card after the discussion with [PERSON_NA…"
click at [558, 153] on p "Email sent to the client for the amex card after the discussion with [PERSON_NA…" at bounding box center [474, 151] width 449 height 13
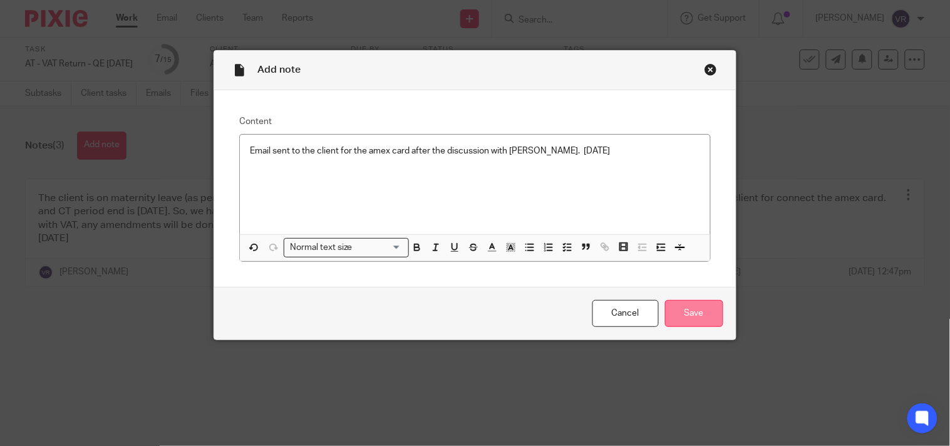
click at [685, 309] on input "Save" at bounding box center [694, 313] width 58 height 27
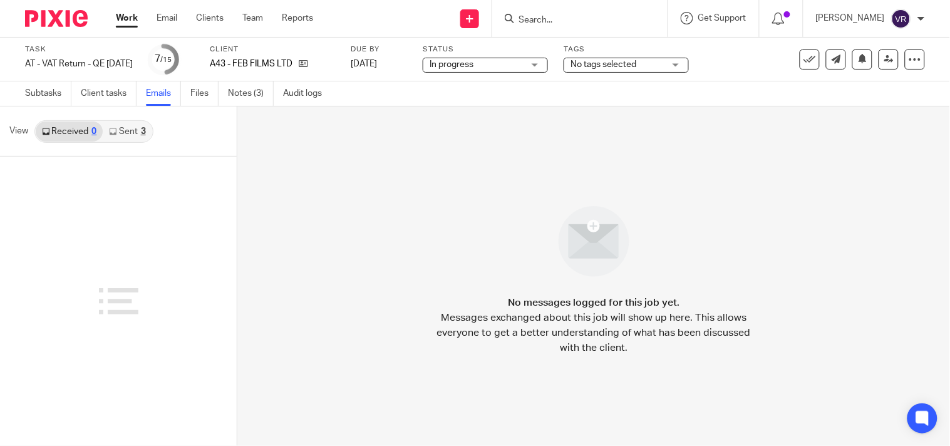
click at [153, 132] on div "View Received 0 Sent 3" at bounding box center [118, 131] width 237 height 50
click at [148, 134] on link "Sent 3" at bounding box center [127, 131] width 49 height 20
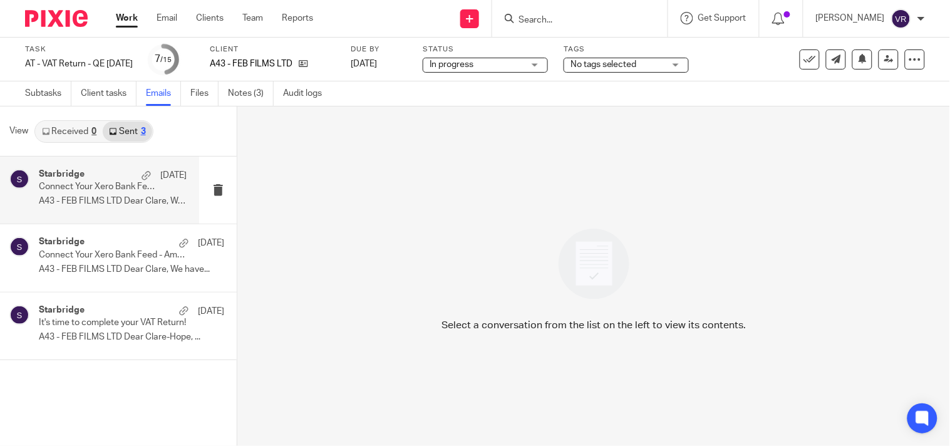
click at [103, 195] on div "Starbridge [DATE] Connect Your Xero Bank Feed - American Express business credi…" at bounding box center [113, 190] width 148 height 42
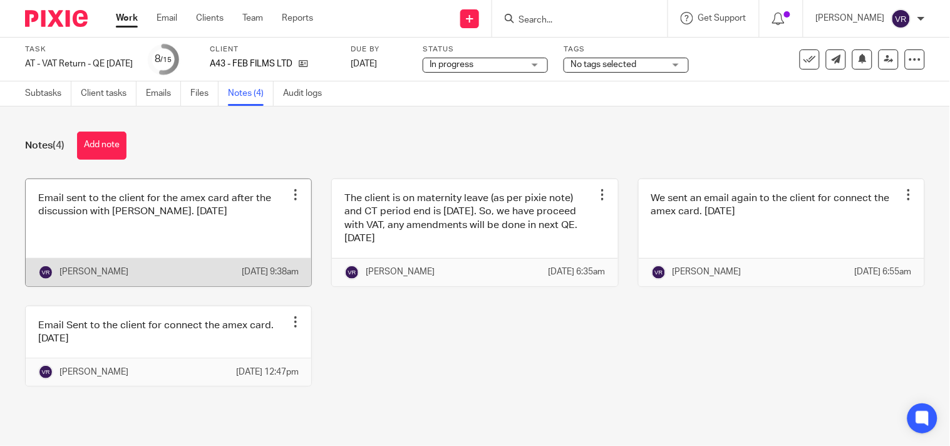
drag, startPoint x: 194, startPoint y: 223, endPoint x: 291, endPoint y: 190, distance: 102.3
click at [291, 190] on div at bounding box center [295, 194] width 13 height 13
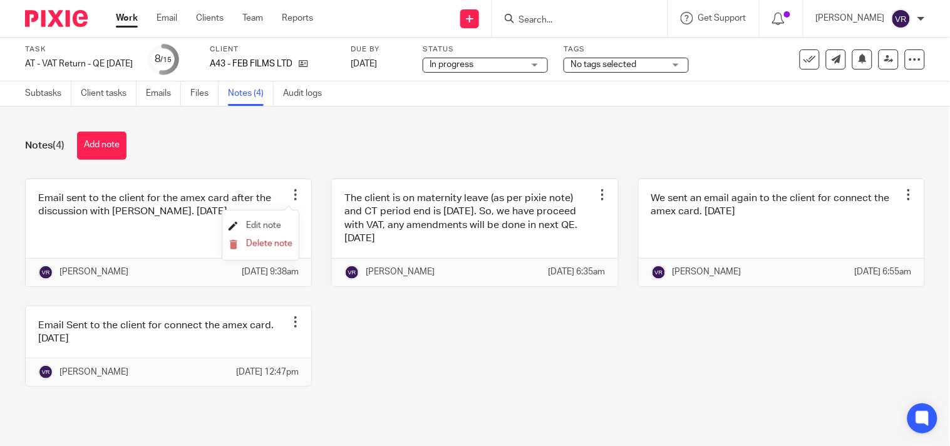
click at [270, 228] on span "Edit note" at bounding box center [263, 225] width 35 height 9
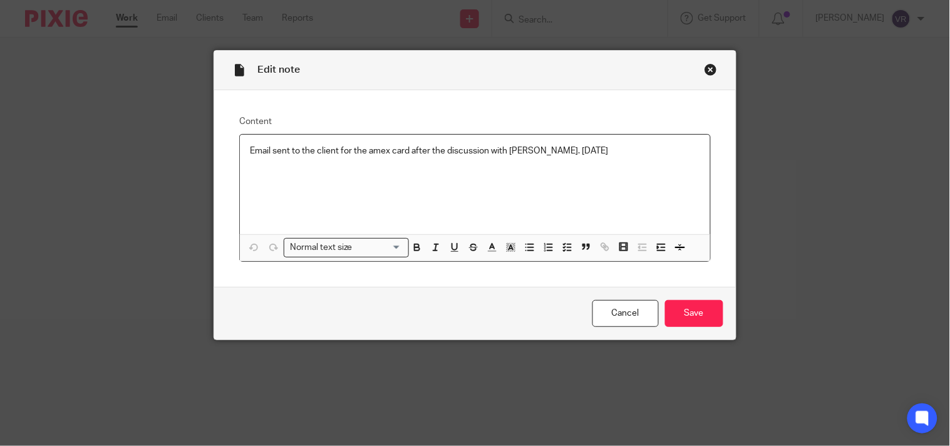
click at [404, 153] on p "Email sent to the client for the amex card after the discussion with [PERSON_NA…" at bounding box center [474, 151] width 449 height 13
click at [696, 315] on input "Save" at bounding box center [694, 313] width 58 height 27
